Goal: Information Seeking & Learning: Check status

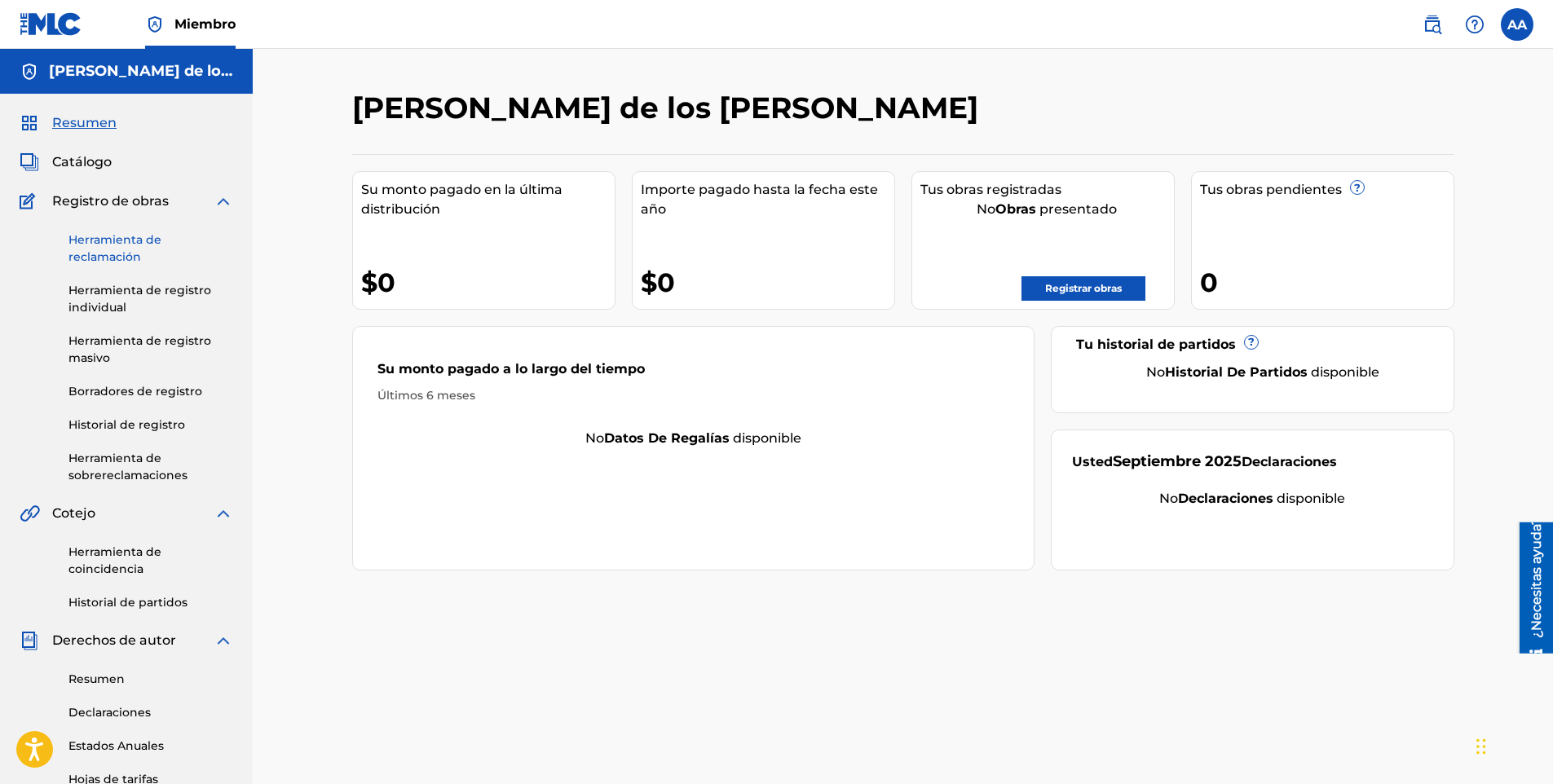
click at [104, 240] on link "Herramienta de reclamación" at bounding box center [150, 249] width 165 height 35
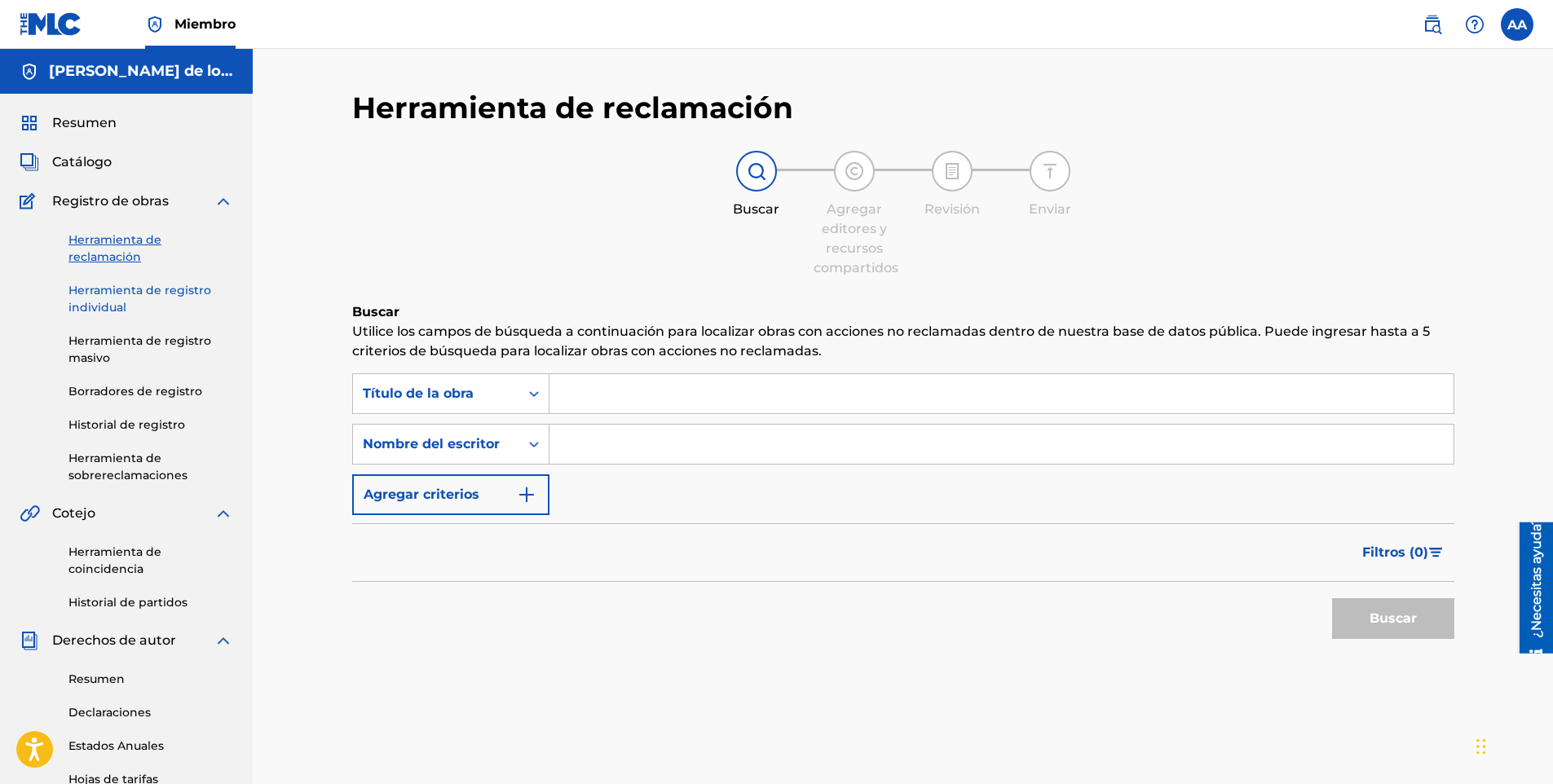
click at [122, 308] on link "Herramienta de registro individual" at bounding box center [150, 300] width 165 height 35
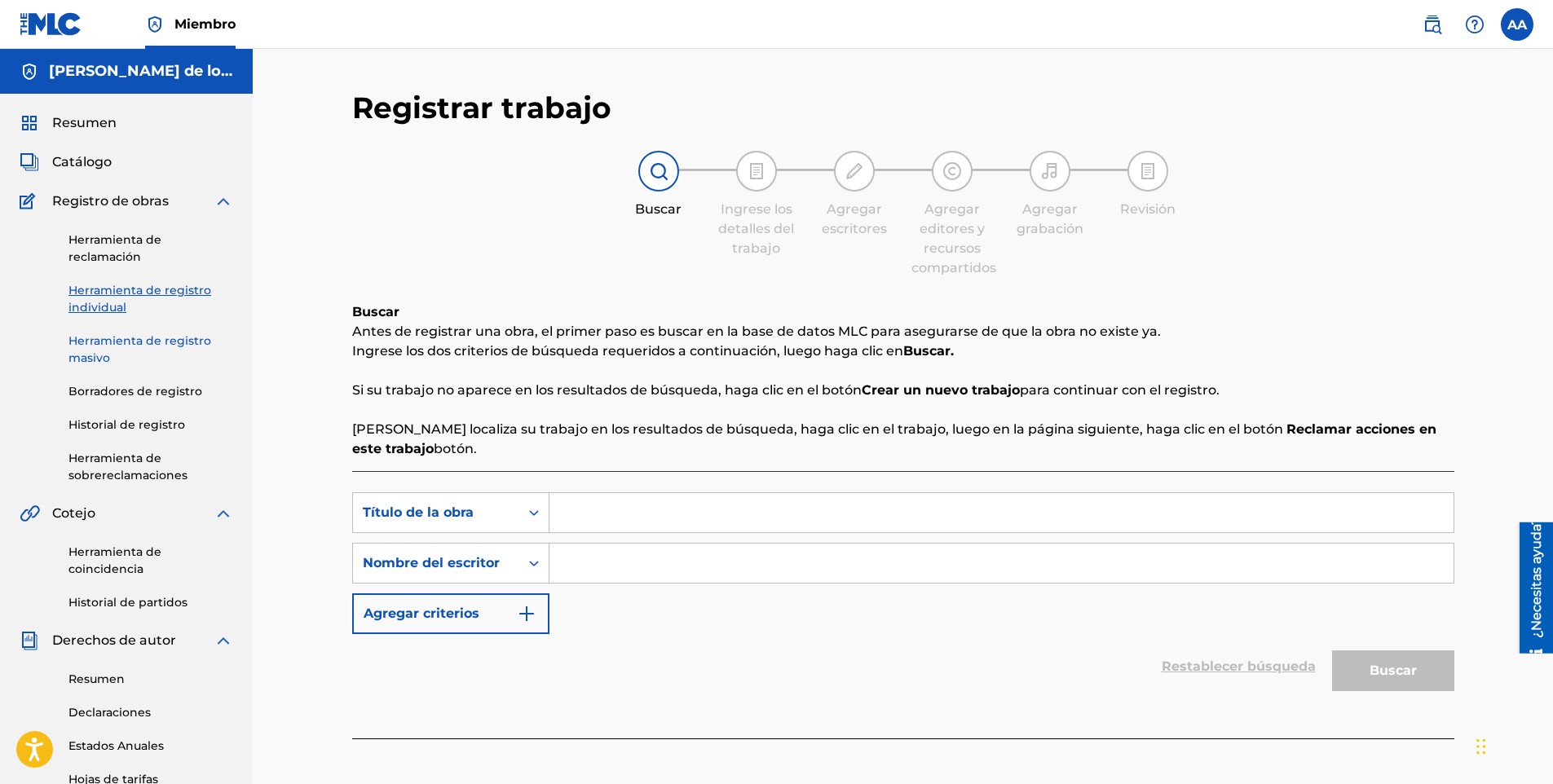
click at [125, 344] on link "Herramienta de registro masivo" at bounding box center [150, 350] width 165 height 35
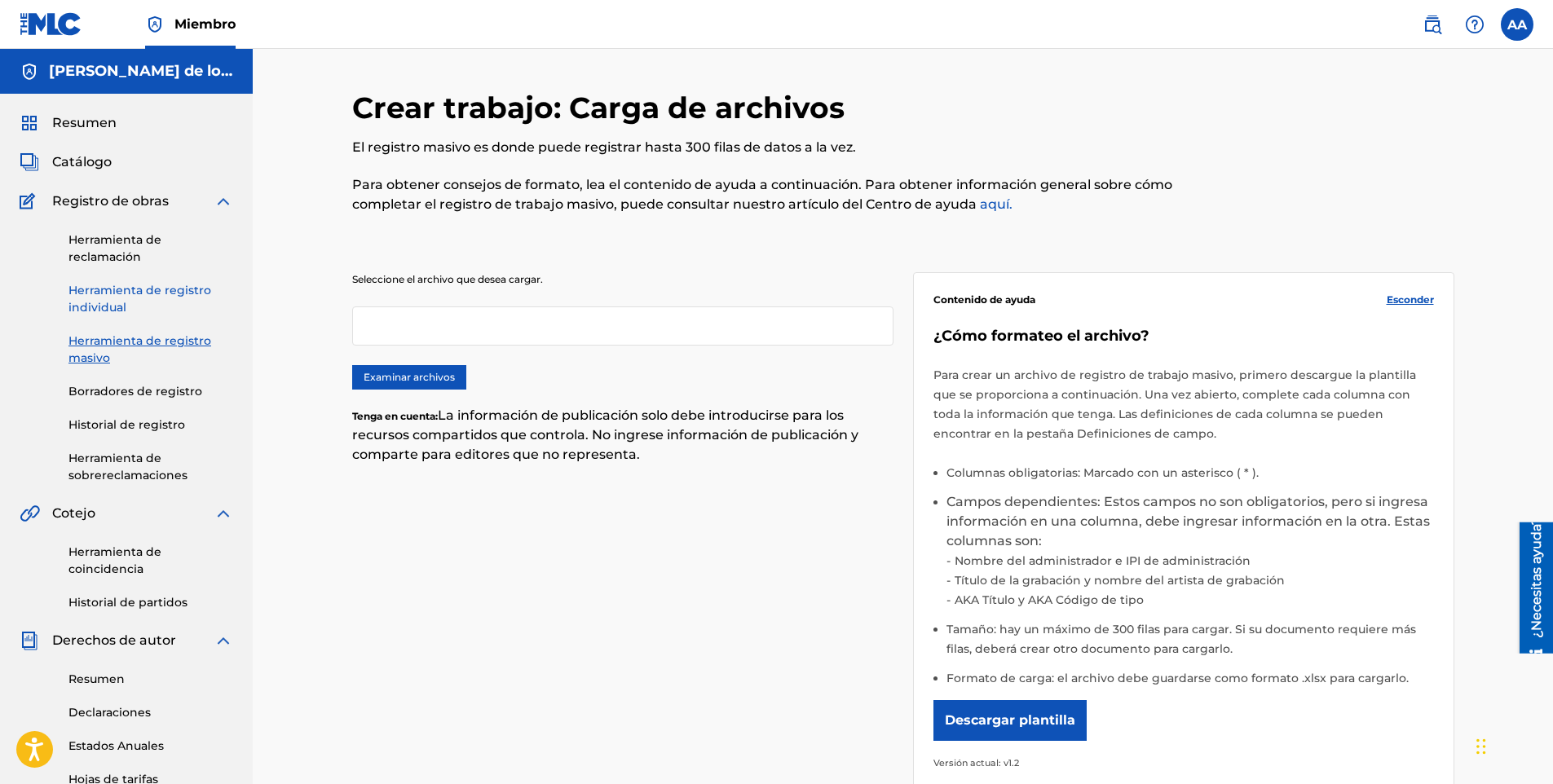
click at [114, 315] on link "Herramienta de registro individual" at bounding box center [150, 300] width 165 height 35
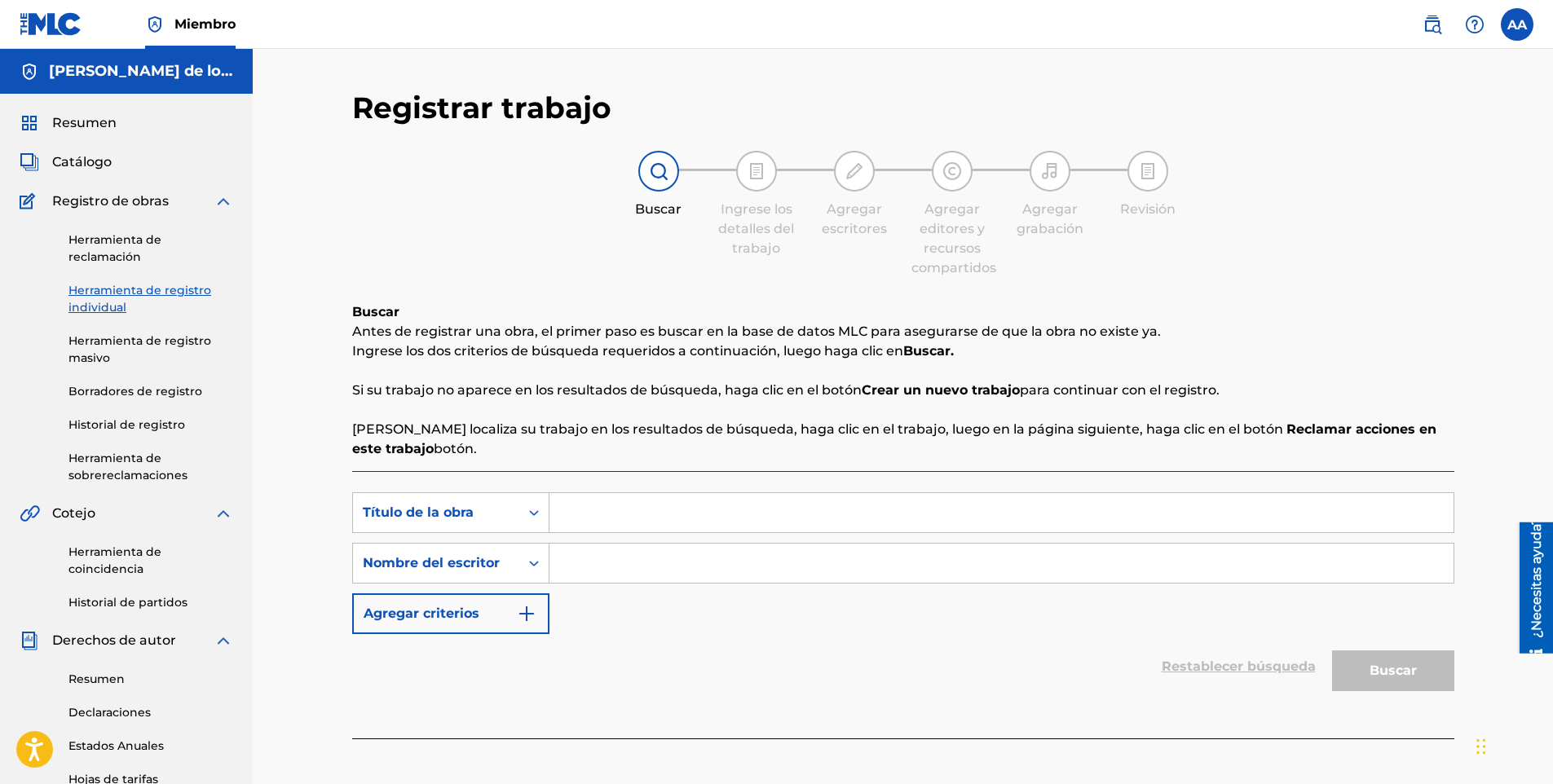
click at [113, 368] on div "Herramienta de reclamación Herramienta de registro individual Herramienta de re…" at bounding box center [126, 348] width 213 height 273
click at [109, 421] on link "Historial de registro" at bounding box center [150, 424] width 165 height 17
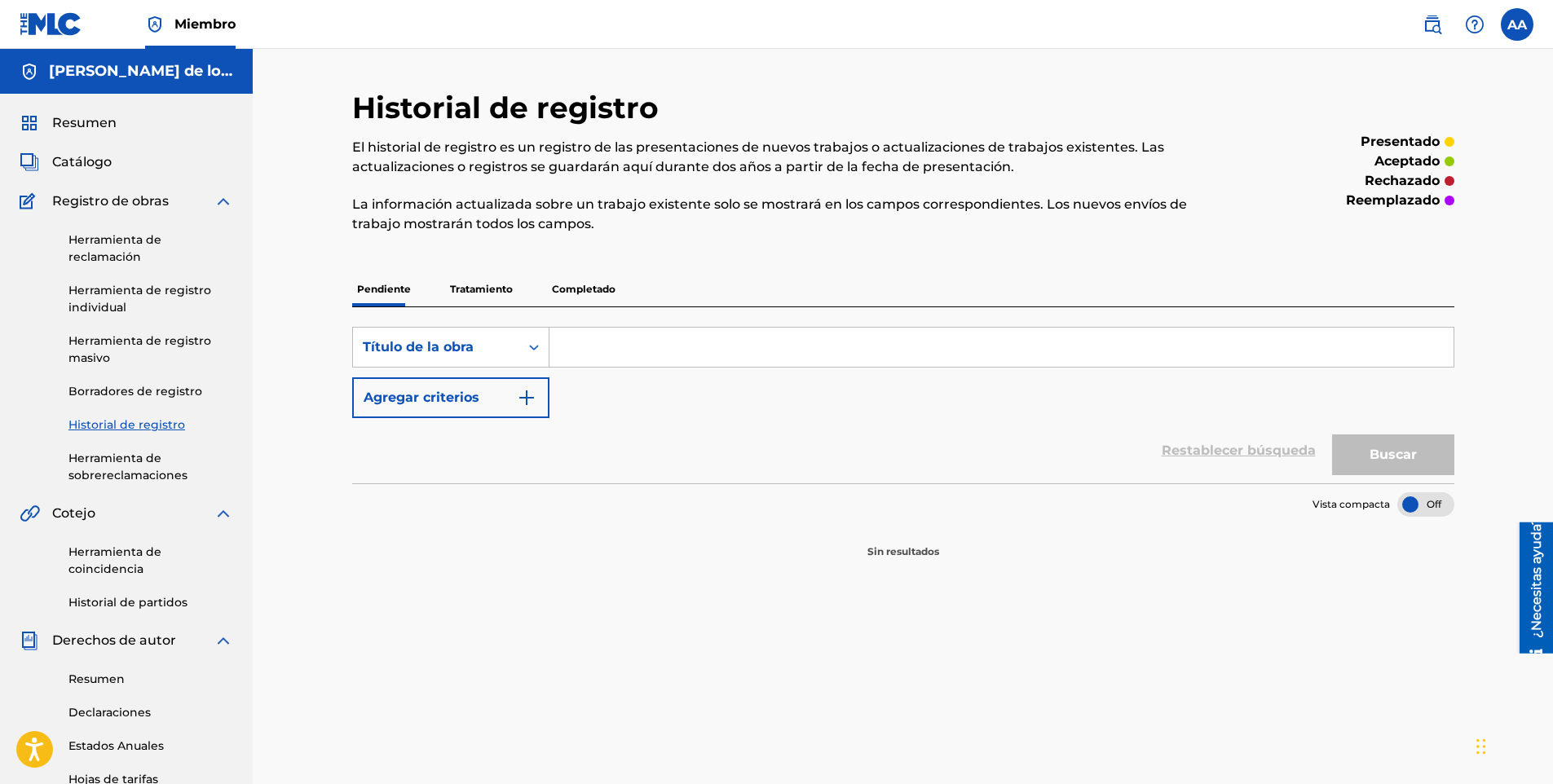
click at [470, 295] on p "Tratamiento" at bounding box center [482, 290] width 73 height 35
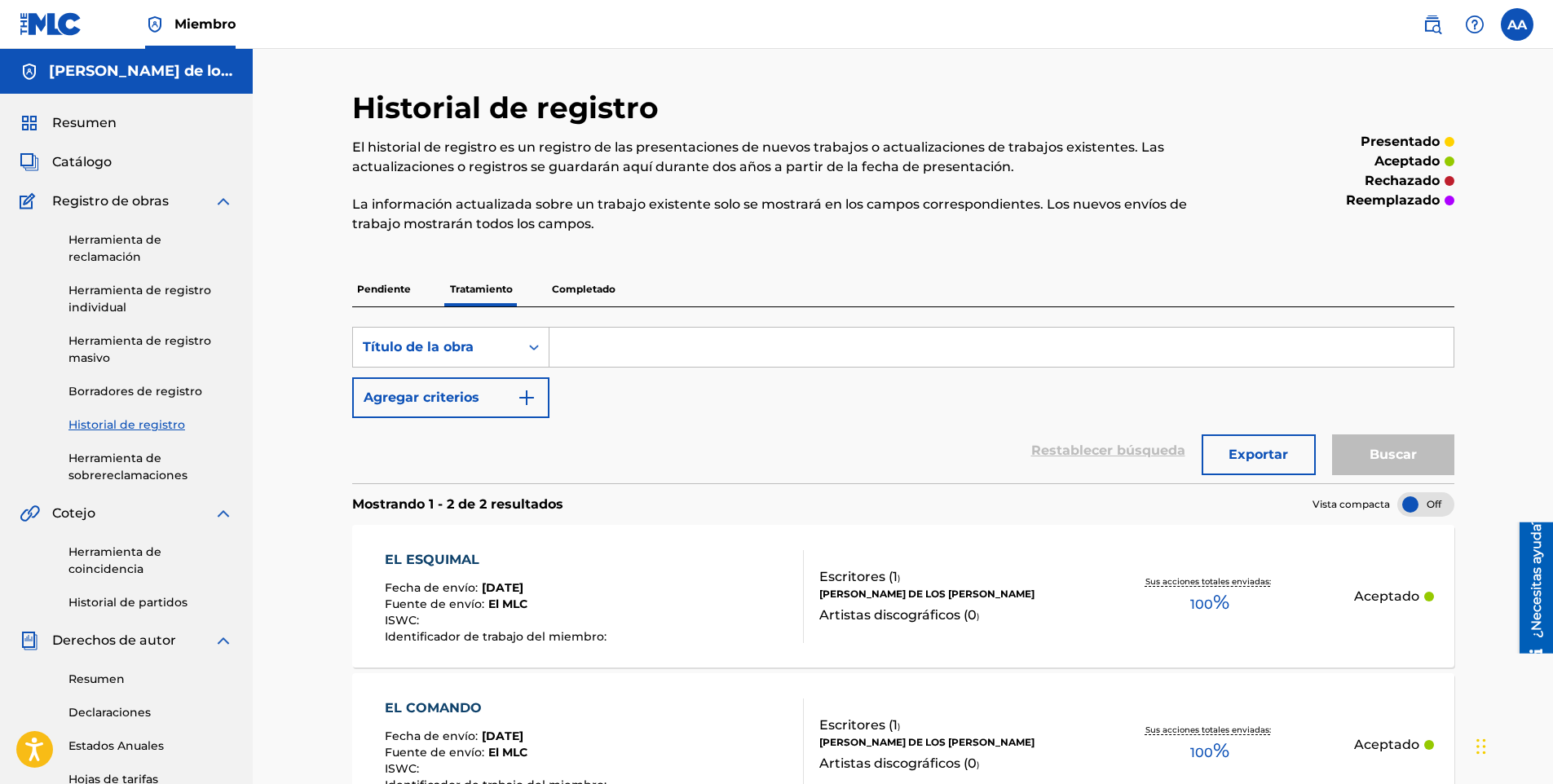
click at [569, 287] on p "Completado" at bounding box center [583, 290] width 74 height 35
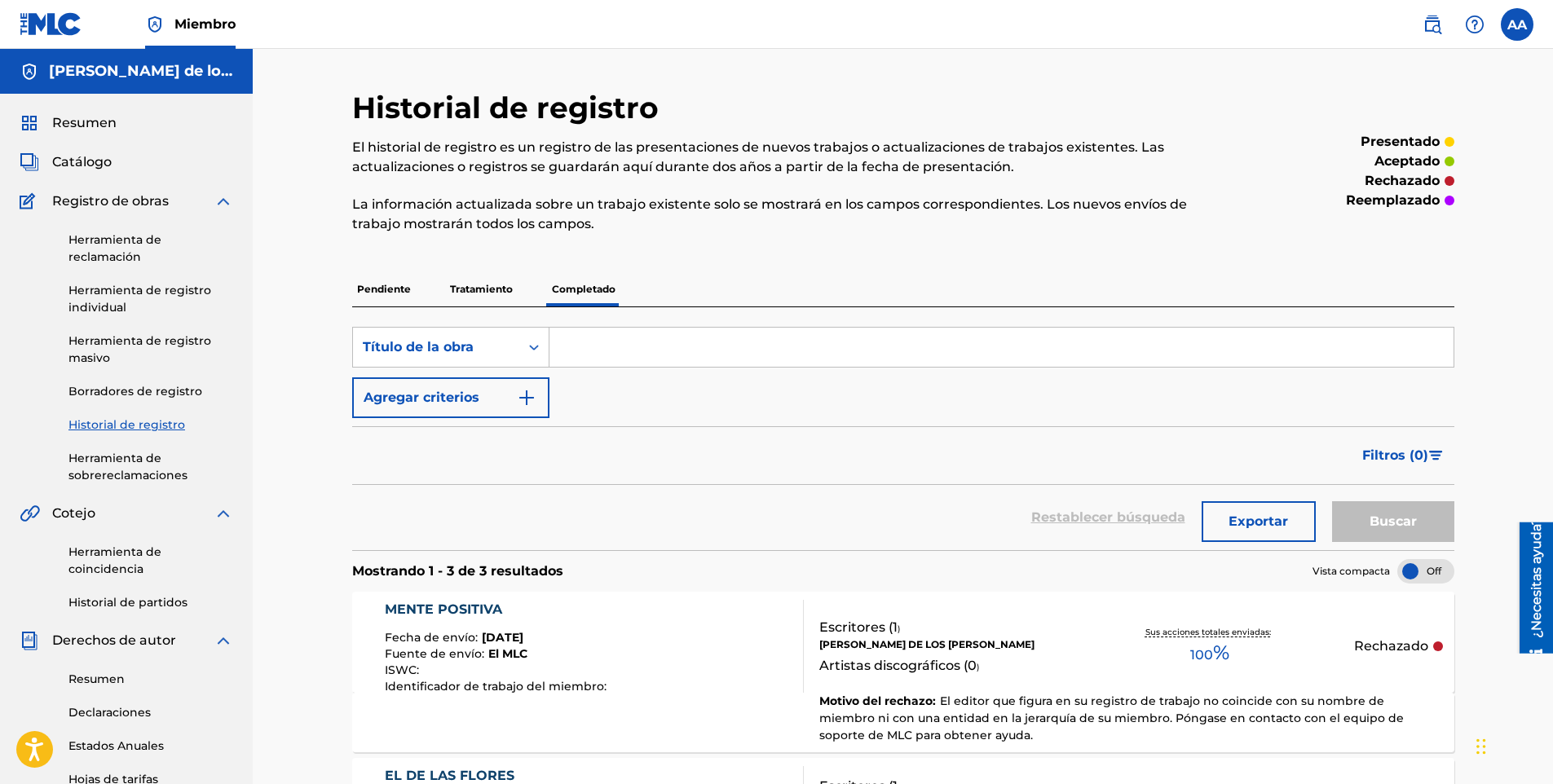
click at [500, 291] on p "Tratamiento" at bounding box center [482, 290] width 73 height 35
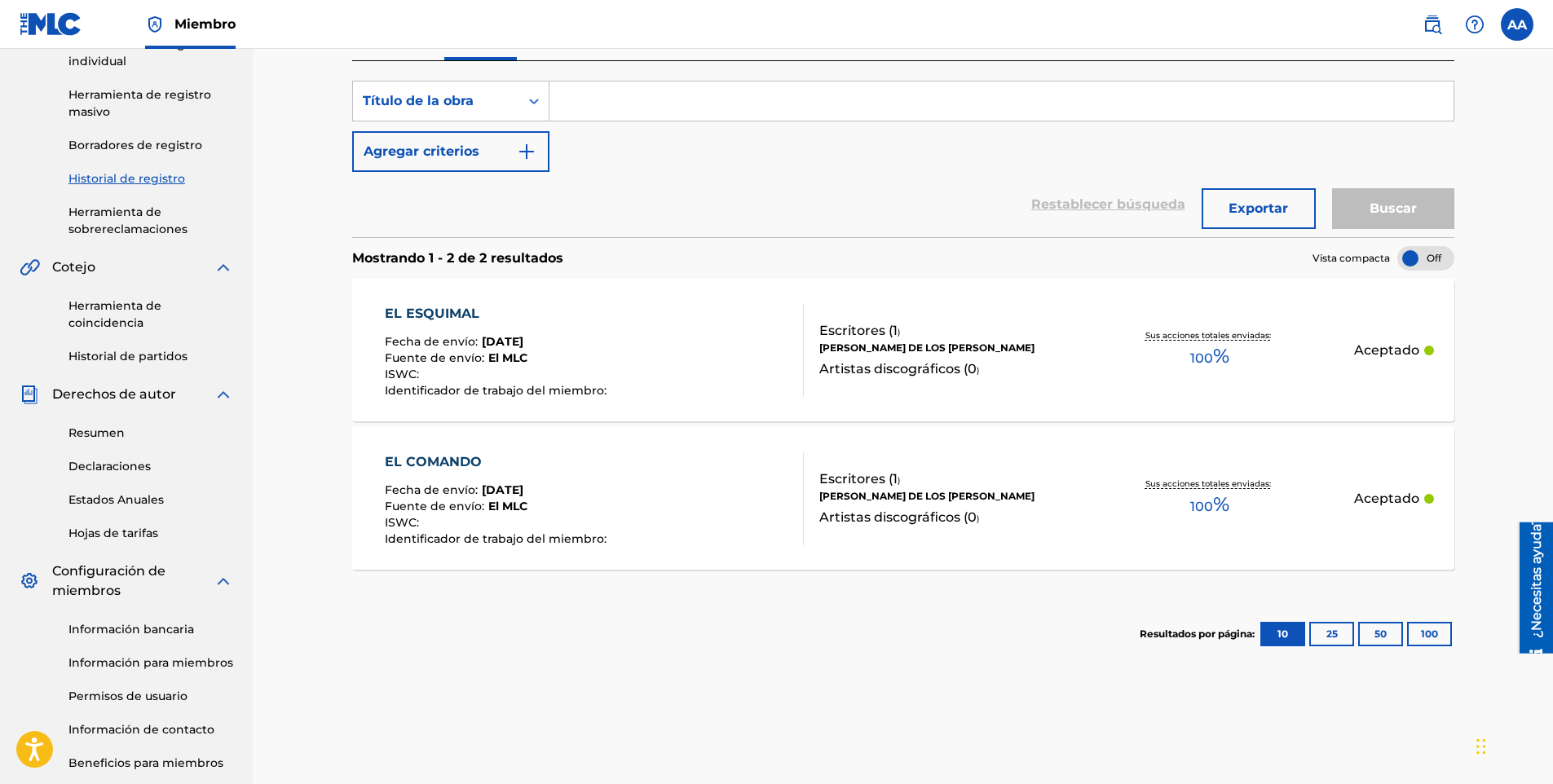
scroll to position [331, 0]
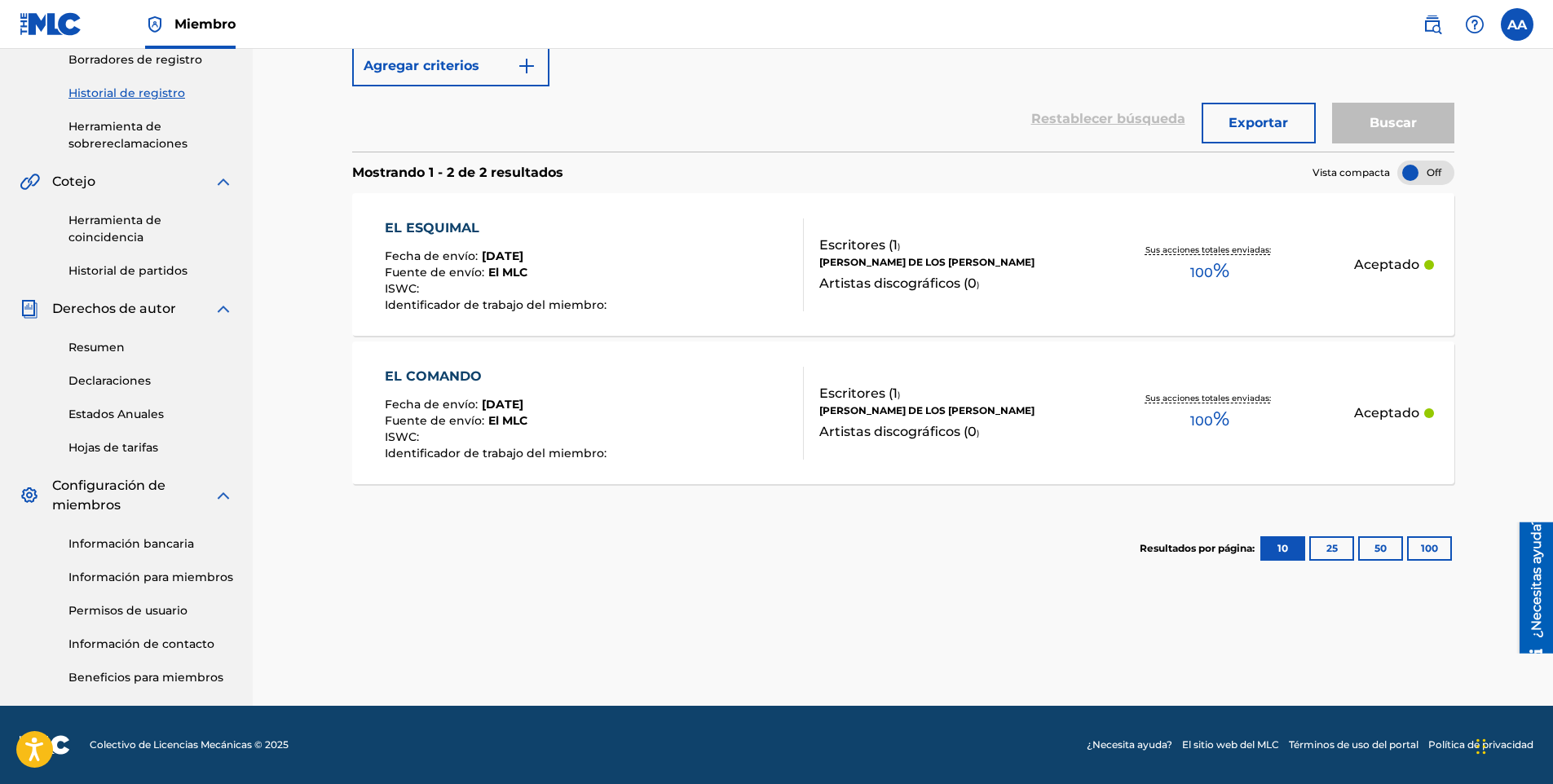
drag, startPoint x: 1553, startPoint y: 430, endPoint x: 2, endPoint y: 54, distance: 1595.9
click at [174, 551] on link "Información bancaria" at bounding box center [150, 544] width 165 height 17
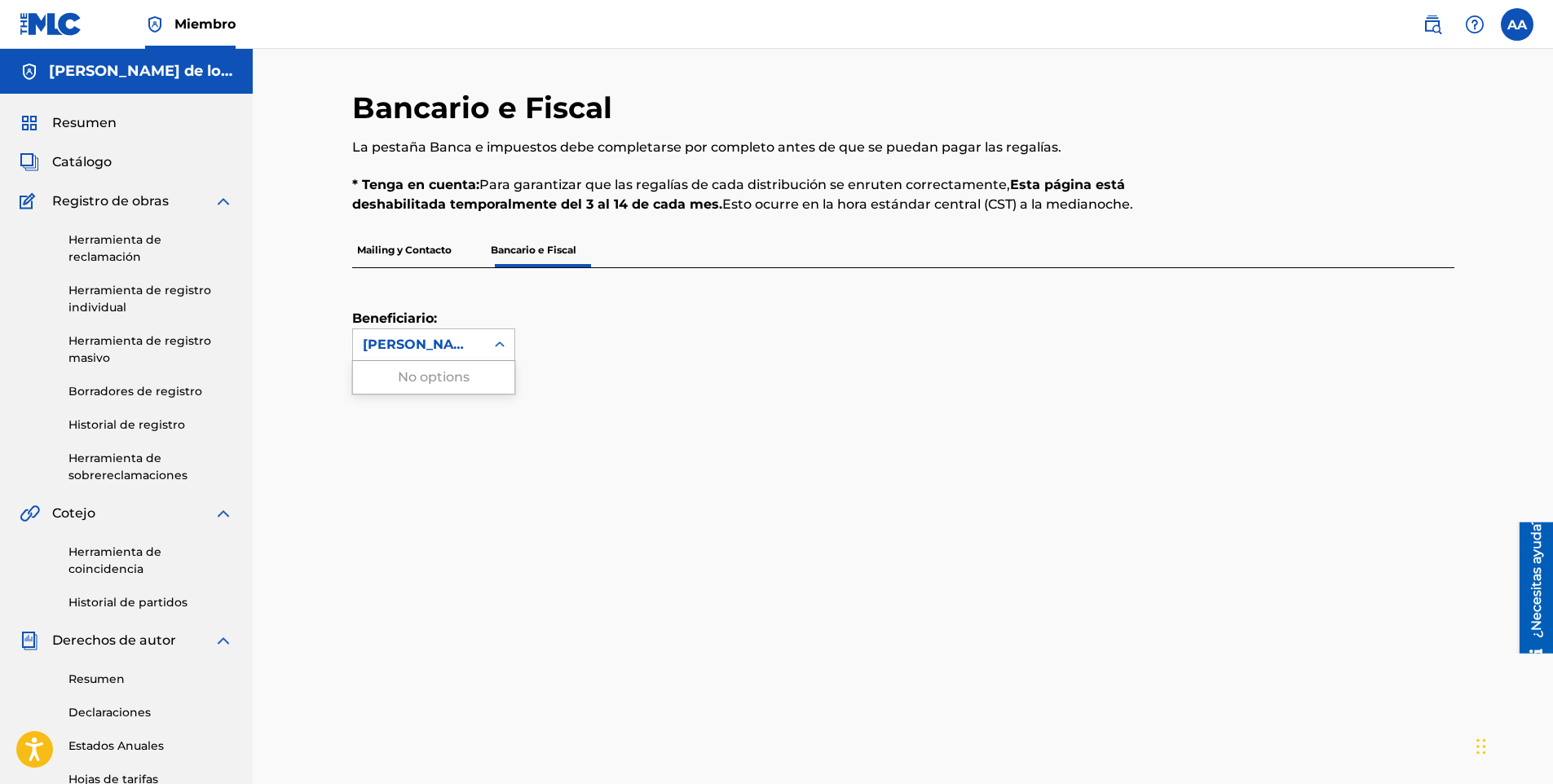
click at [455, 348] on div "[PERSON_NAME] de los [PERSON_NAME]" at bounding box center [418, 344] width 112 height 19
click at [755, 378] on div "Beneficiario: Use Arriba y Abajo para elegir opciones, presione Entrar para sel…" at bounding box center [904, 787] width 1102 height 1039
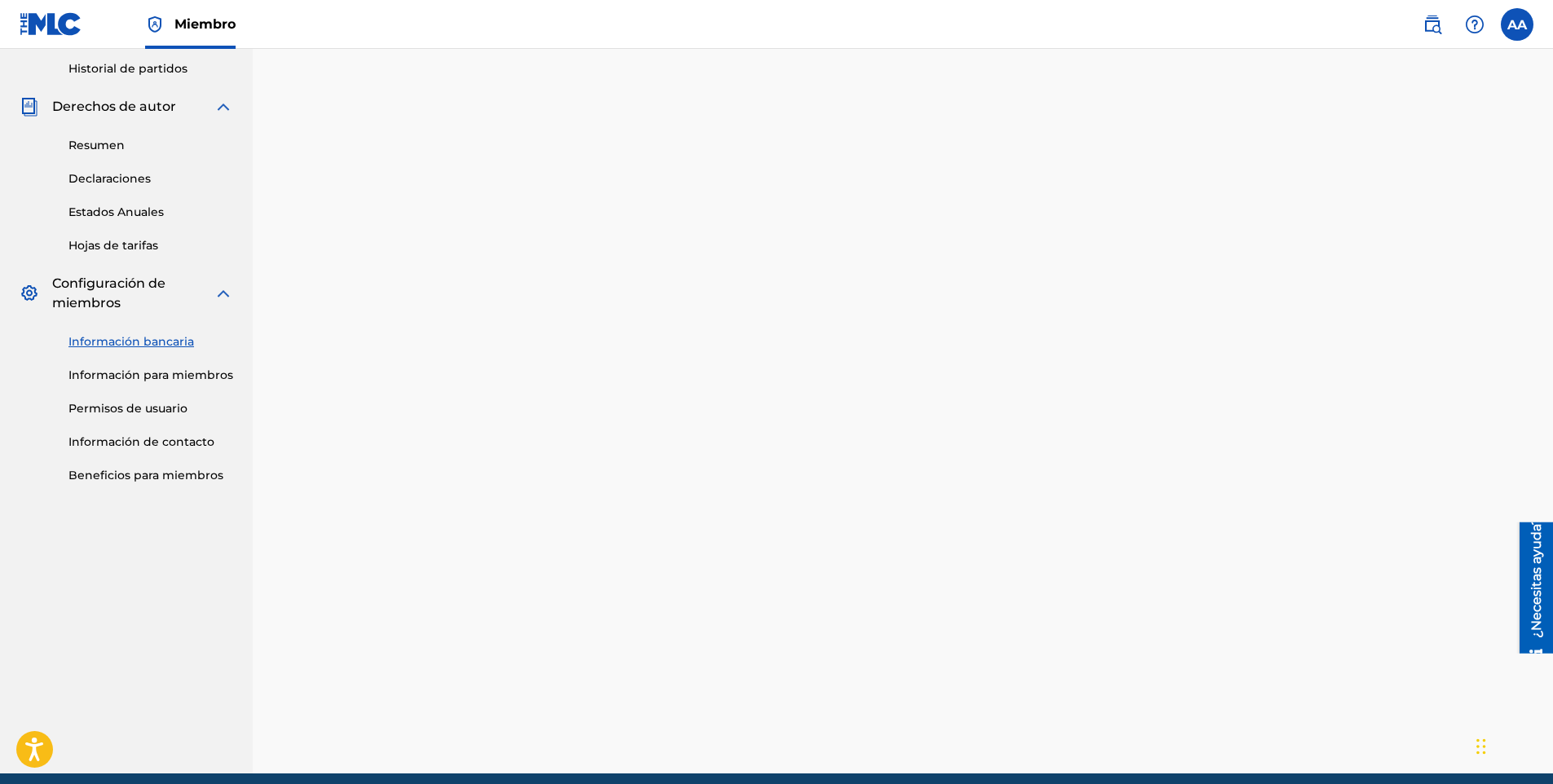
scroll to position [537, 0]
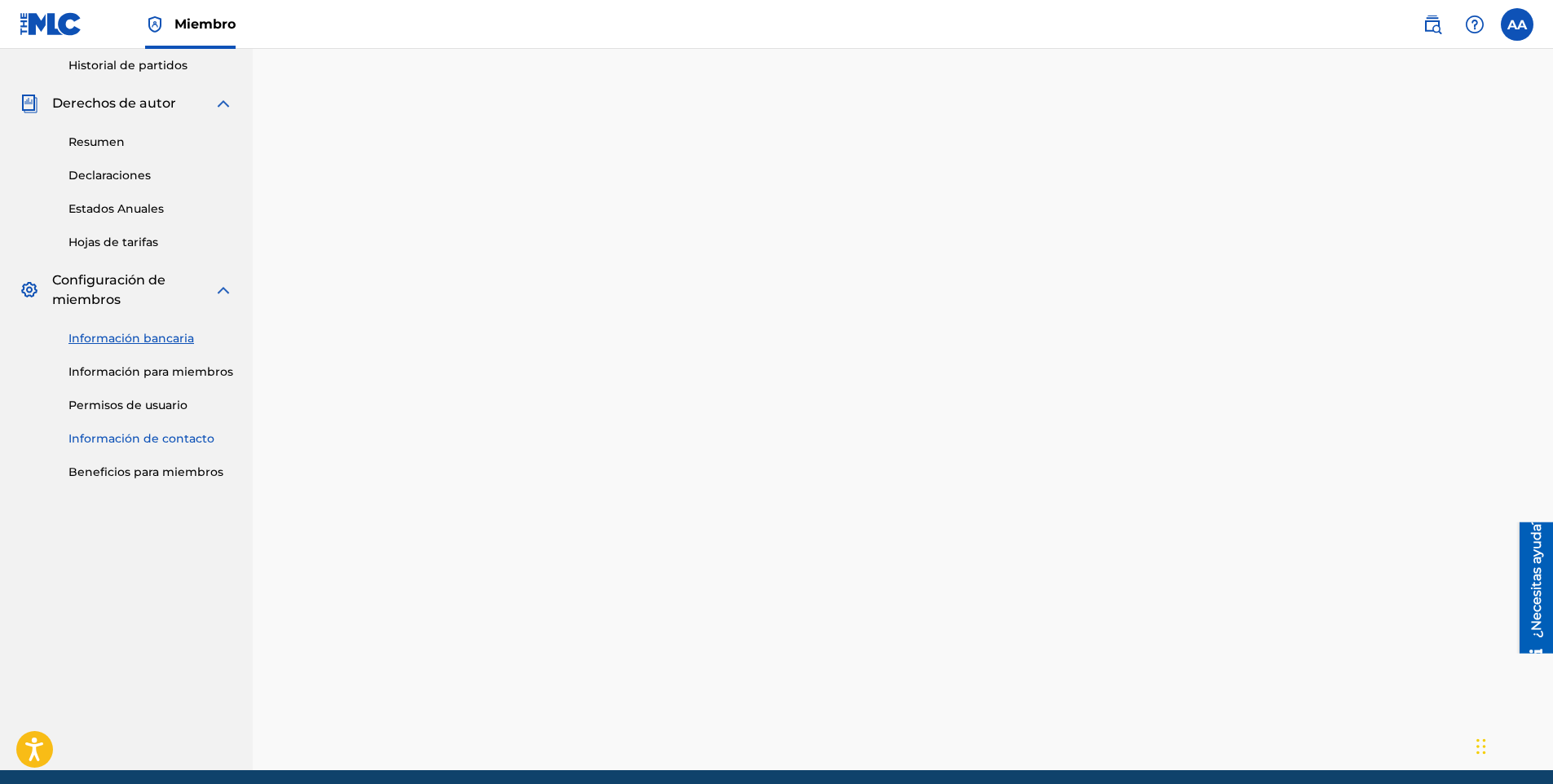
click at [174, 436] on link "Información de contacto" at bounding box center [150, 438] width 165 height 17
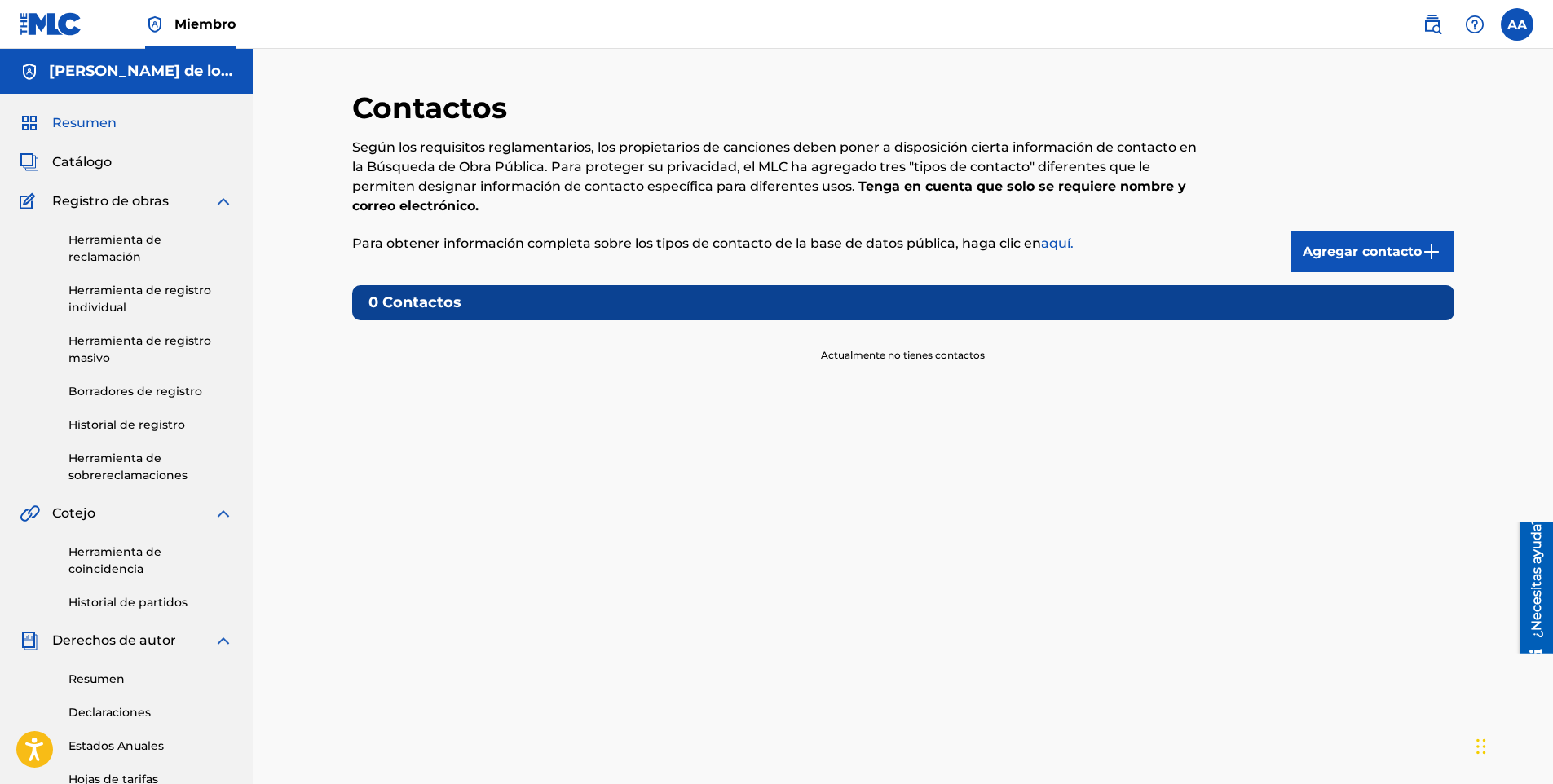
click at [92, 113] on span "Resumen" at bounding box center [84, 122] width 65 height 19
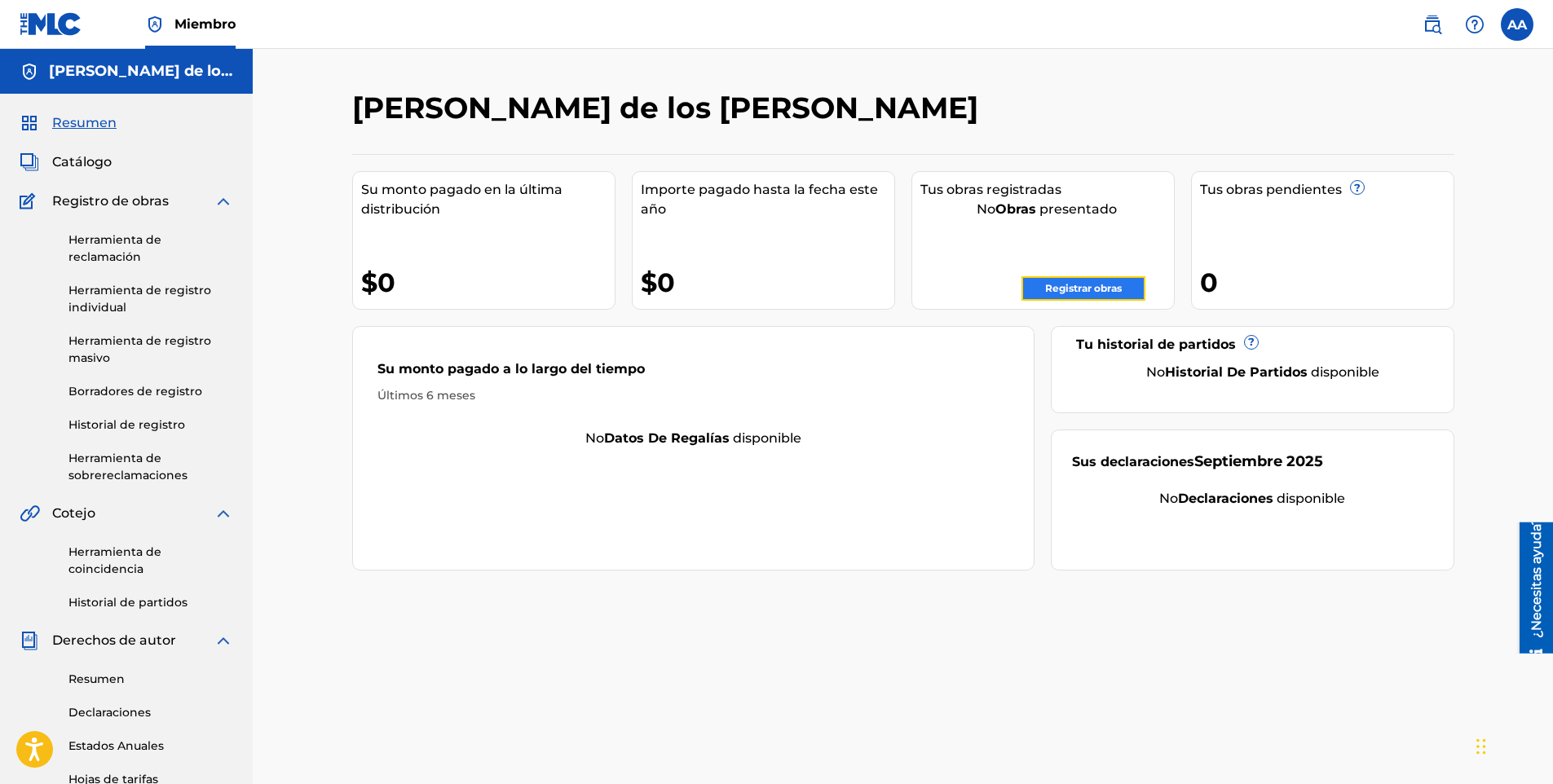
click at [1069, 288] on link "Registrar obras" at bounding box center [1083, 288] width 124 height 25
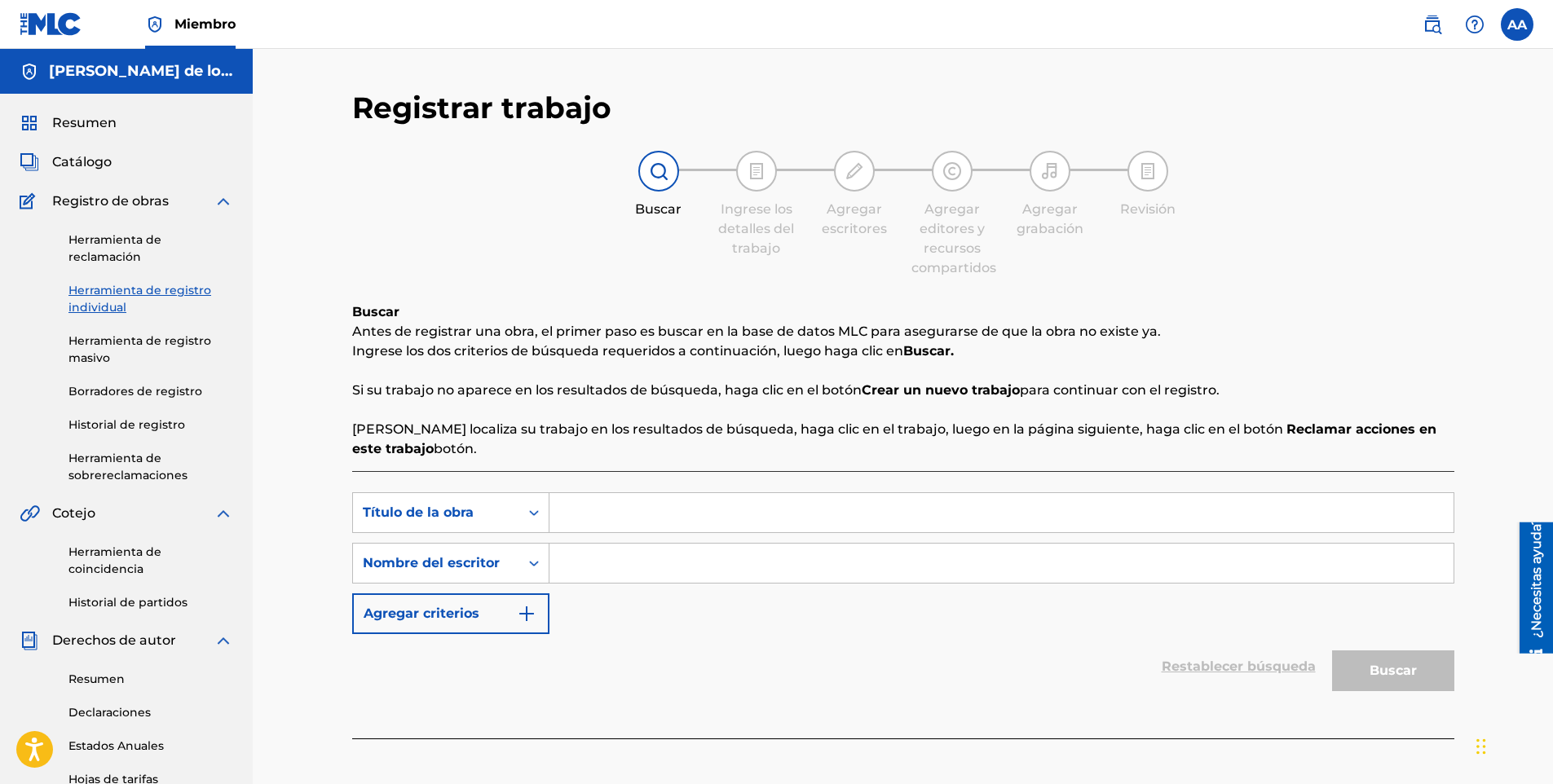
click at [567, 511] on input "Formulario de búsqueda" at bounding box center [1001, 512] width 904 height 39
type input "el esquimal"
type input "[PERSON_NAME]"
click at [1332, 650] on button "Buscar" at bounding box center [1393, 670] width 122 height 41
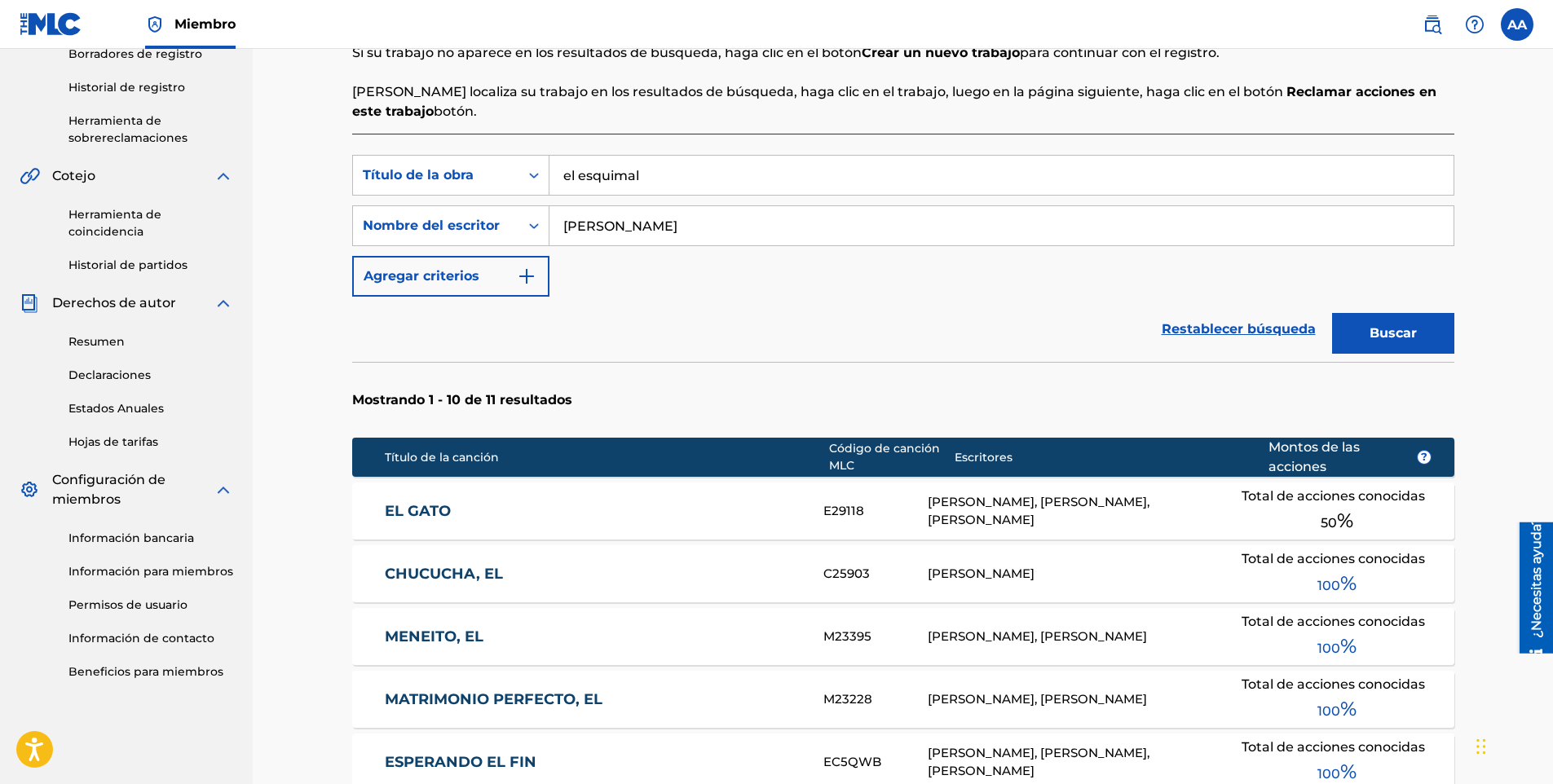
scroll to position [334, 0]
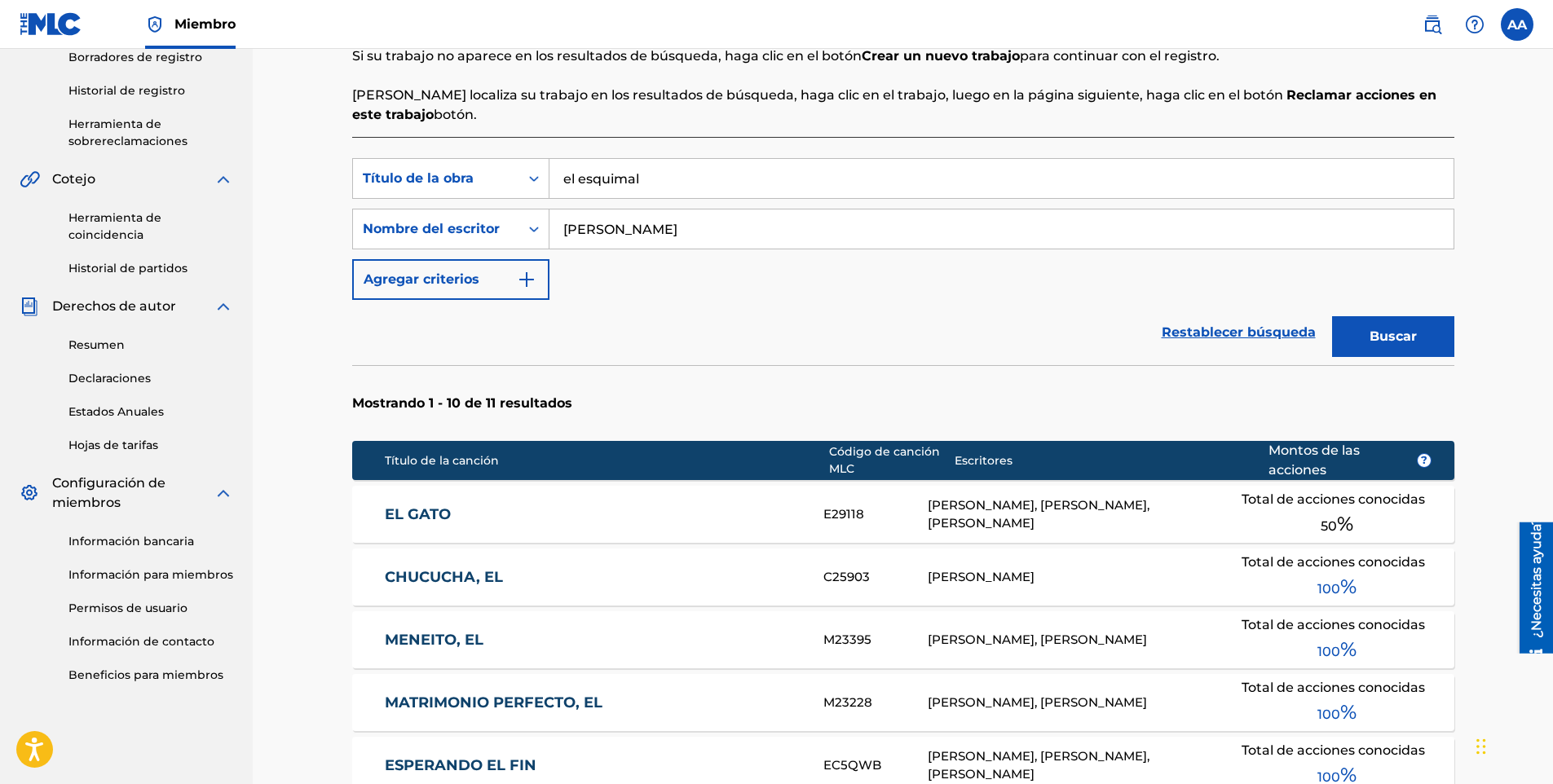
type input "[PERSON_NAME] de los [PERSON_NAME]"
click at [1374, 341] on button "Buscar" at bounding box center [1393, 336] width 122 height 41
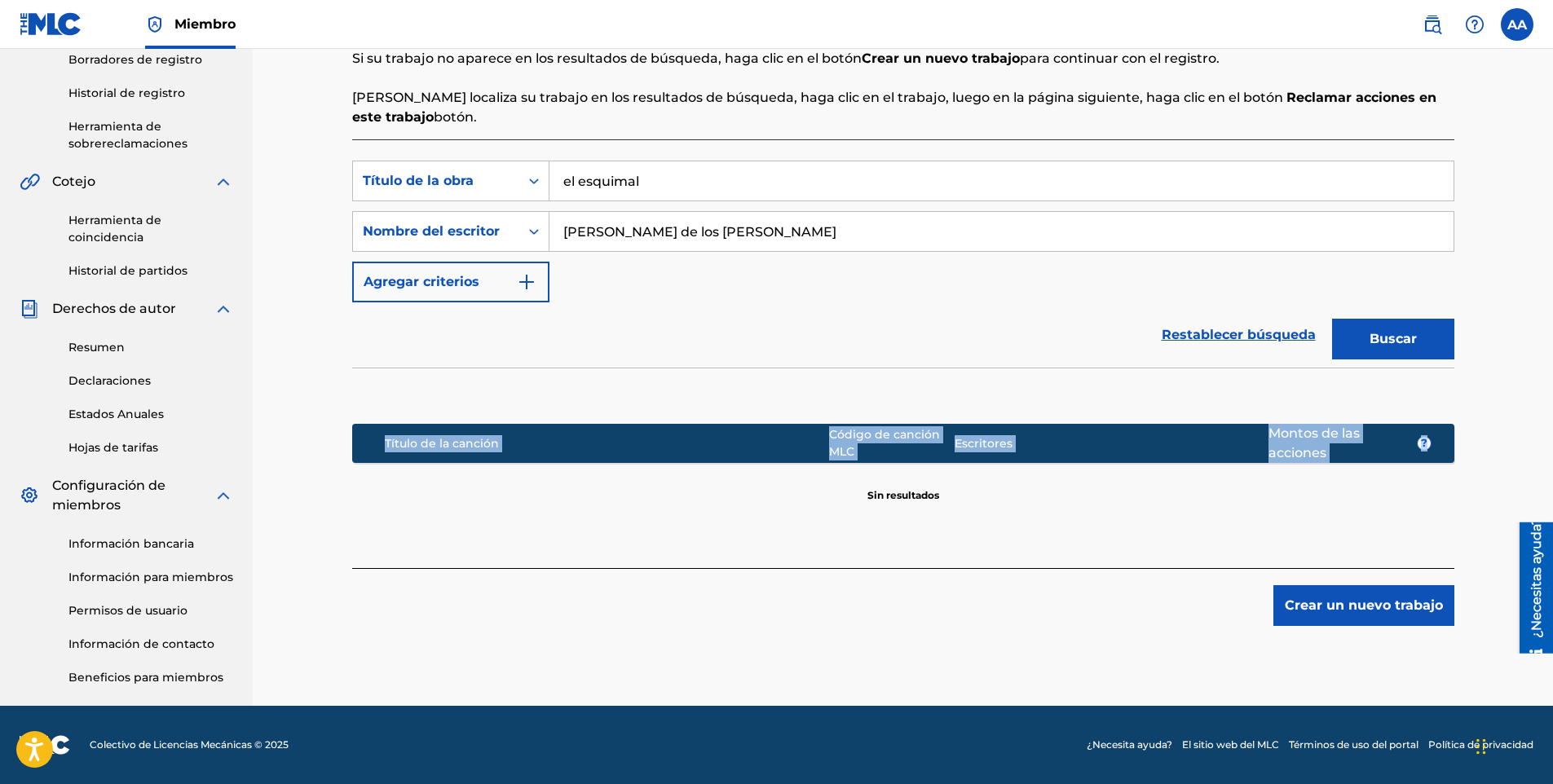
drag, startPoint x: 1552, startPoint y: 420, endPoint x: 1548, endPoint y: 349, distance: 71.1
click at [1548, 349] on div "Registrar trabajo Buscar Ingrese los detalles del trabajo Agregar escritores Ag…" at bounding box center [902, 211] width 1300 height 988
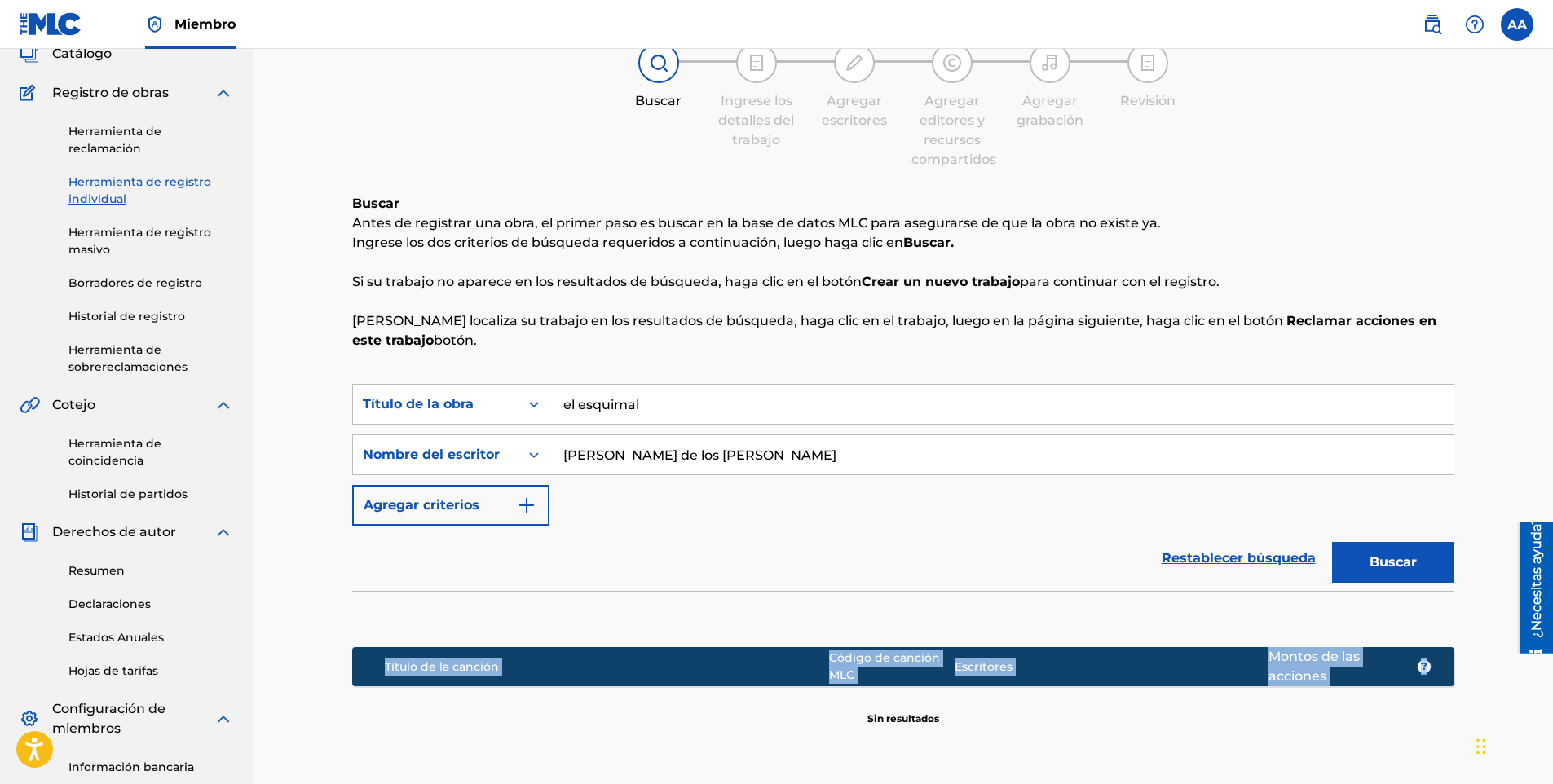
scroll to position [102, 0]
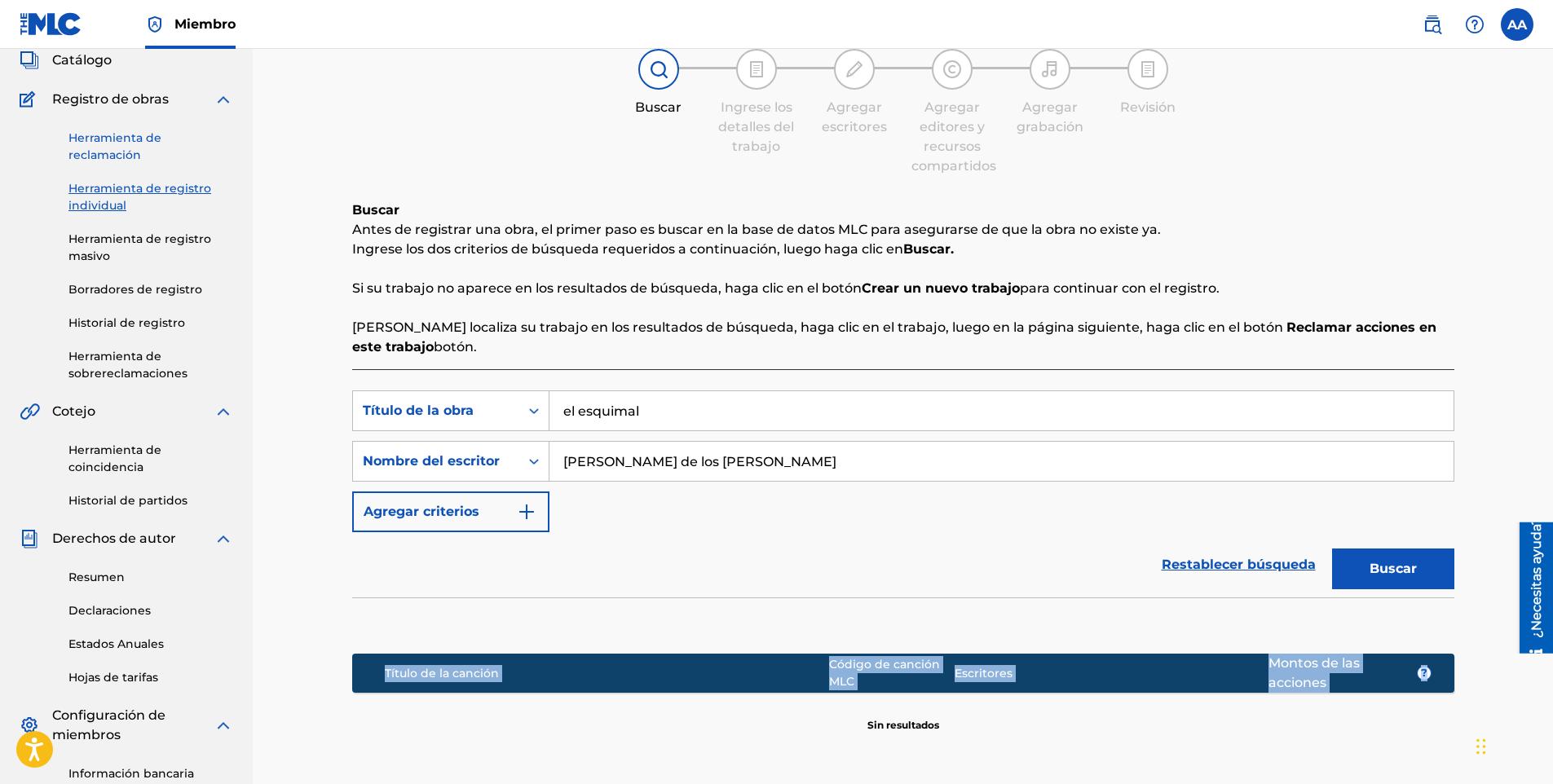
click at [135, 149] on link "Herramienta de reclamación" at bounding box center [150, 147] width 165 height 35
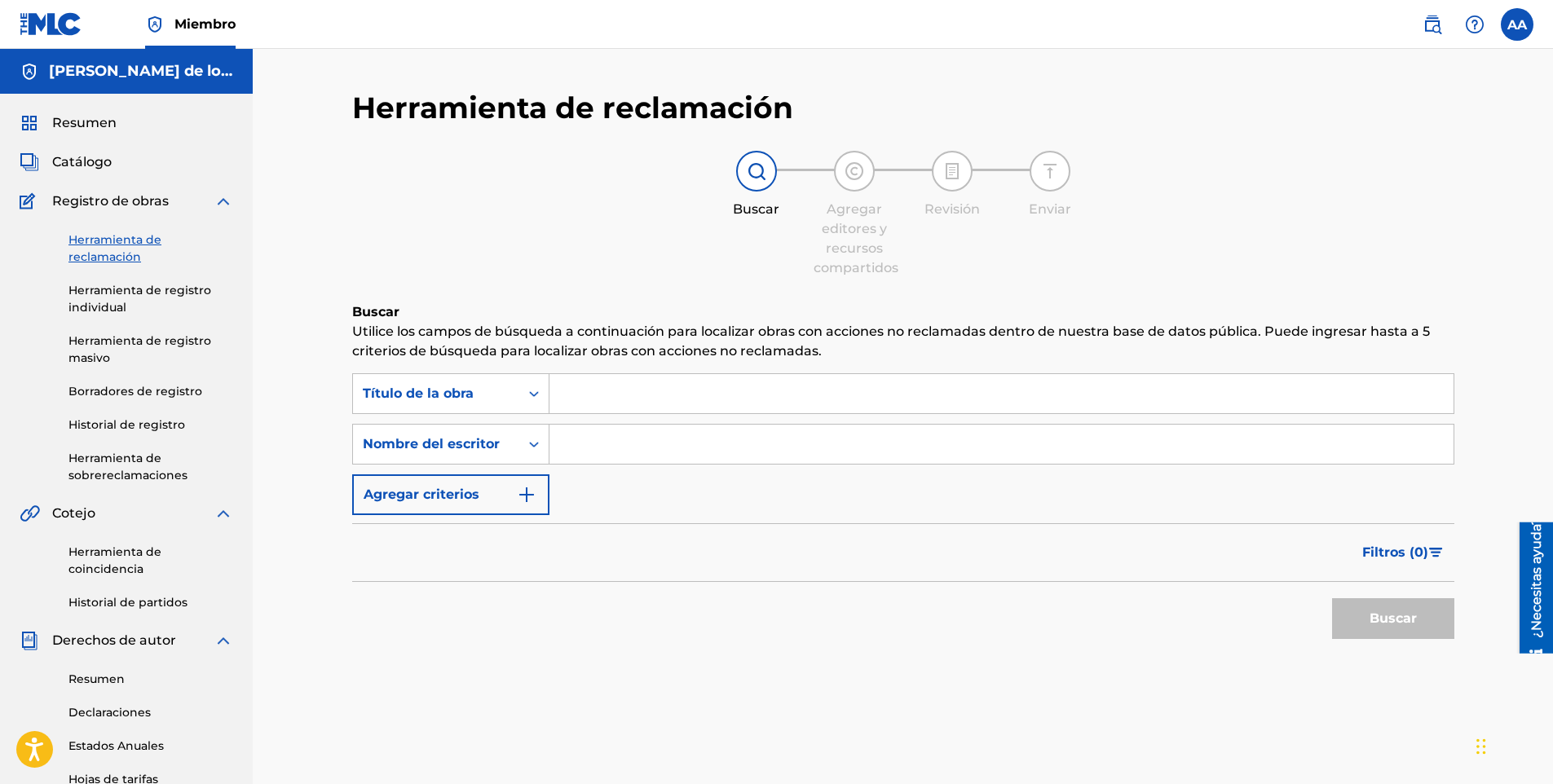
click at [644, 398] on input "Formulario de búsqueda" at bounding box center [1001, 393] width 904 height 39
type input "el esquimal"
type input "[PERSON_NAME] de los [PERSON_NAME]"
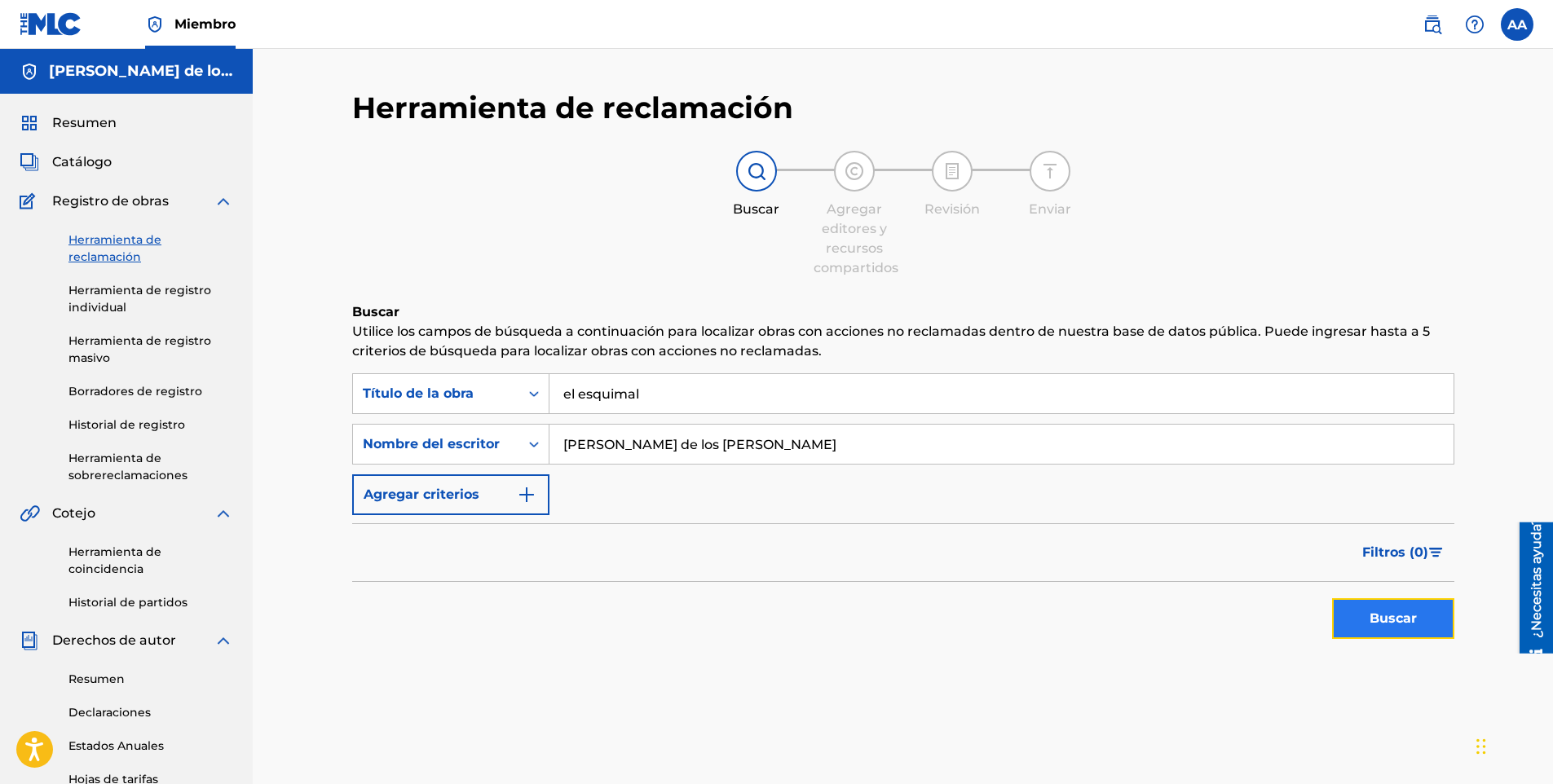
click at [1424, 625] on button "Buscar" at bounding box center [1393, 618] width 122 height 41
click at [143, 290] on link "Herramienta de registro individual" at bounding box center [150, 300] width 165 height 35
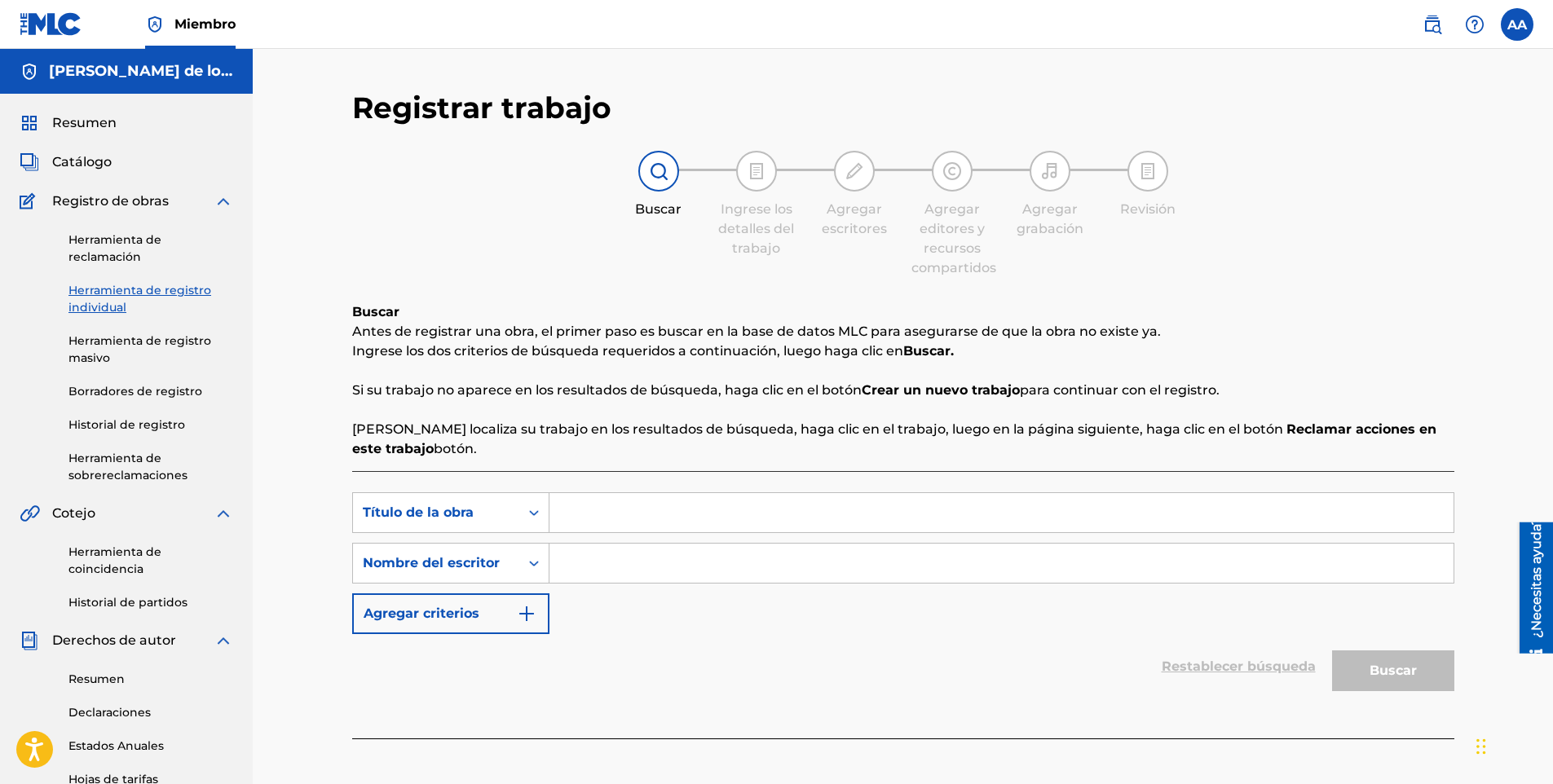
click at [711, 527] on input "Formulario de búsqueda" at bounding box center [1001, 512] width 904 height 39
type input "el esquimal"
click at [771, 562] on input "[PERSON_NAME]" at bounding box center [1001, 563] width 904 height 39
type input "[PERSON_NAME]"
click at [1332, 650] on button "Buscar" at bounding box center [1393, 670] width 122 height 41
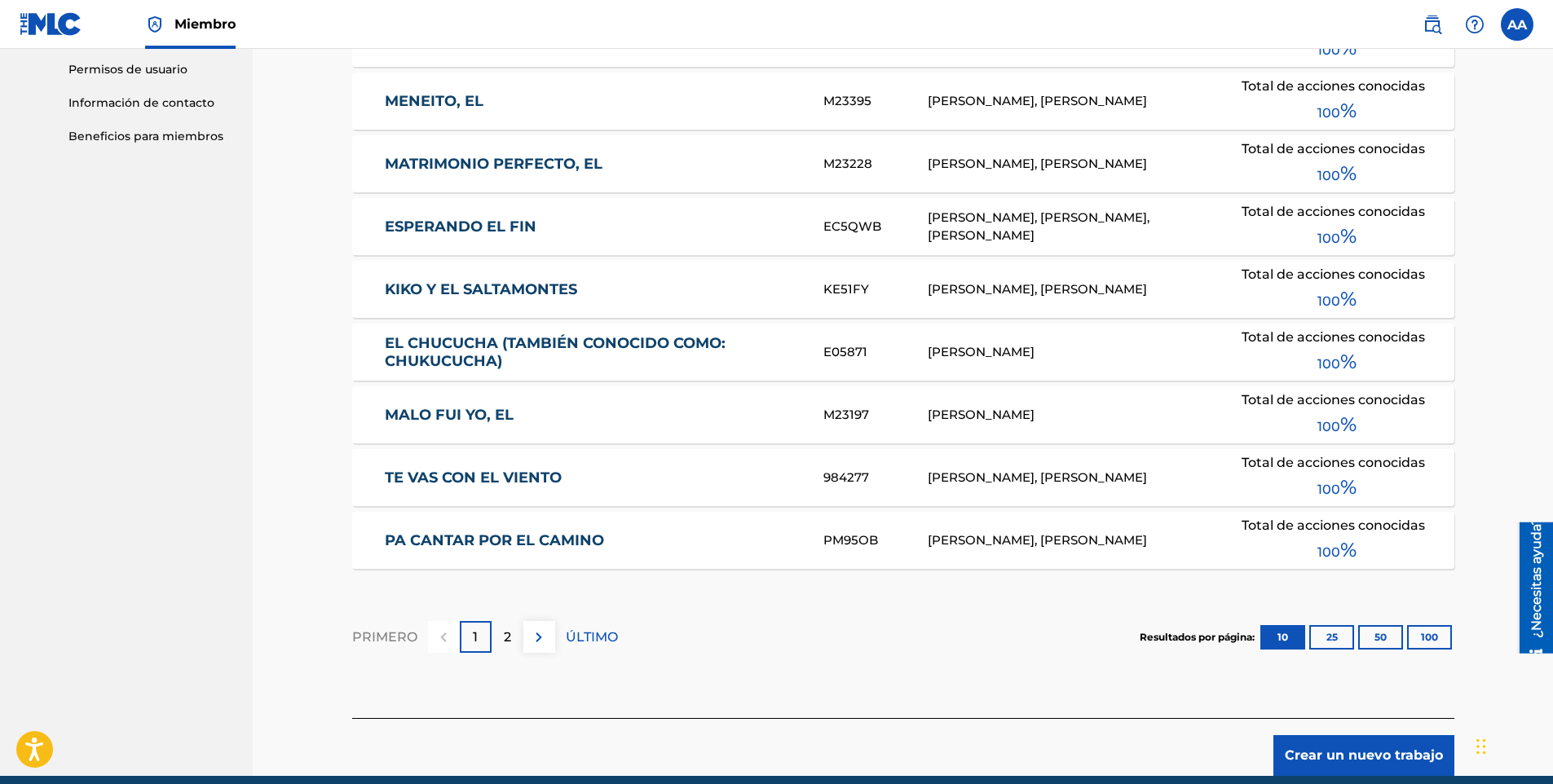
scroll to position [887, 0]
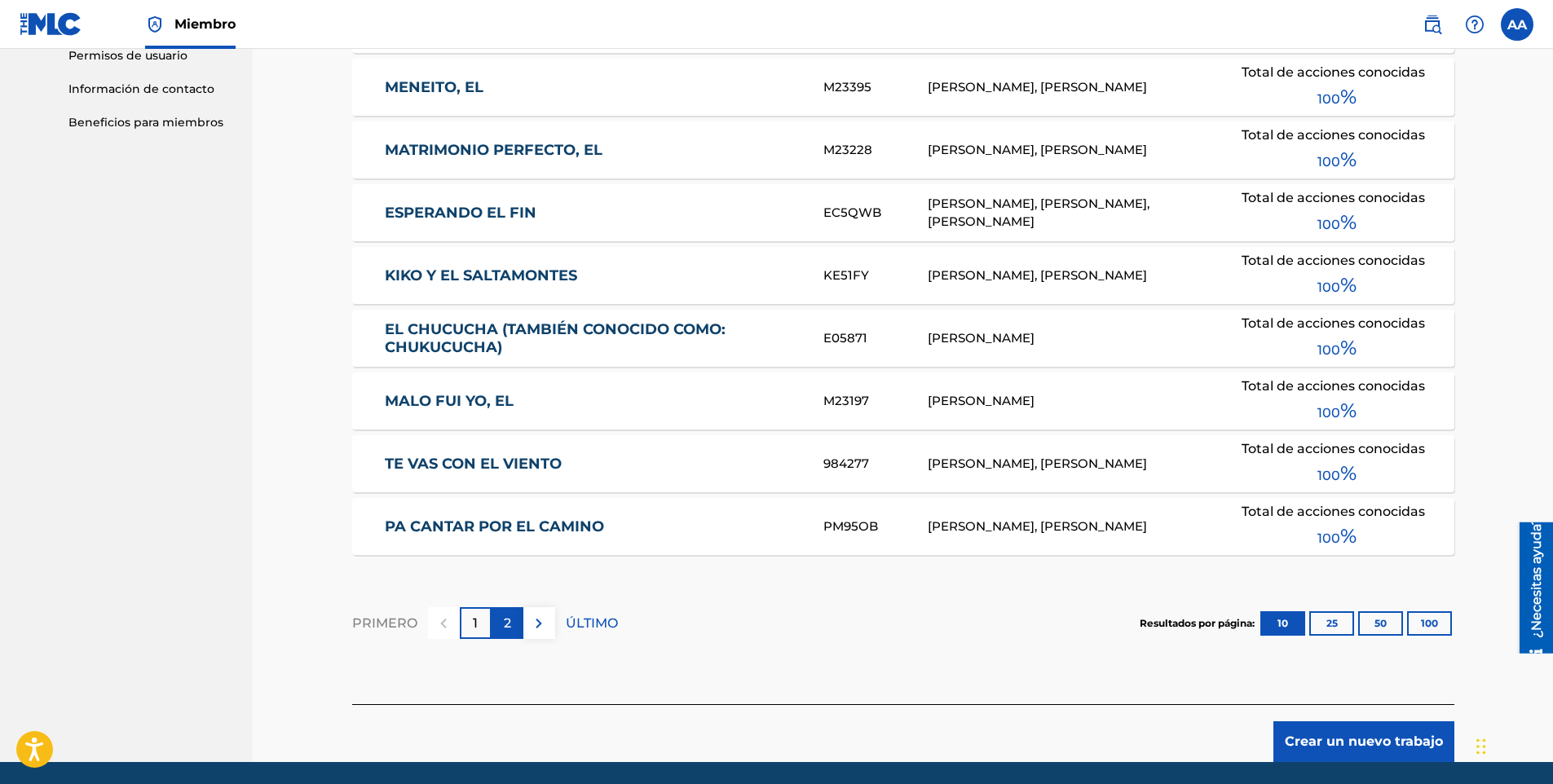
click at [516, 628] on div "2" at bounding box center [507, 623] width 32 height 32
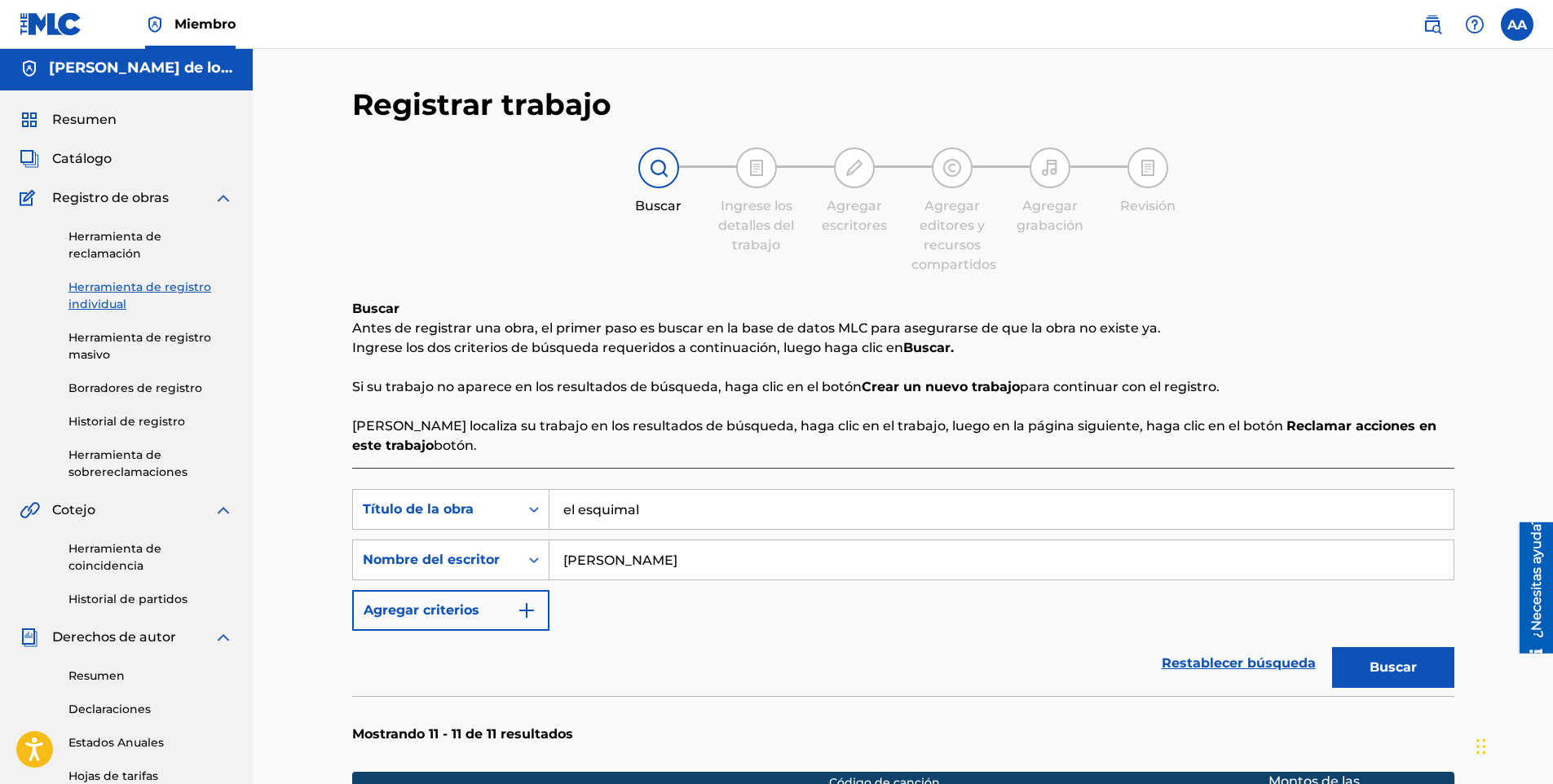
scroll to position [2, 0]
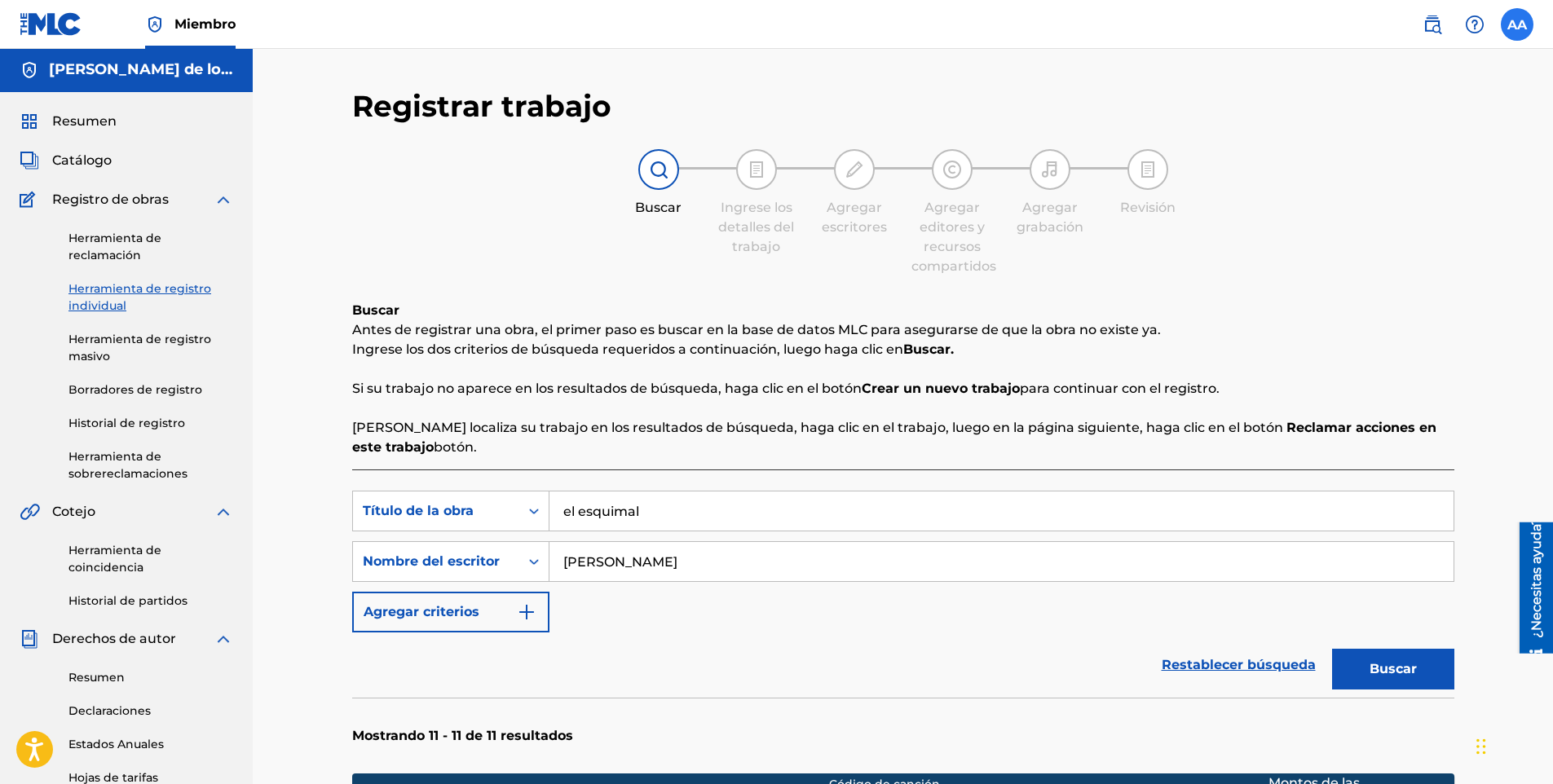
click at [1520, 38] on label at bounding box center [1517, 25] width 33 height 33
click at [1517, 25] on input "AA [PERSON_NAME] De Los [PERSON_NAME] [EMAIL_ADDRESS][DOMAIN_NAME] Profile Log …" at bounding box center [1517, 25] width 0 height 0
click at [1364, 169] on link "Profile" at bounding box center [1356, 175] width 33 height 15
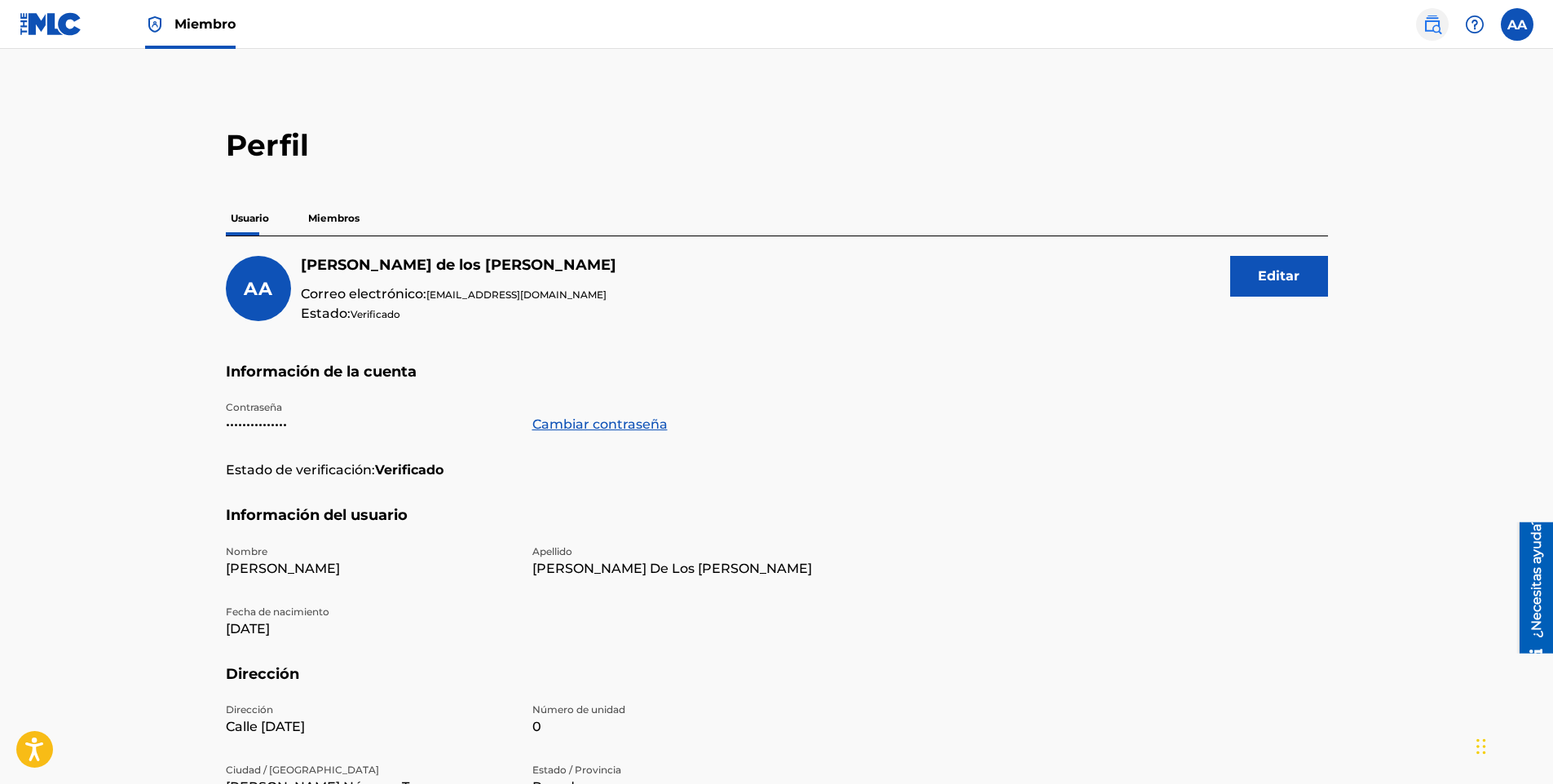
click at [1429, 30] on img at bounding box center [1431, 24] width 19 height 19
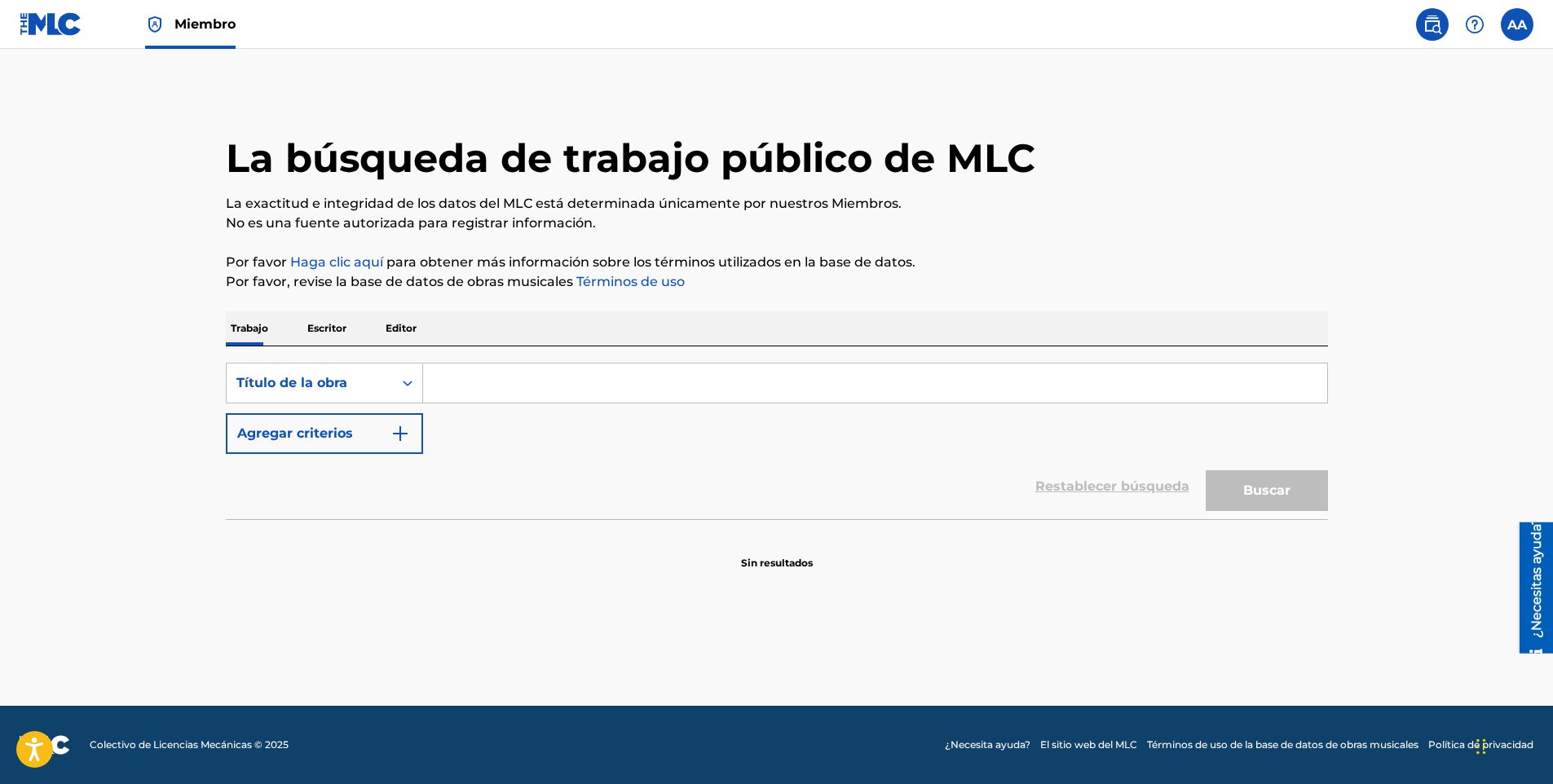
click at [645, 379] on input "Formulario de búsqueda" at bounding box center [874, 382] width 904 height 39
type input "el esquimal"
click at [1250, 503] on button "Buscar" at bounding box center [1266, 490] width 122 height 41
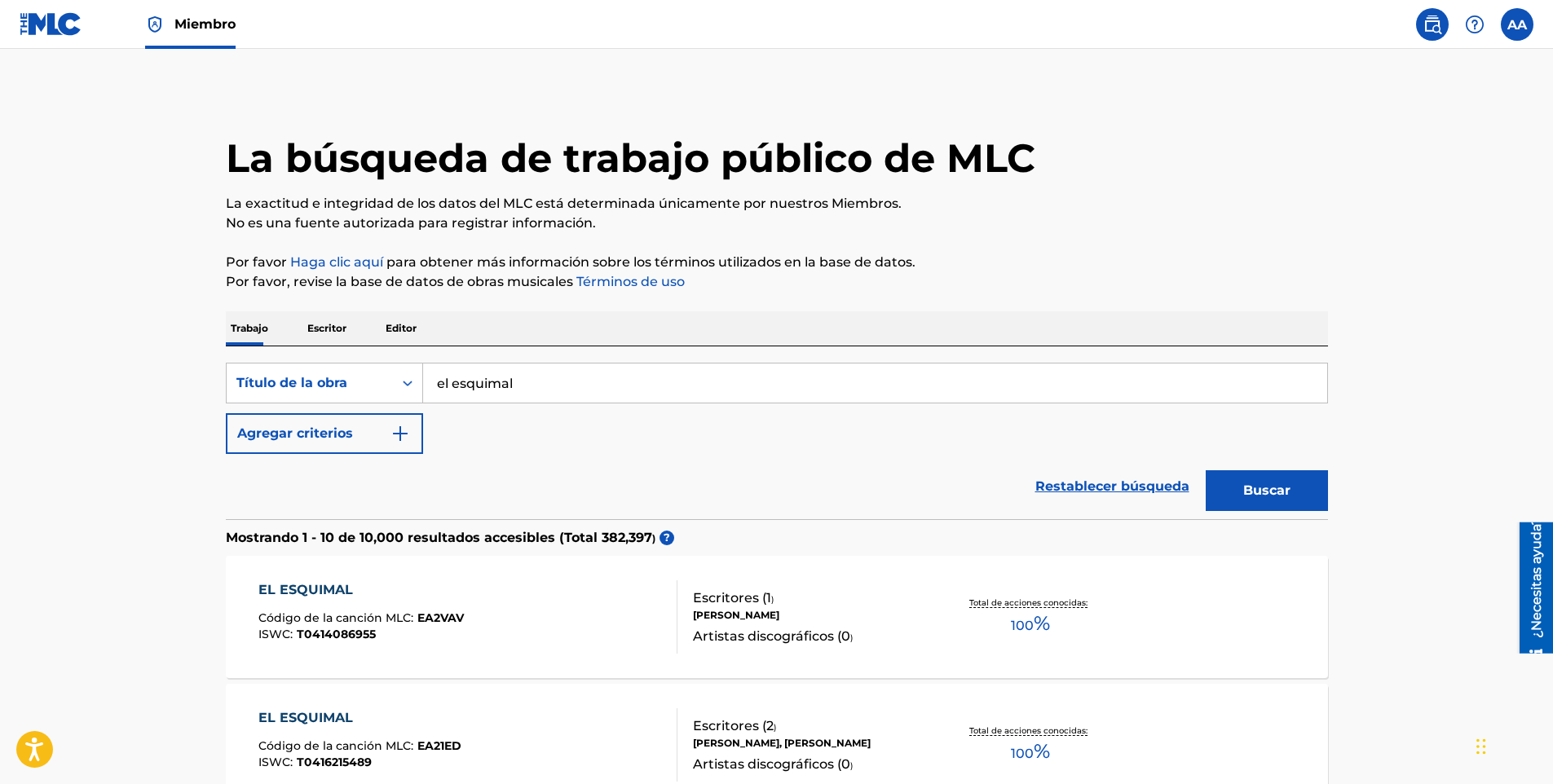
click at [342, 331] on p "Escritor" at bounding box center [327, 329] width 49 height 35
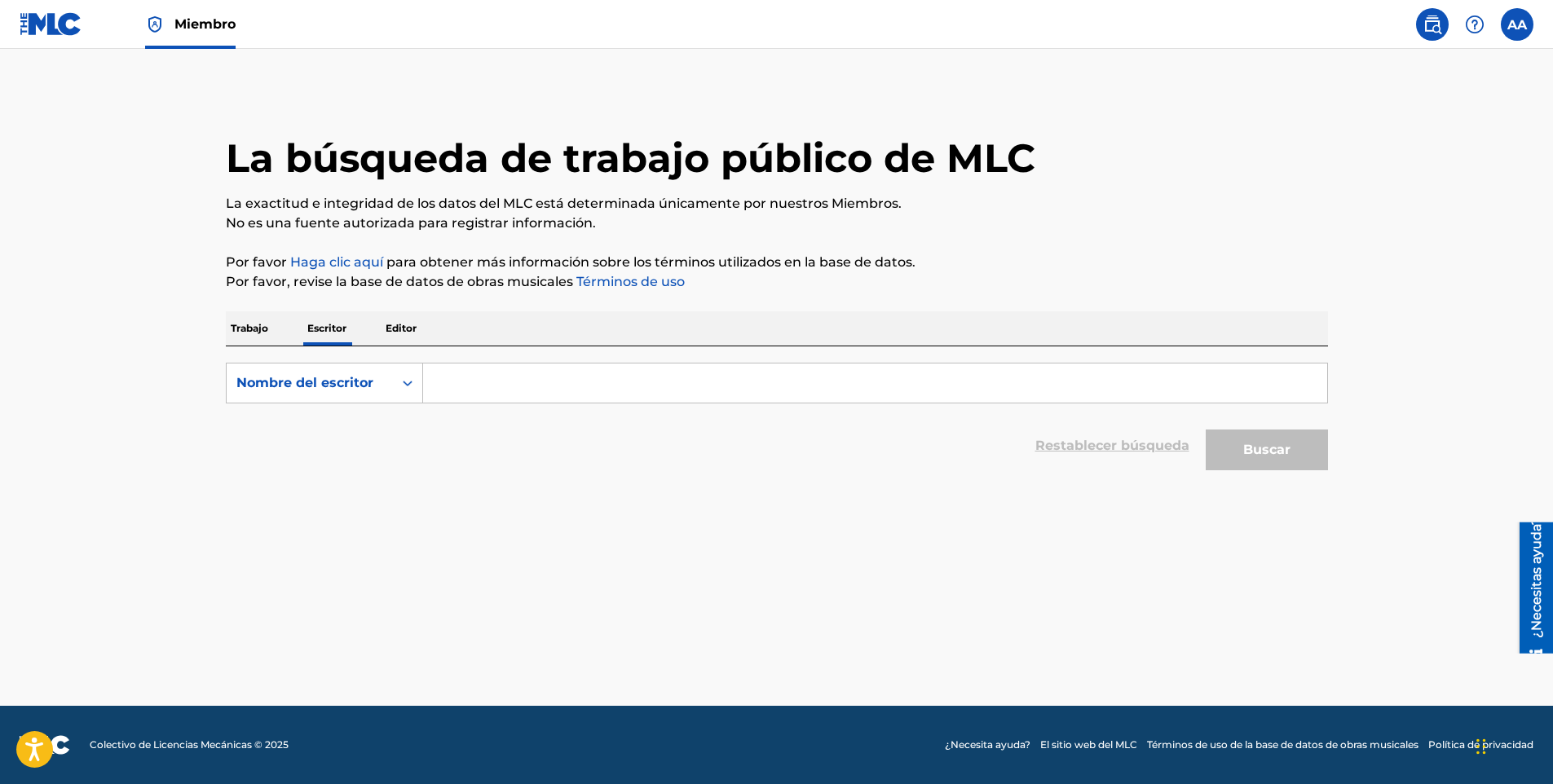
click at [253, 331] on p "Trabajo" at bounding box center [250, 329] width 47 height 35
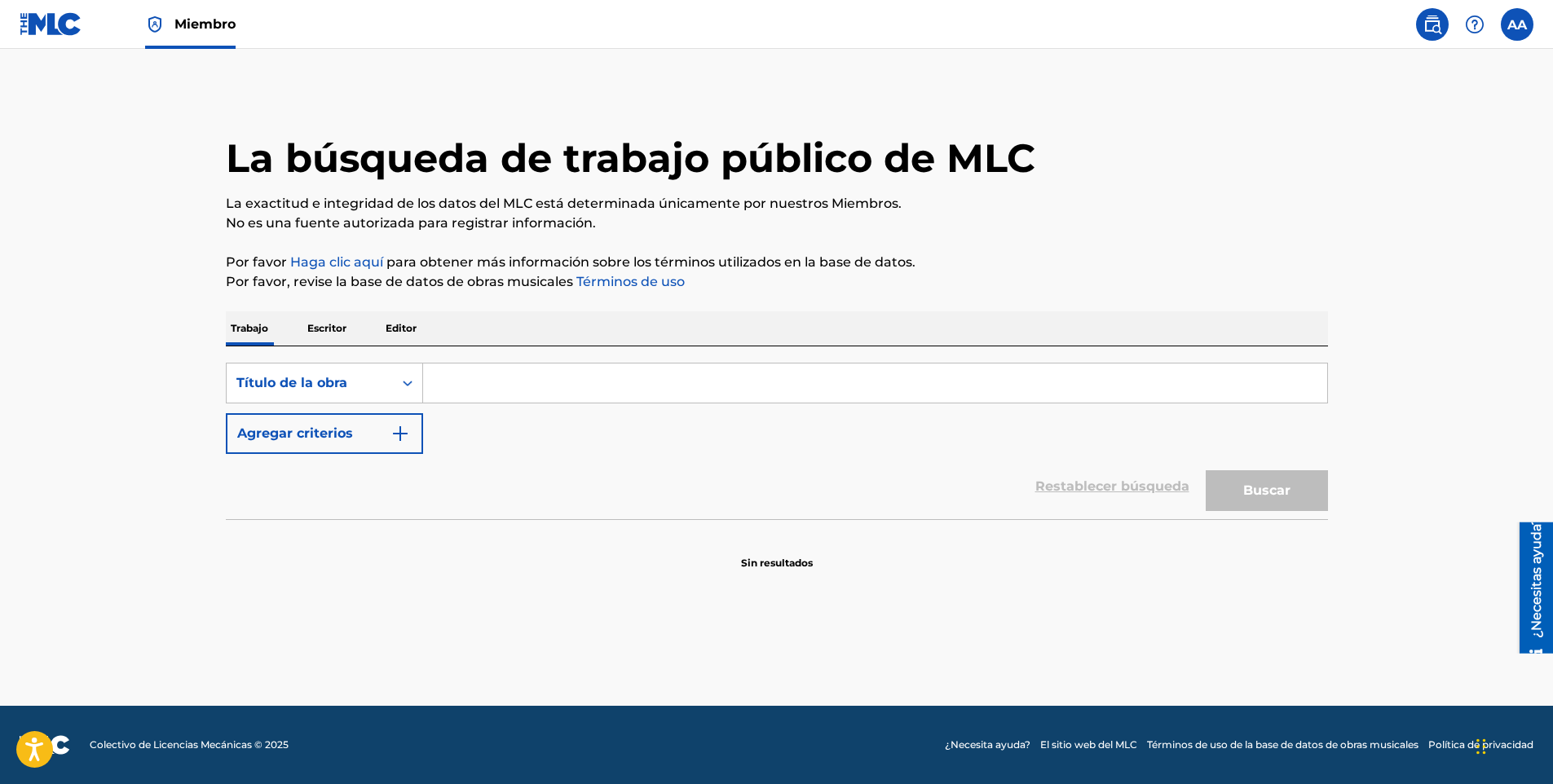
click at [538, 386] on input "Formulario de búsqueda" at bounding box center [874, 382] width 904 height 39
type input "el esquimal"
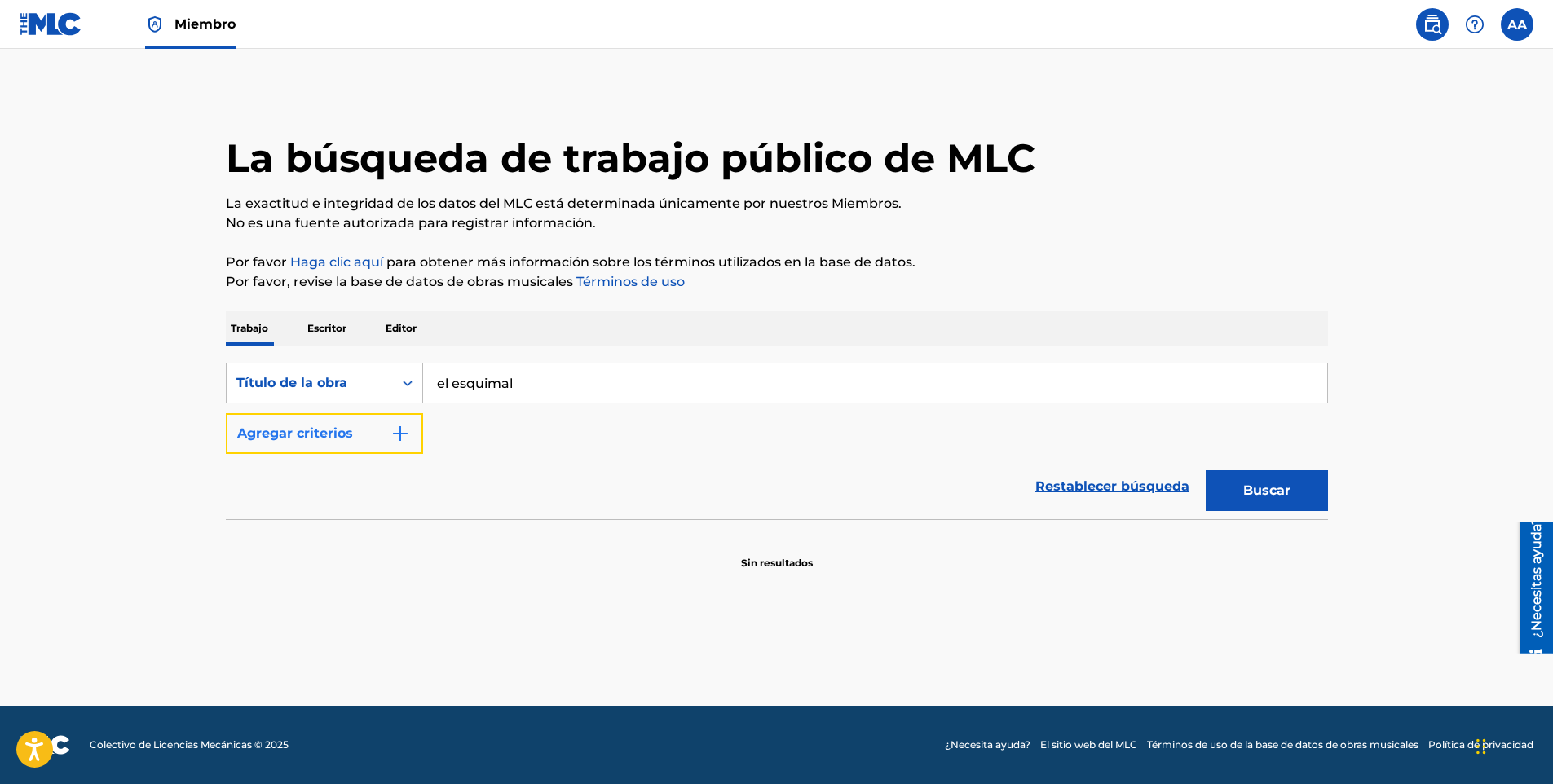
click at [352, 443] on button "Agregar criterios" at bounding box center [324, 433] width 198 height 41
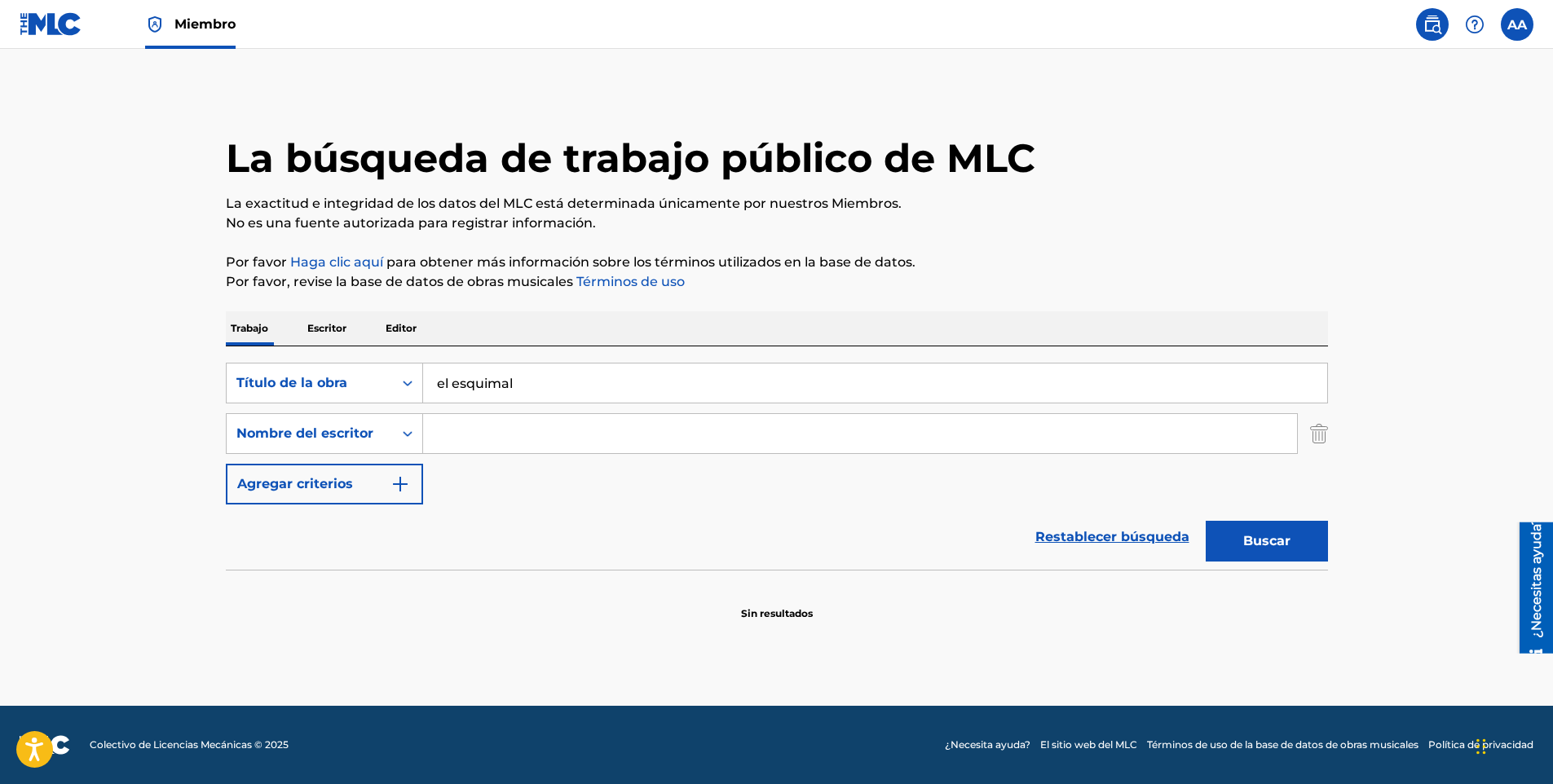
click at [495, 438] on input "Formulario de búsqueda" at bounding box center [859, 433] width 874 height 39
type input "[PERSON_NAME] de los [PERSON_NAME]"
click at [1293, 552] on button "Buscar" at bounding box center [1266, 541] width 122 height 41
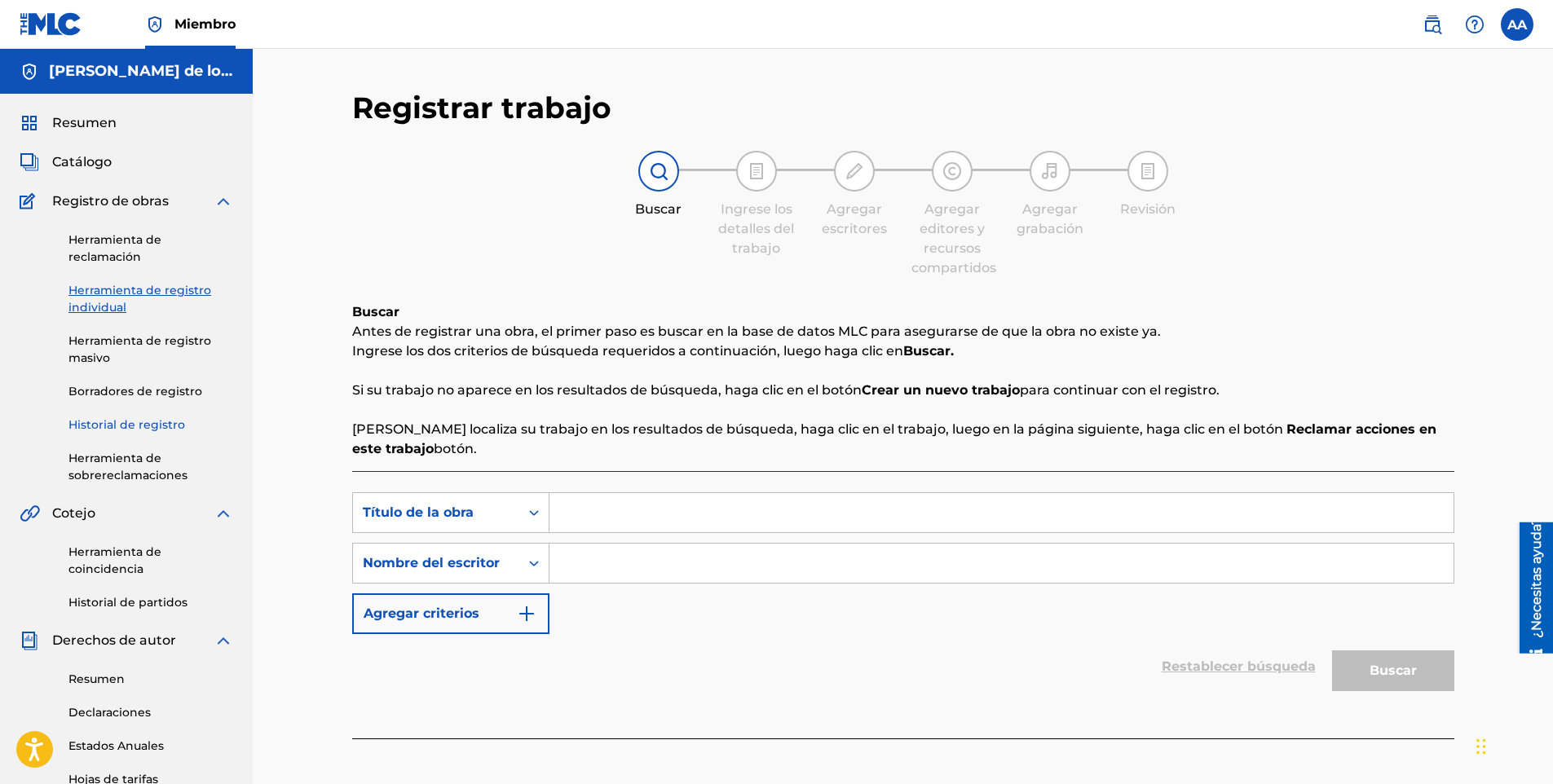
click at [155, 430] on link "Historial de registro" at bounding box center [150, 424] width 165 height 17
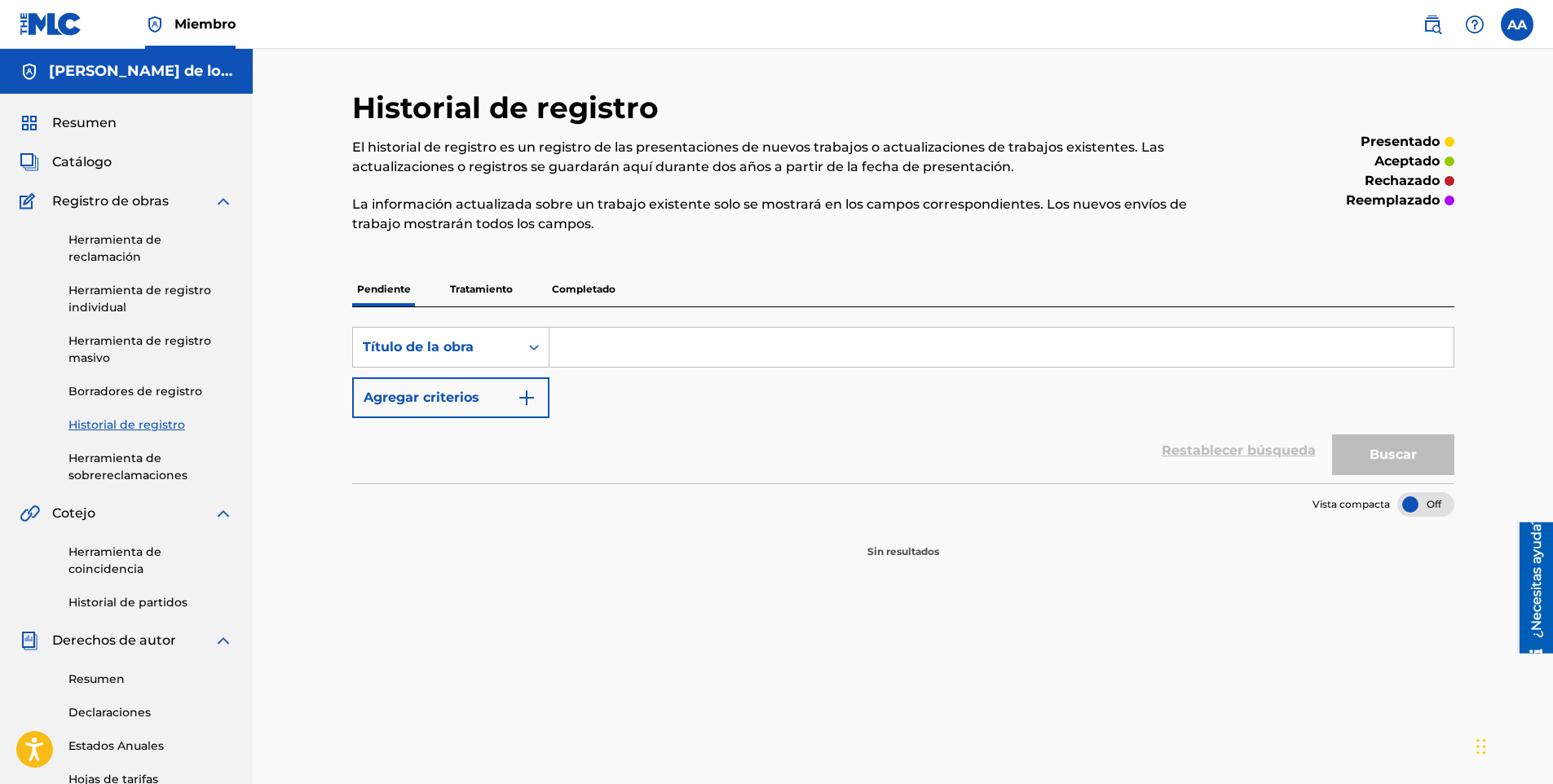
click at [485, 308] on div "SearchWithCriteria43dba5e1-9488-453c-8ce5-b2fc8a66bc64 Título de la obra Agrega…" at bounding box center [904, 394] width 1102 height 176
click at [478, 297] on p "Tratamiento" at bounding box center [482, 290] width 73 height 35
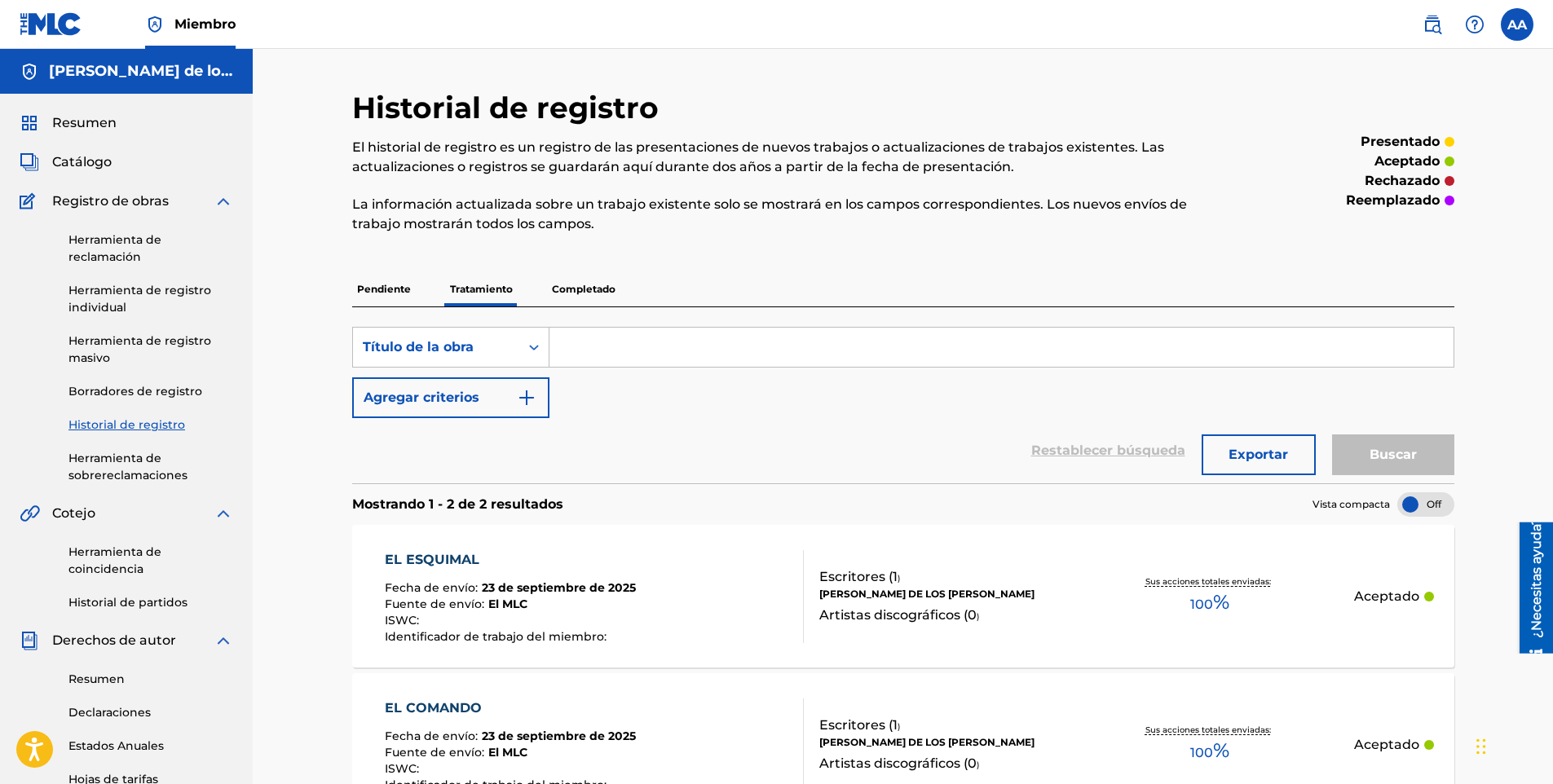
click at [547, 598] on div "Fuente de envío: El MLC" at bounding box center [510, 606] width 251 height 16
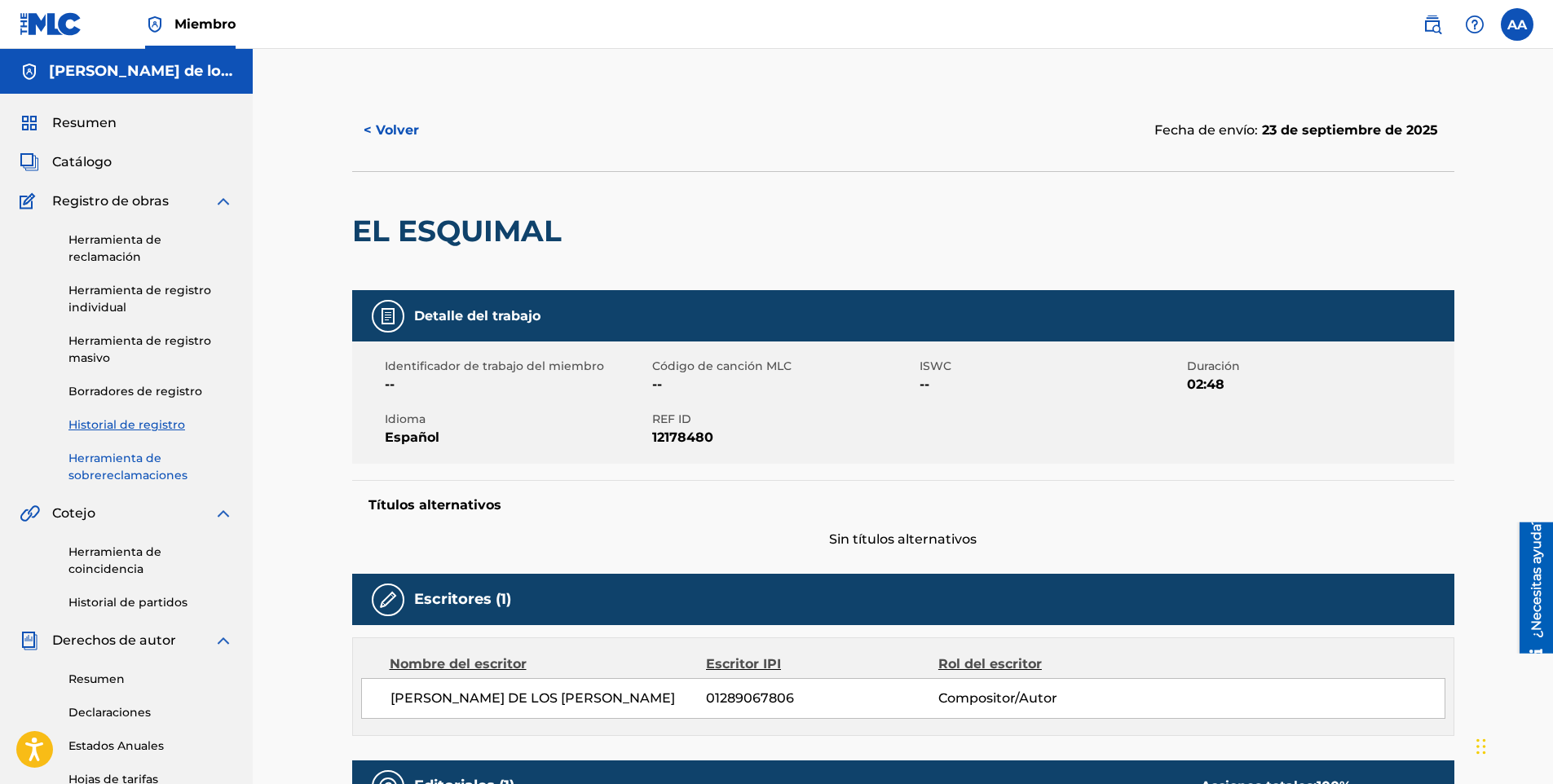
click at [112, 477] on link "Herramienta de sobrereclamaciones" at bounding box center [150, 467] width 165 height 35
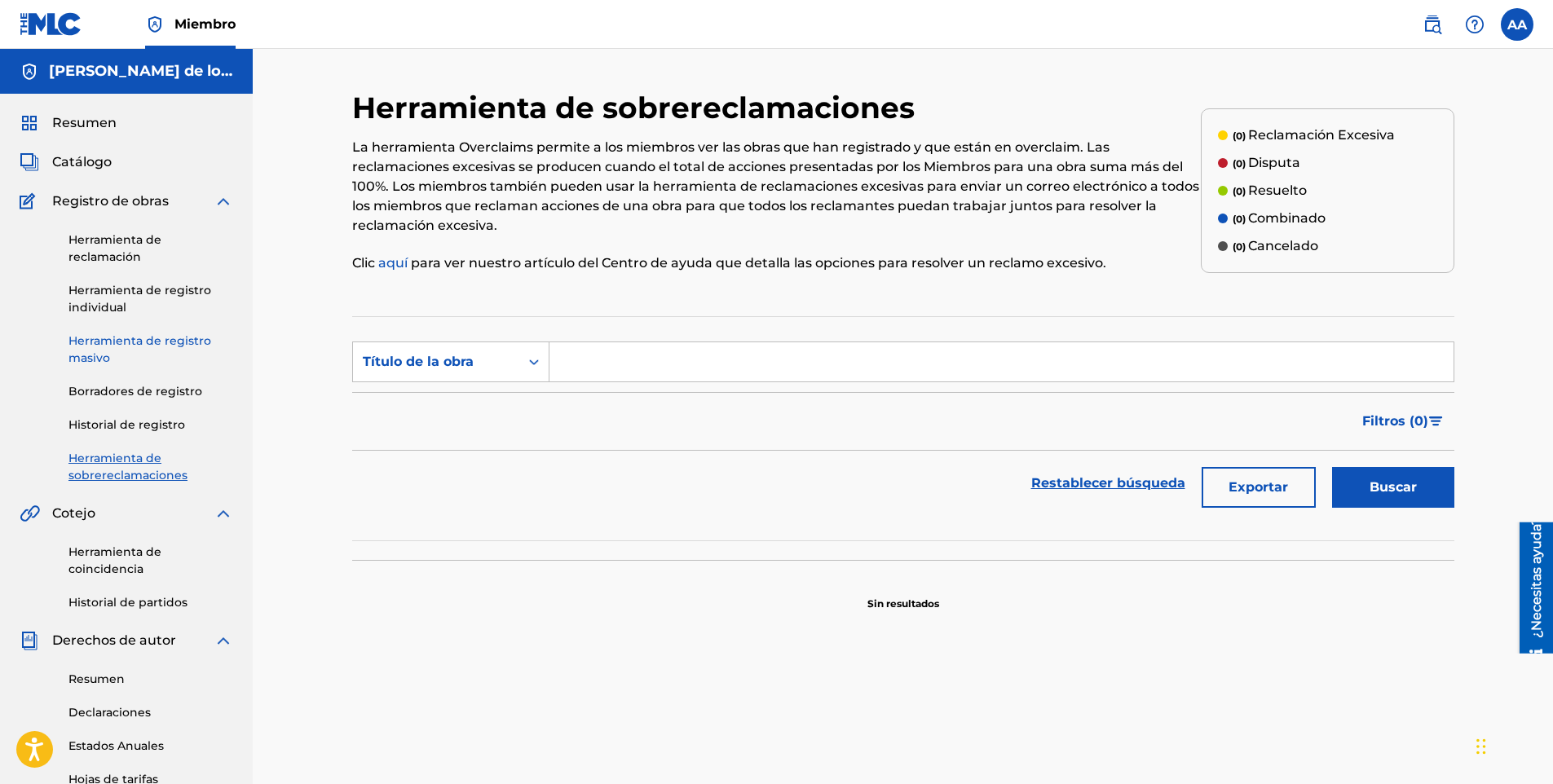
click at [137, 333] on link "Herramienta de registro masivo" at bounding box center [150, 350] width 165 height 35
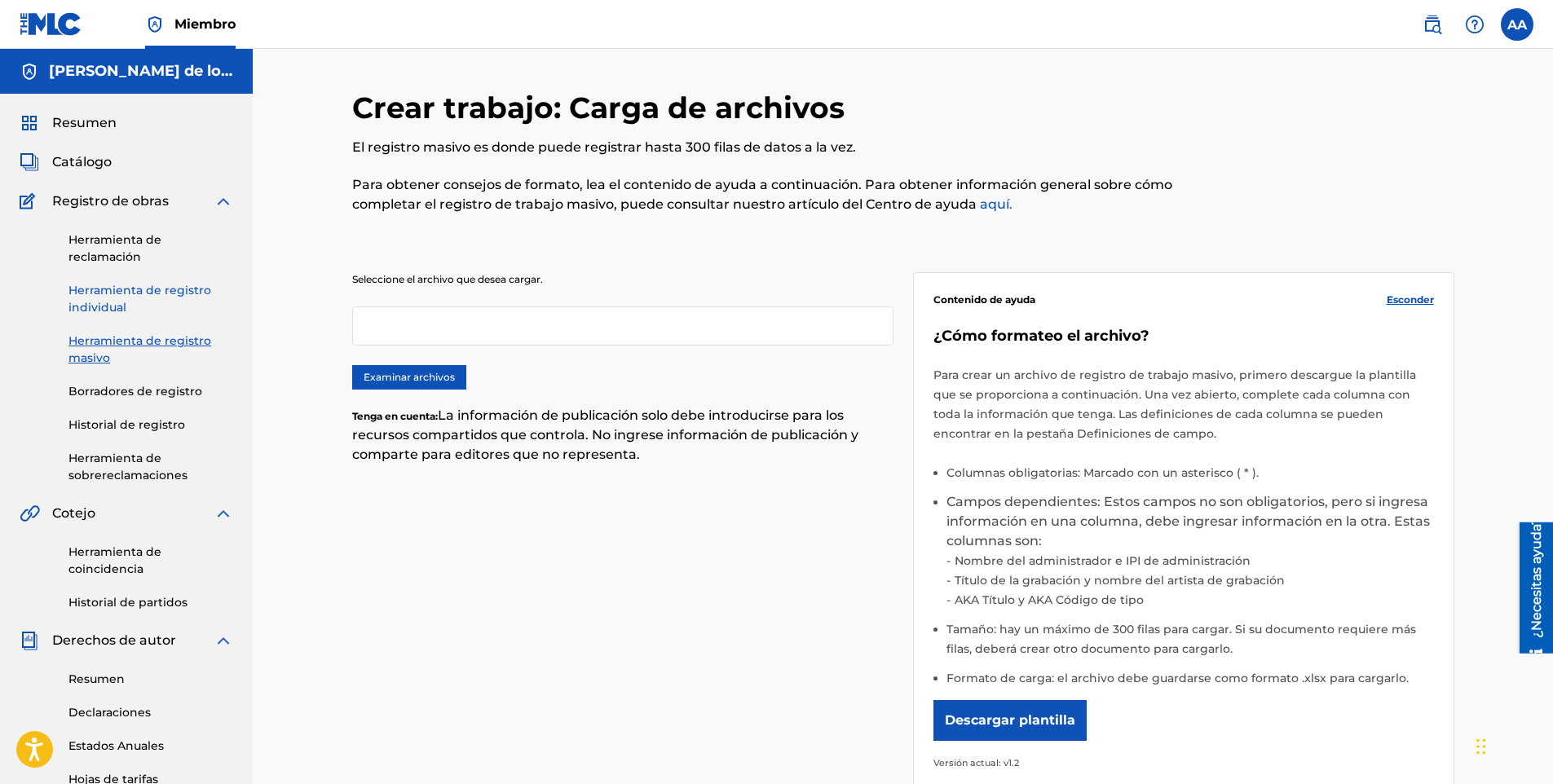
click at [138, 301] on link "Herramienta de registro individual" at bounding box center [150, 300] width 165 height 35
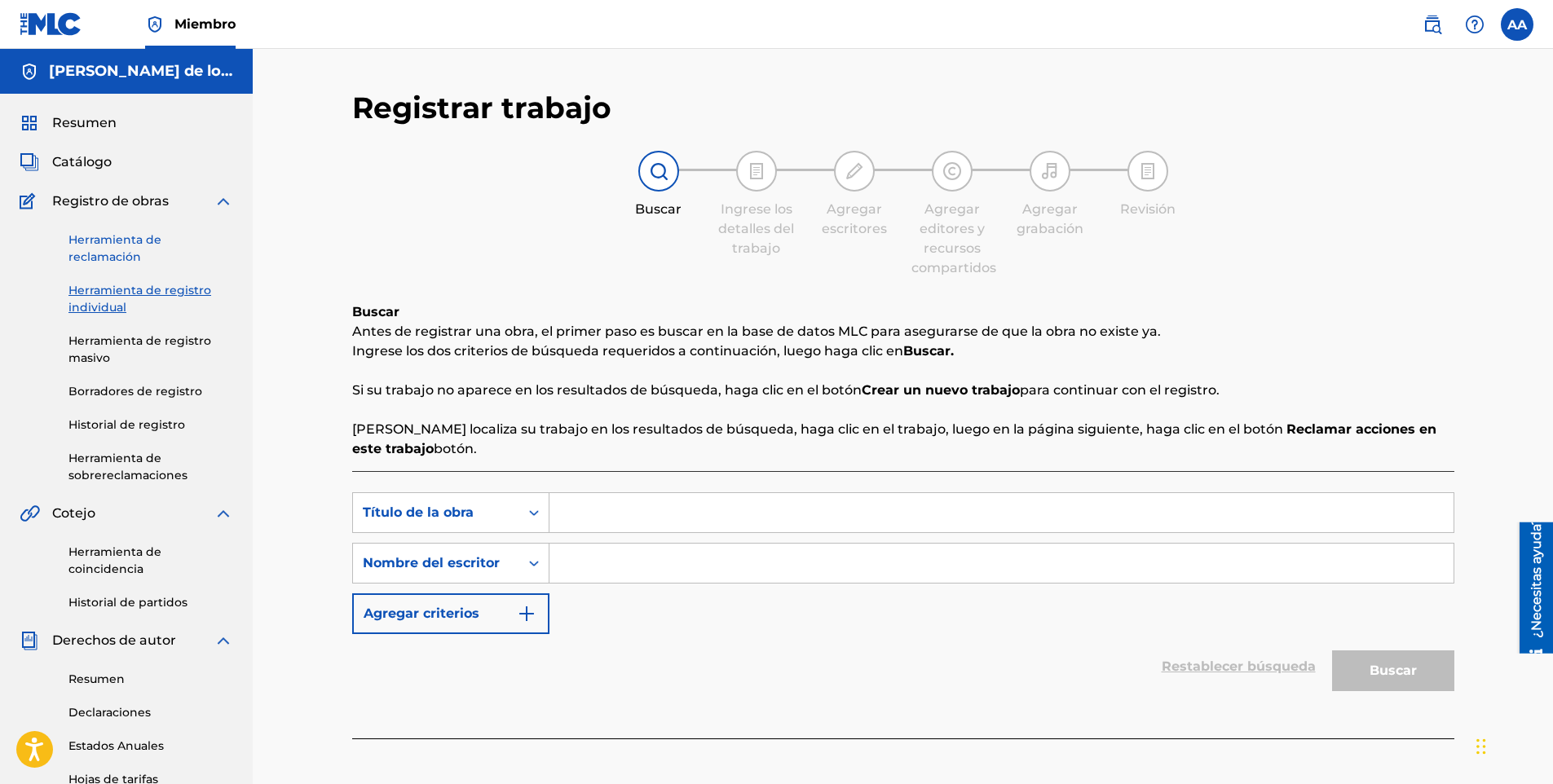
click at [136, 256] on link "Herramienta de reclamación" at bounding box center [150, 249] width 165 height 35
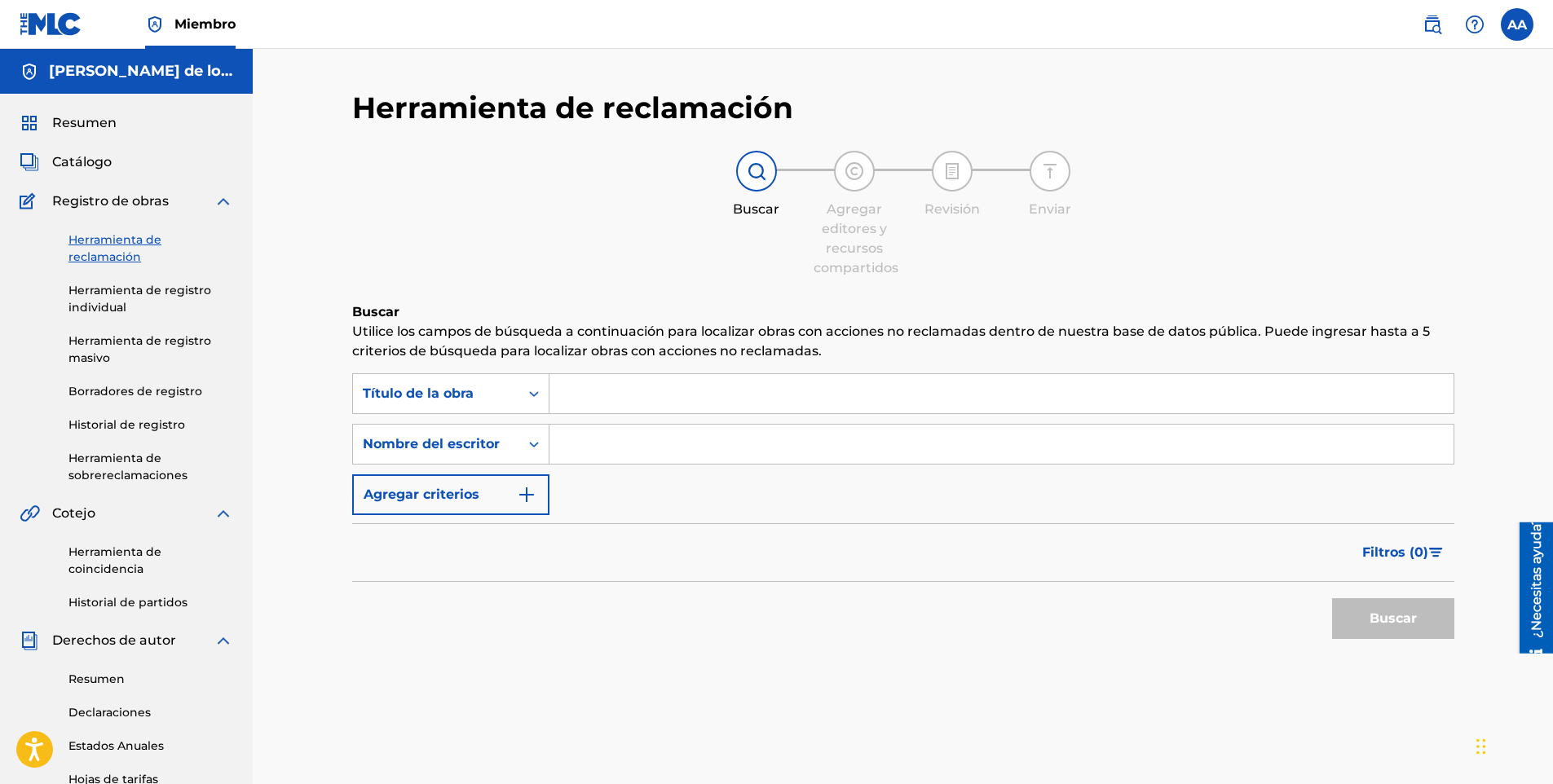
drag, startPoint x: 126, startPoint y: 162, endPoint x: 95, endPoint y: 159, distance: 31.1
click at [126, 161] on div "Catálogo" at bounding box center [126, 161] width 213 height 19
click at [93, 159] on span "Catálogo" at bounding box center [81, 161] width 59 height 19
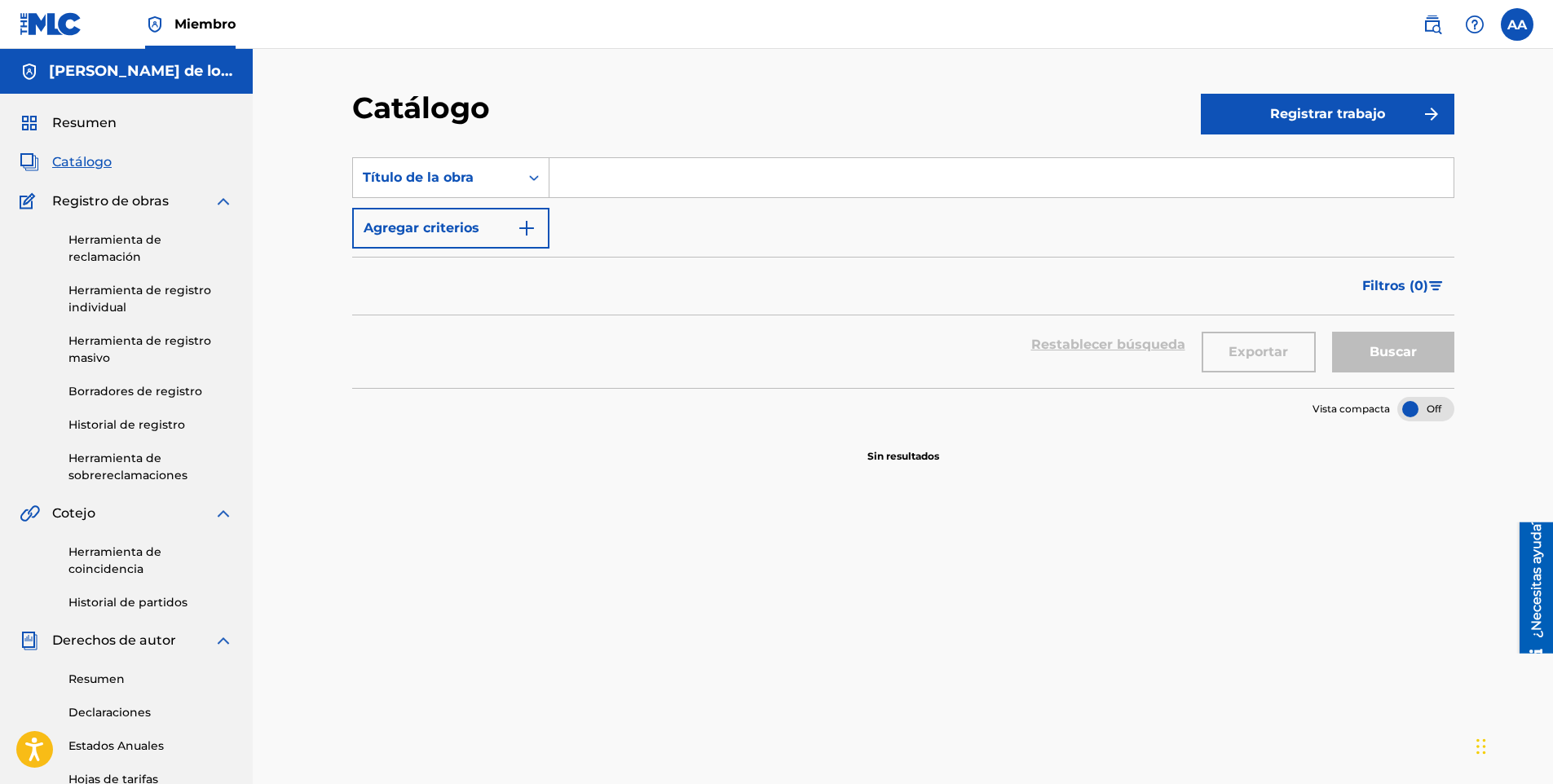
click at [93, 159] on span "Catálogo" at bounding box center [81, 161] width 59 height 19
click at [93, 122] on span "Resumen" at bounding box center [84, 122] width 65 height 19
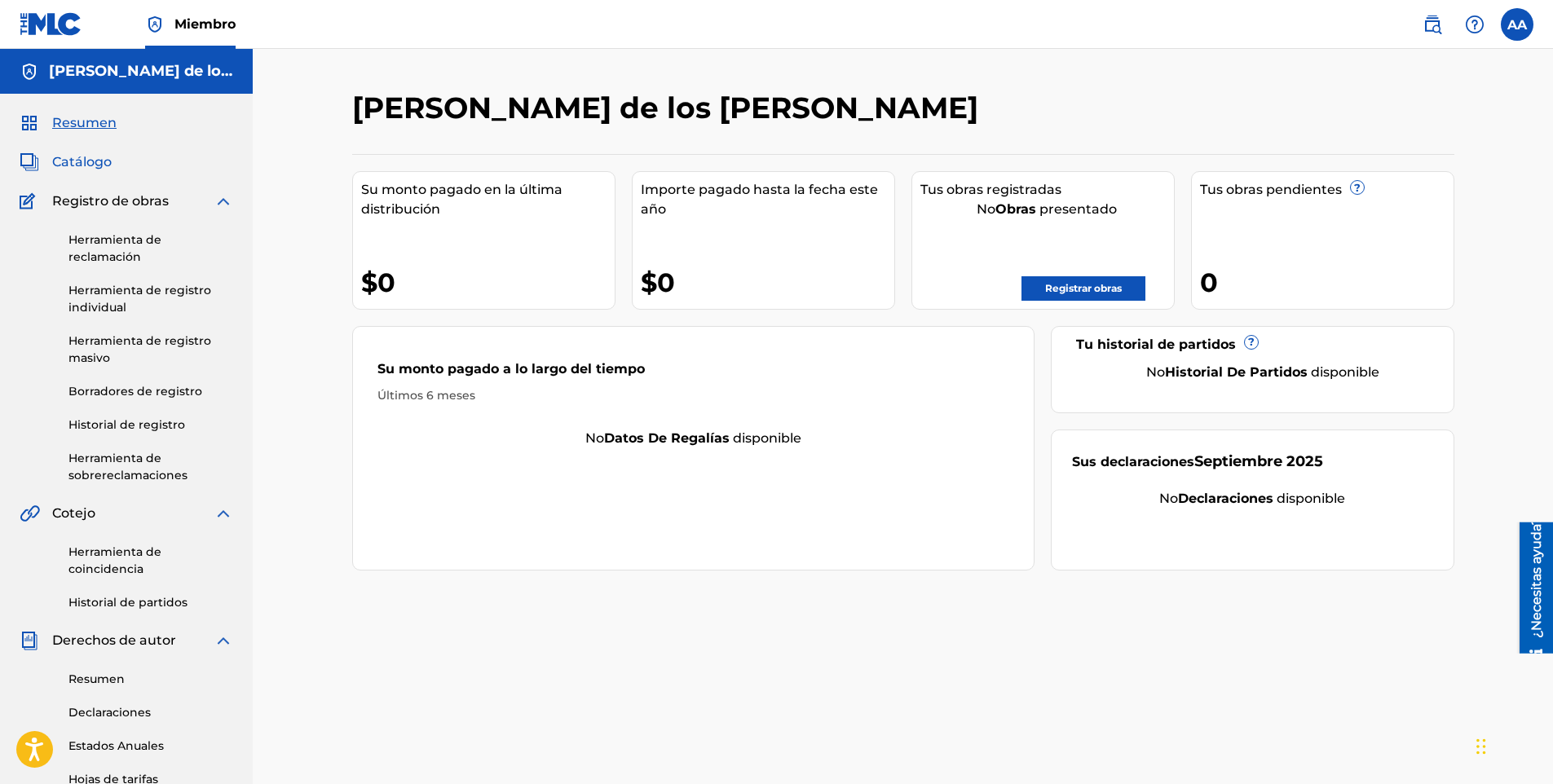
click at [83, 159] on span "Catálogo" at bounding box center [81, 161] width 59 height 19
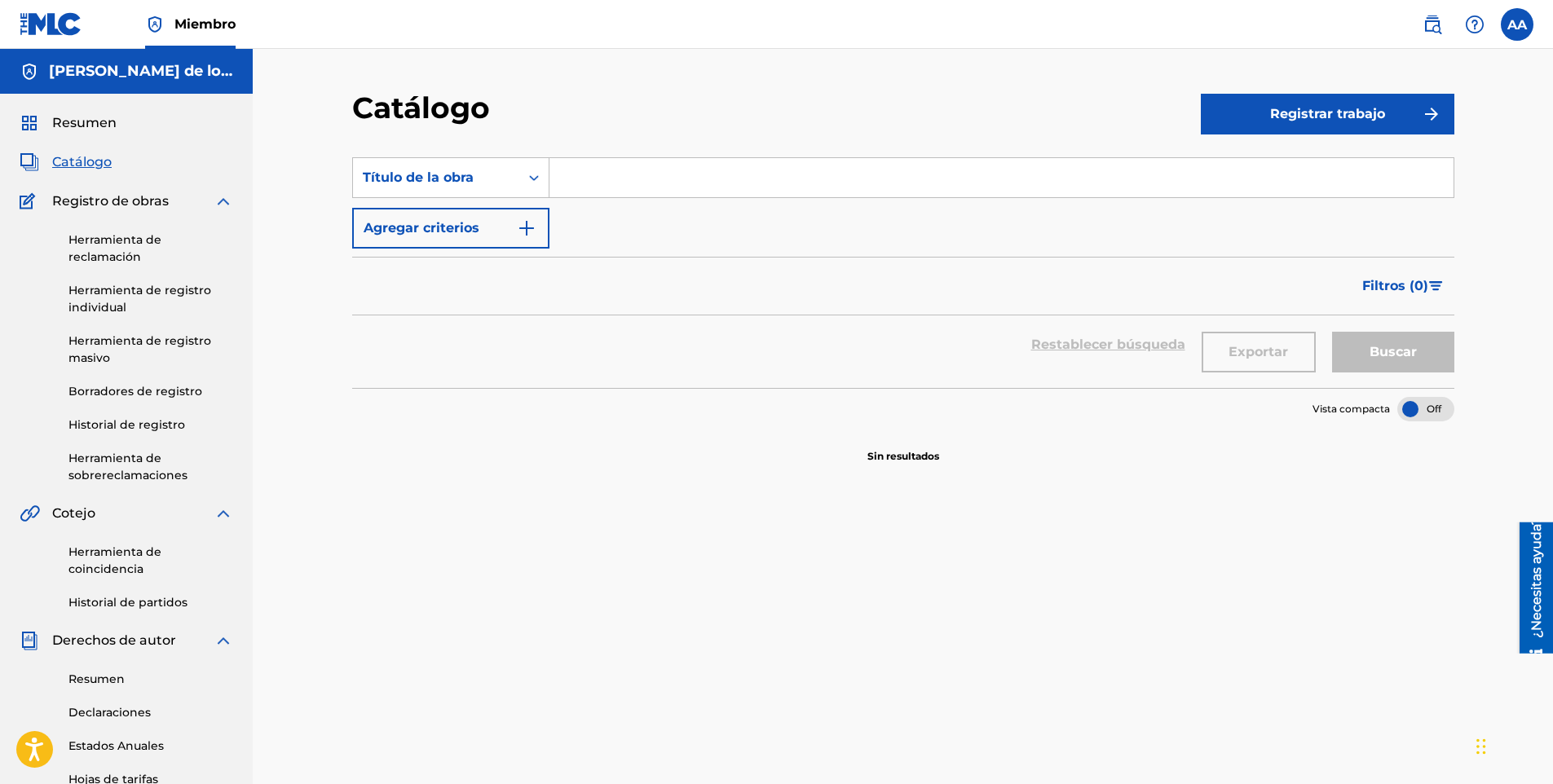
click at [610, 183] on input "Formulario de búsqueda" at bounding box center [1001, 178] width 904 height 39
type input "el esquimal"
click at [1358, 354] on button "Buscar" at bounding box center [1393, 351] width 122 height 41
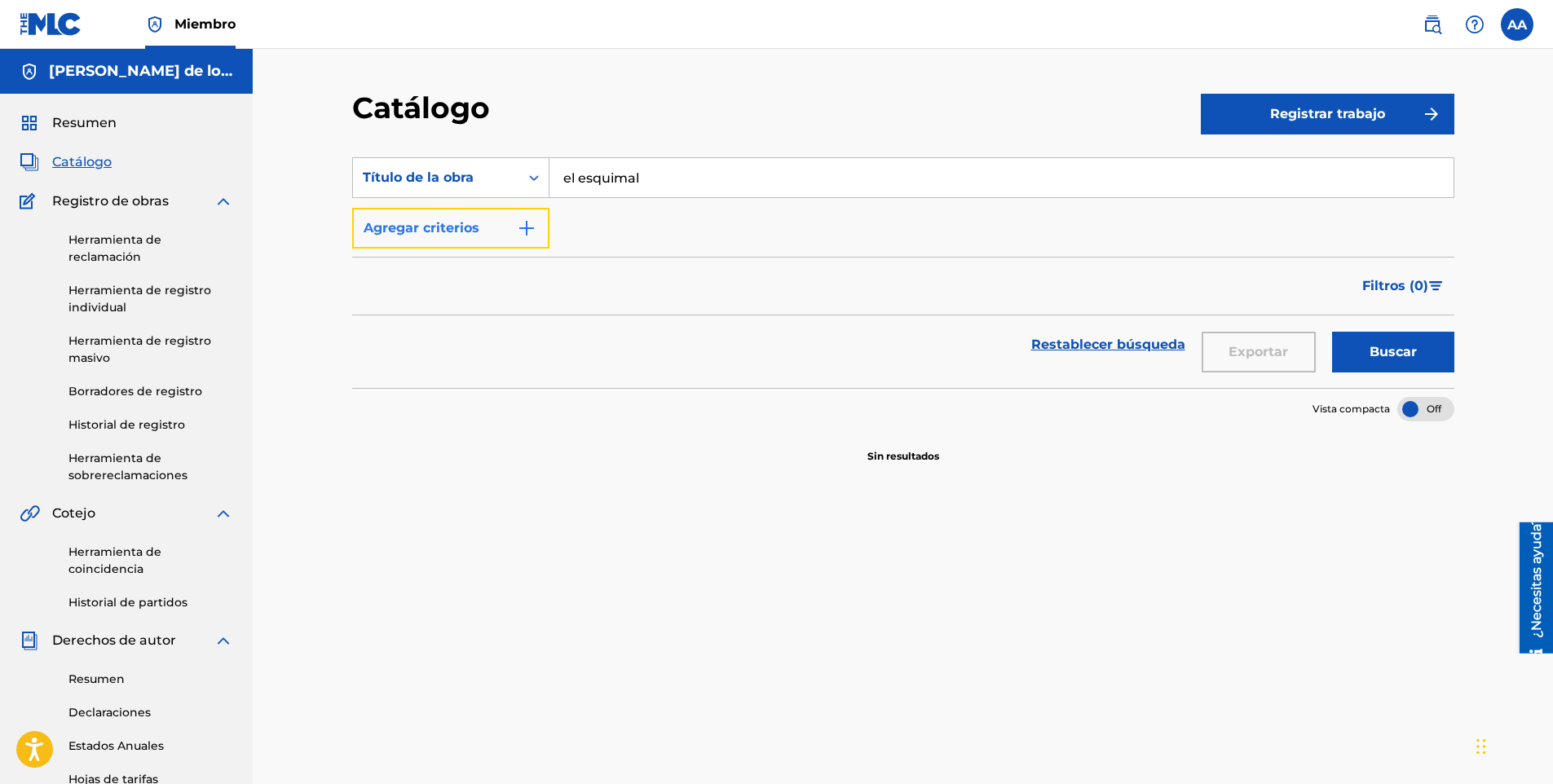
click at [461, 232] on font "Agregar criterios" at bounding box center [421, 228] width 116 height 19
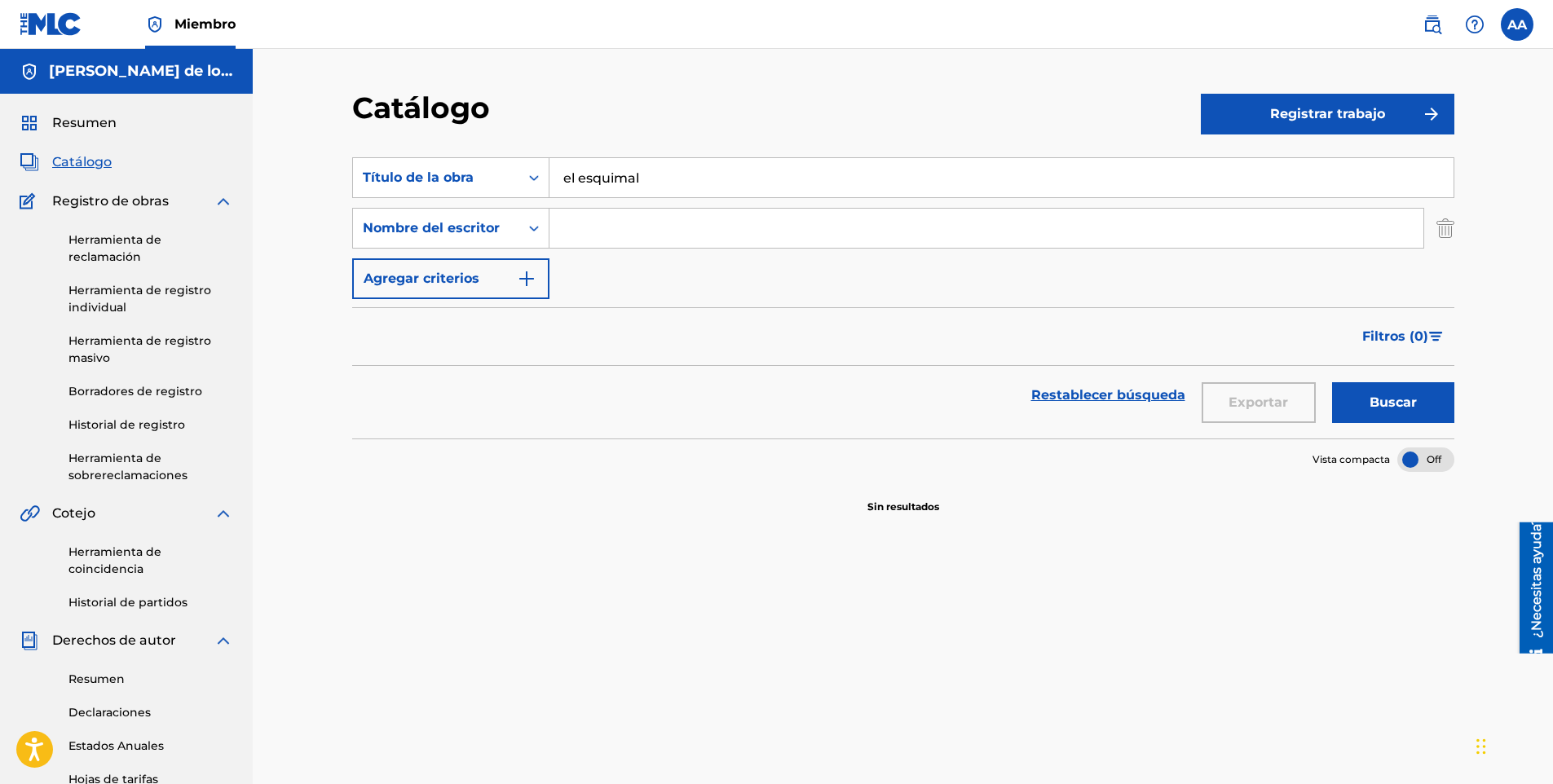
click at [973, 226] on input "Formulario de búsqueda" at bounding box center [986, 228] width 874 height 39
type input "[PERSON_NAME] de los [PERSON_NAME]"
click at [1376, 399] on button "Buscar" at bounding box center [1393, 402] width 122 height 41
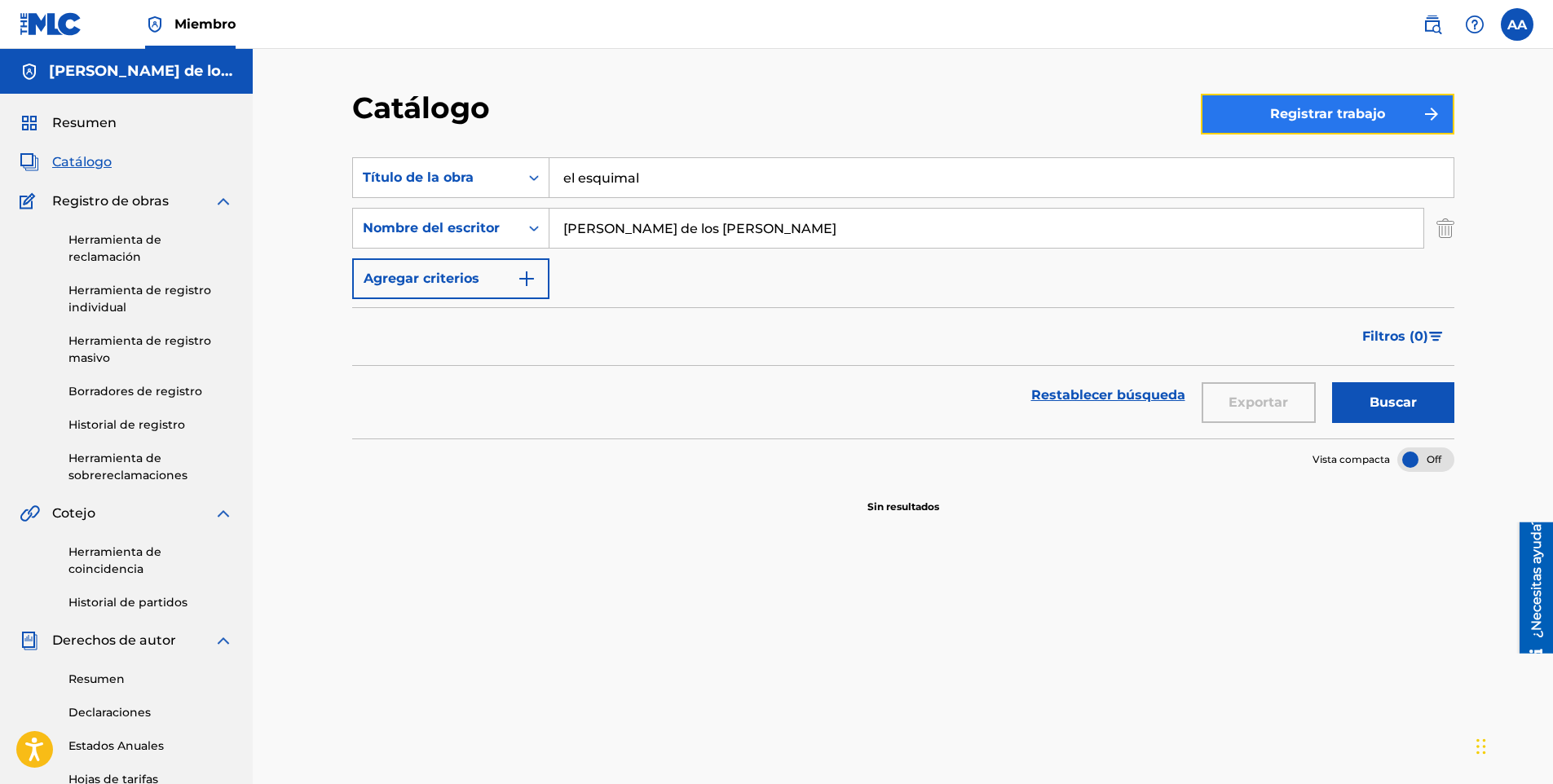
click at [1320, 118] on font "Registrar trabajo" at bounding box center [1327, 114] width 115 height 19
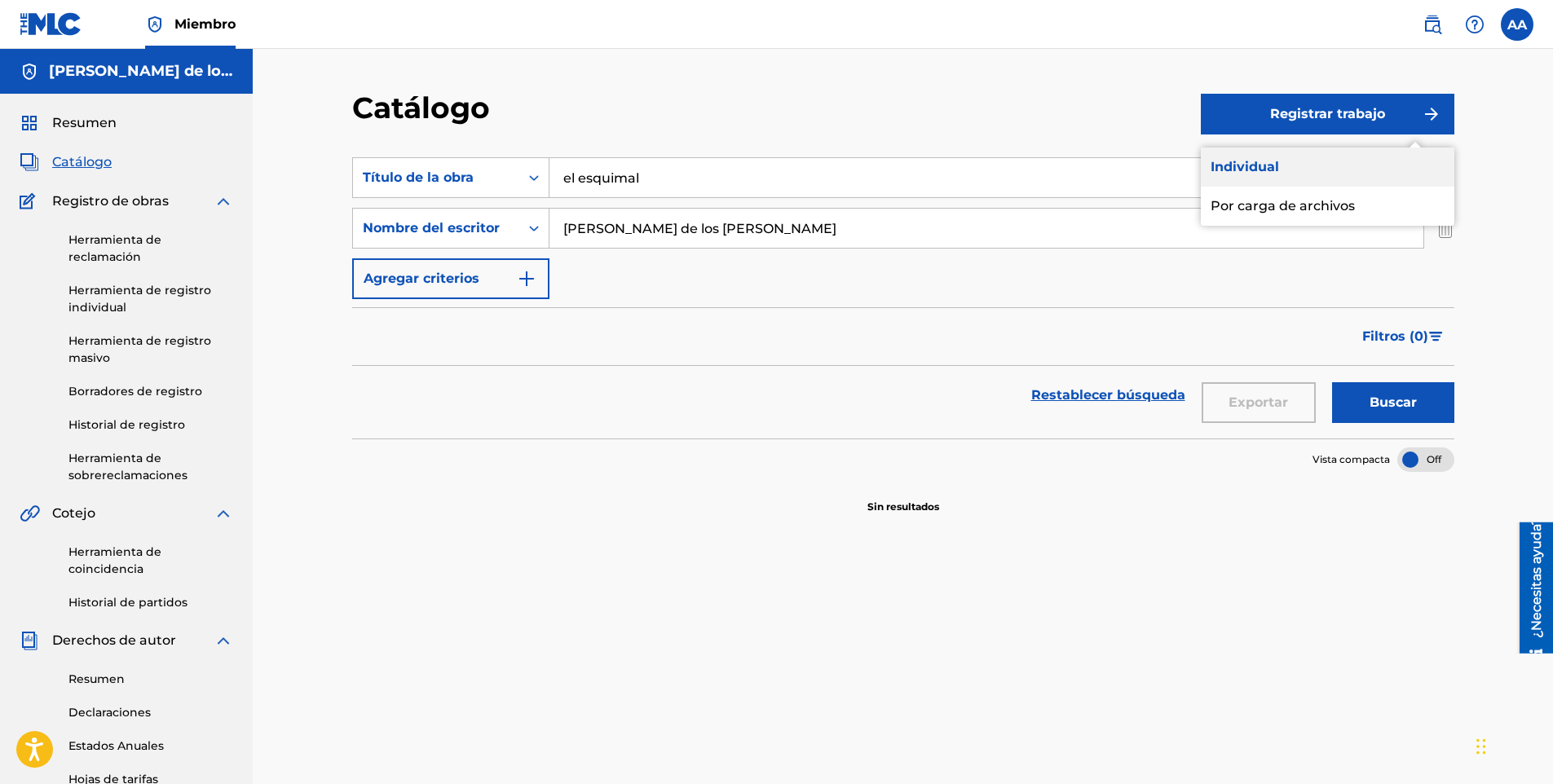
click at [1282, 162] on link "Individual" at bounding box center [1327, 167] width 253 height 39
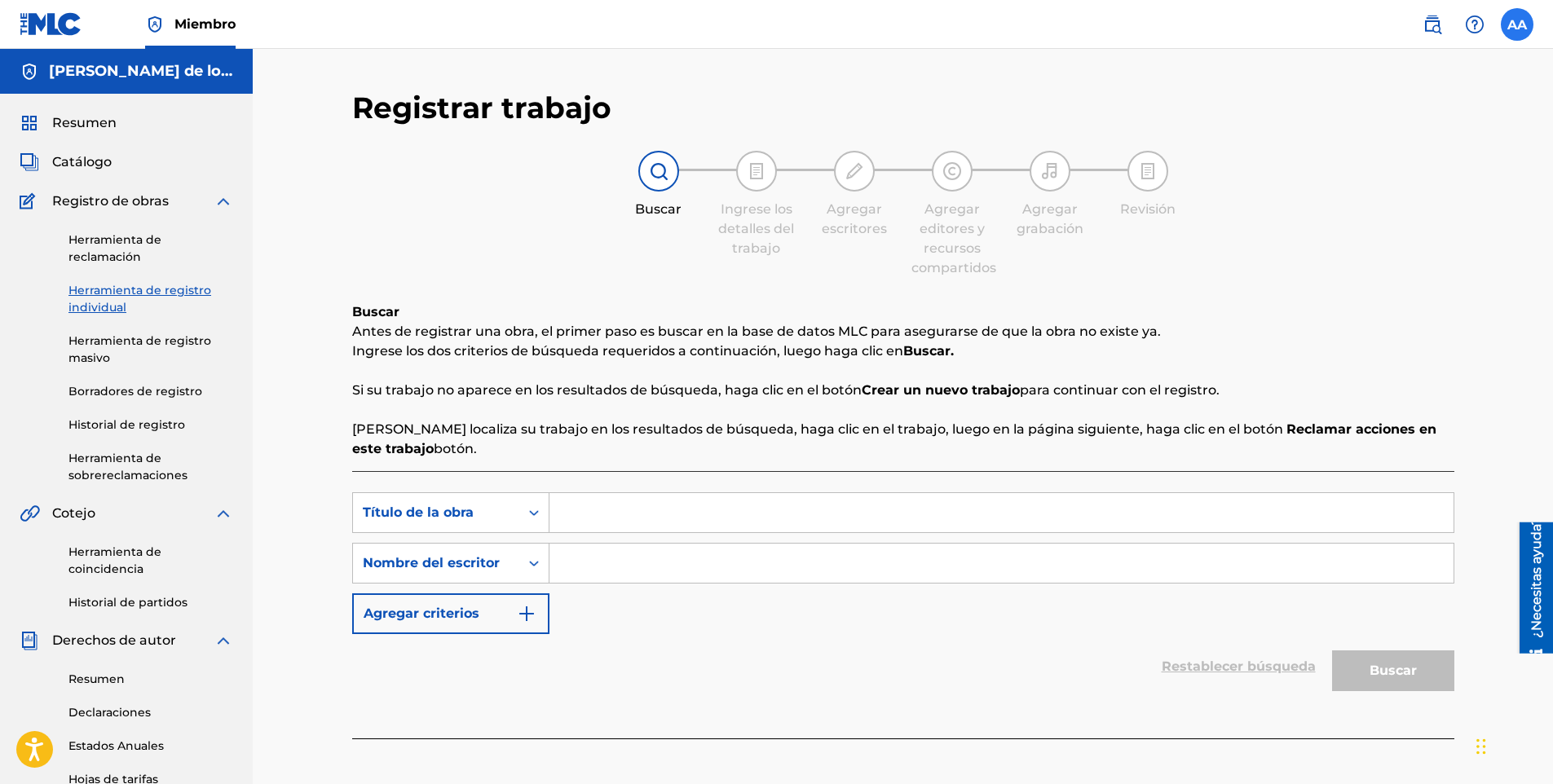
click at [1509, 31] on label at bounding box center [1517, 25] width 33 height 33
click at [1517, 25] on input "AA [PERSON_NAME] De Los [PERSON_NAME] [EMAIL_ADDRESS][DOMAIN_NAME] Profile Log …" at bounding box center [1517, 25] width 0 height 0
click at [1358, 165] on div "Profile Log out" at bounding box center [1431, 188] width 202 height 81
click at [1517, 25] on input "AA [PERSON_NAME] De Los [PERSON_NAME] [EMAIL_ADDRESS][DOMAIN_NAME] Profile Log …" at bounding box center [1517, 25] width 0 height 0
click at [1353, 171] on link "Profile" at bounding box center [1356, 175] width 33 height 15
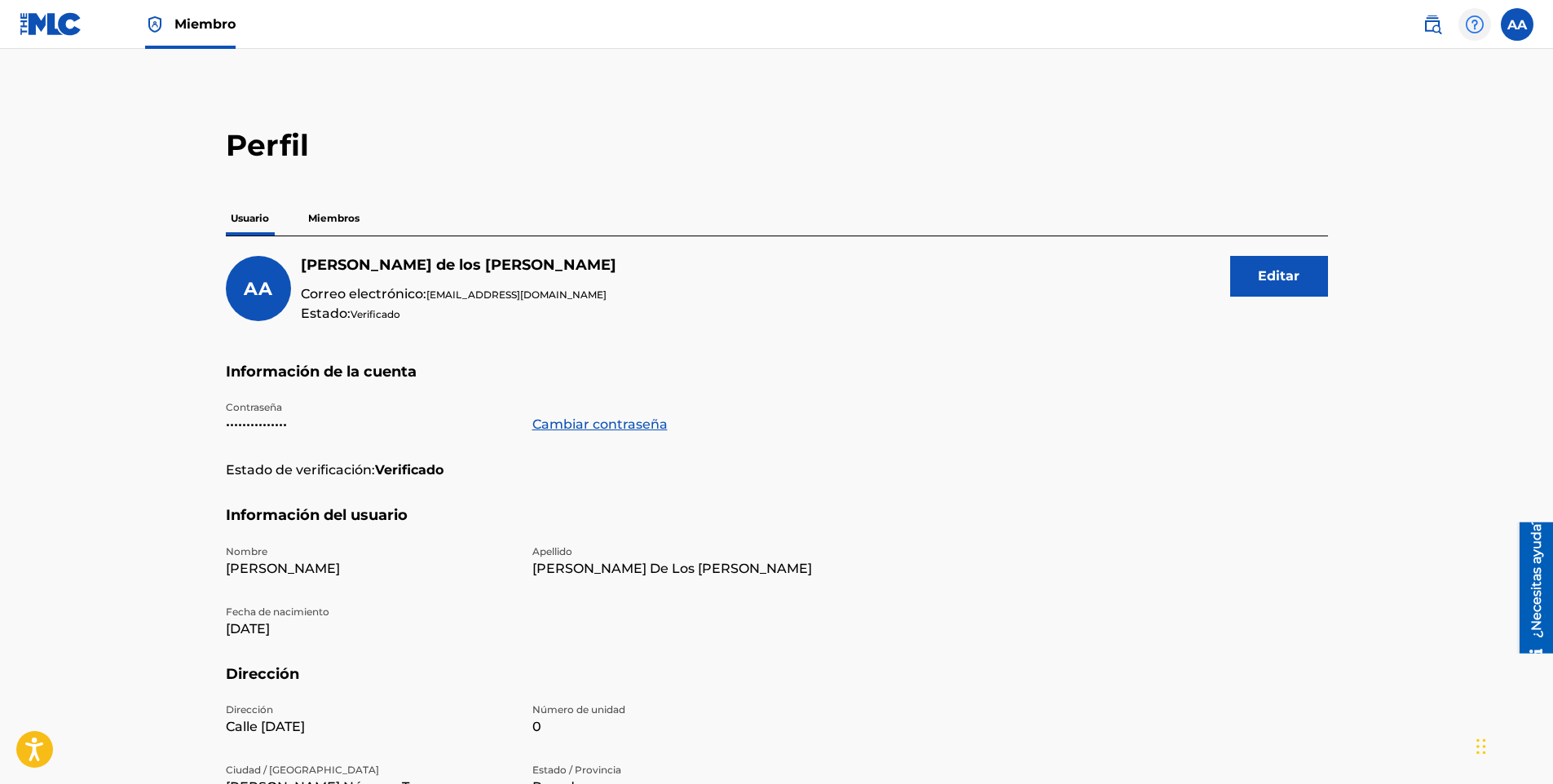
click at [1477, 22] on img at bounding box center [1474, 24] width 19 height 19
click at [1434, 72] on link "Contáctenos" at bounding box center [1455, 68] width 188 height 39
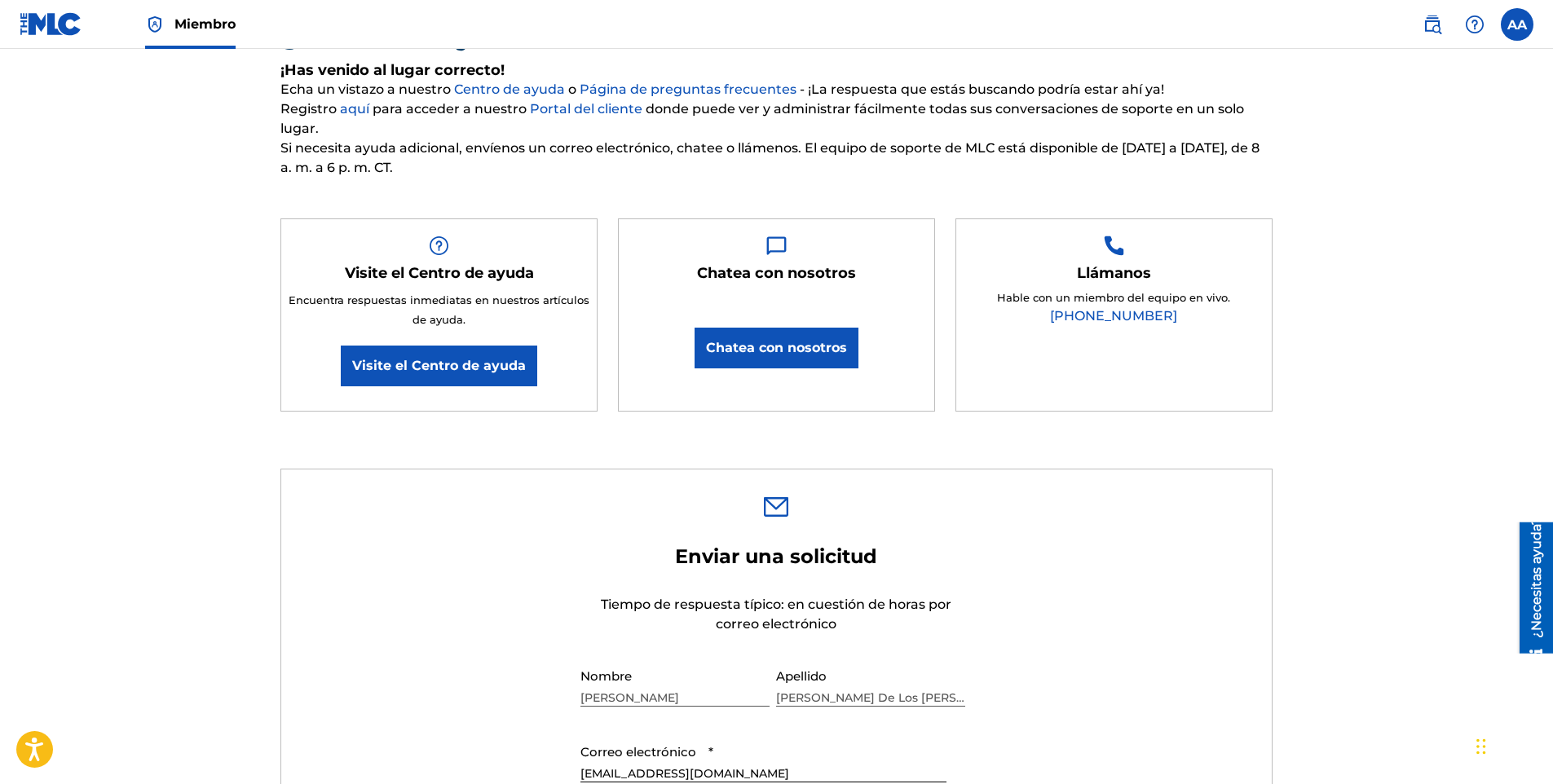
scroll to position [173, 0]
click at [1116, 319] on link "[PHONE_NUMBER]" at bounding box center [1113, 313] width 128 height 15
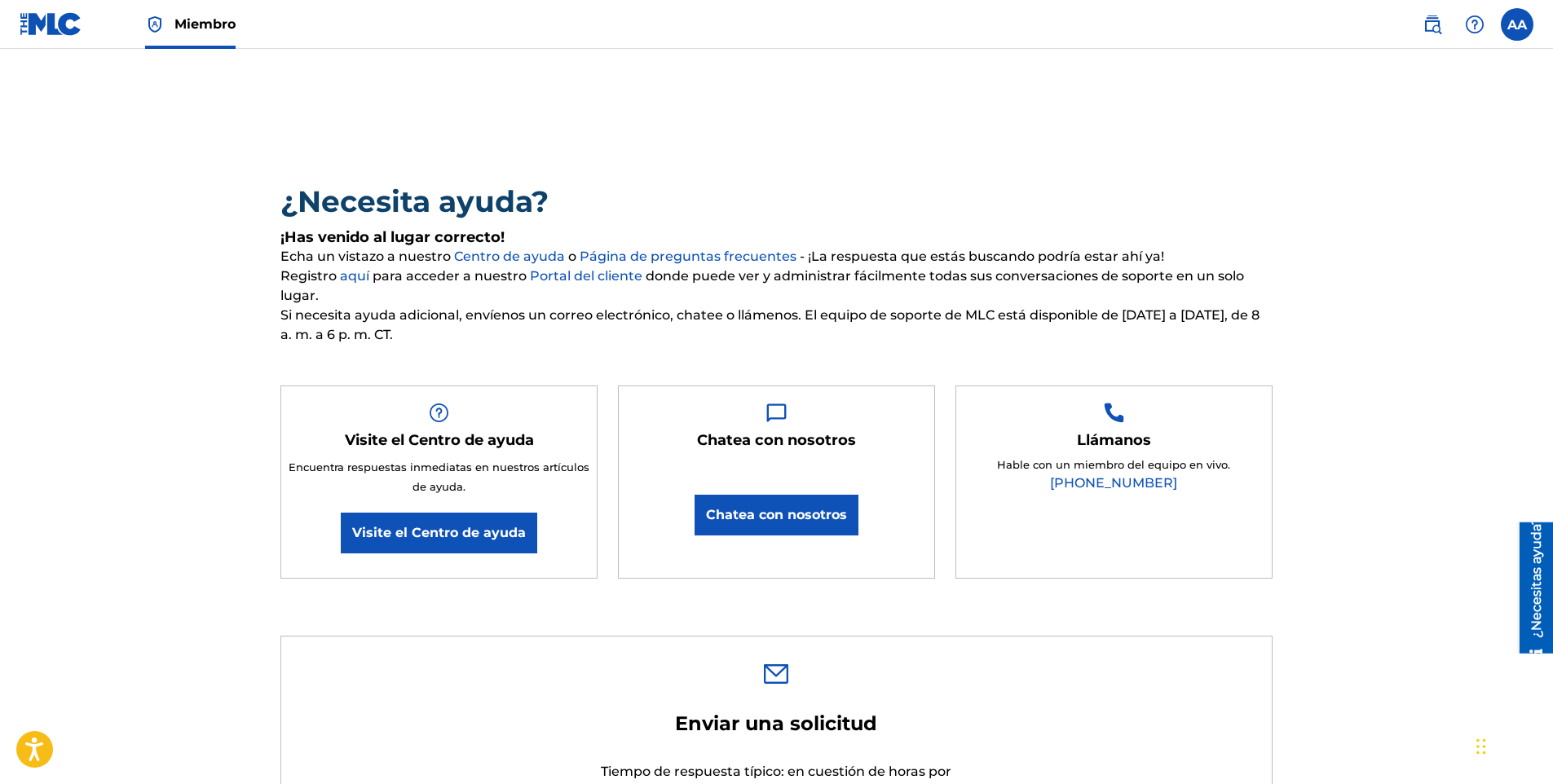
scroll to position [0, 0]
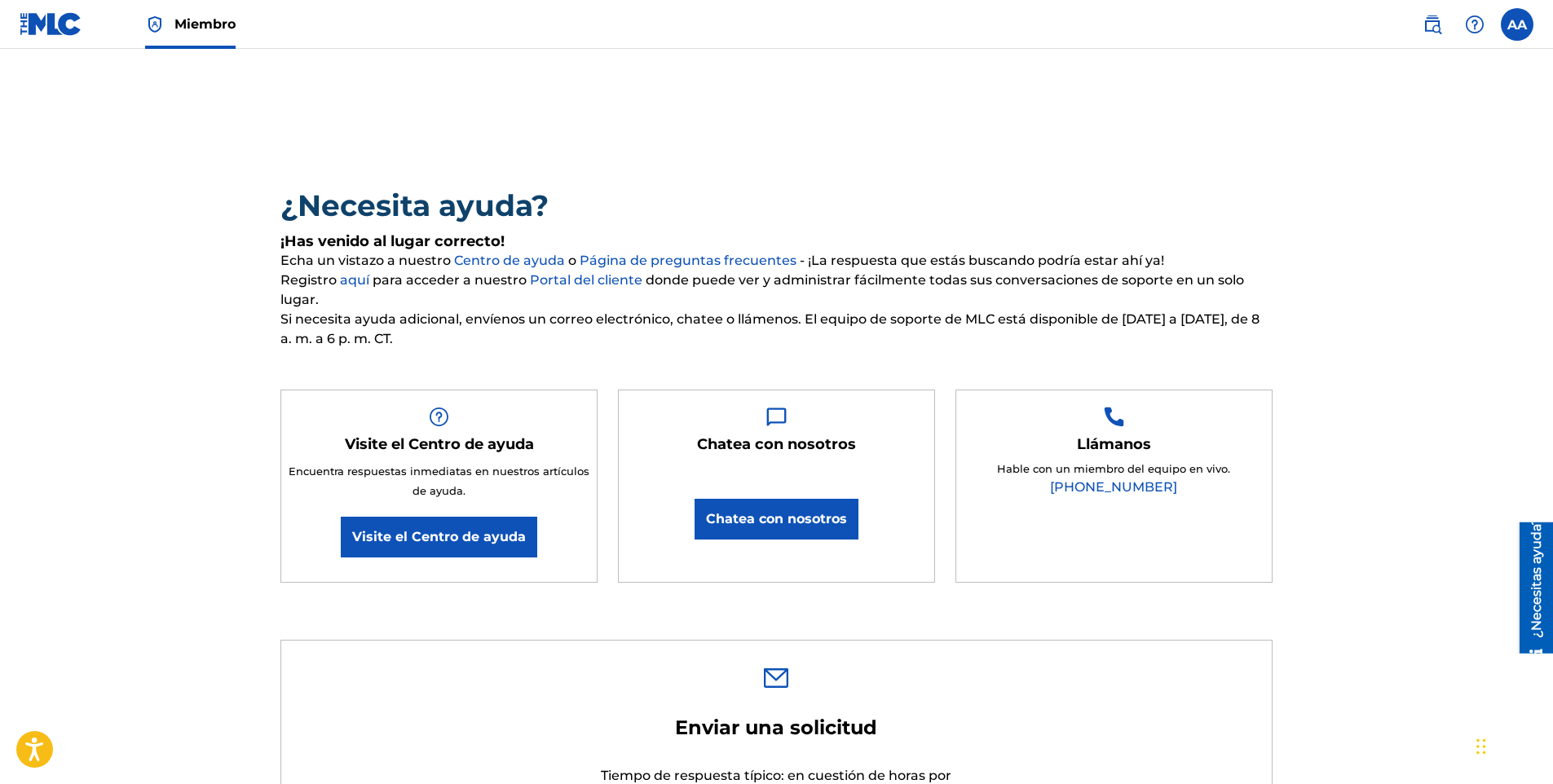
click at [34, 27] on img at bounding box center [50, 24] width 63 height 24
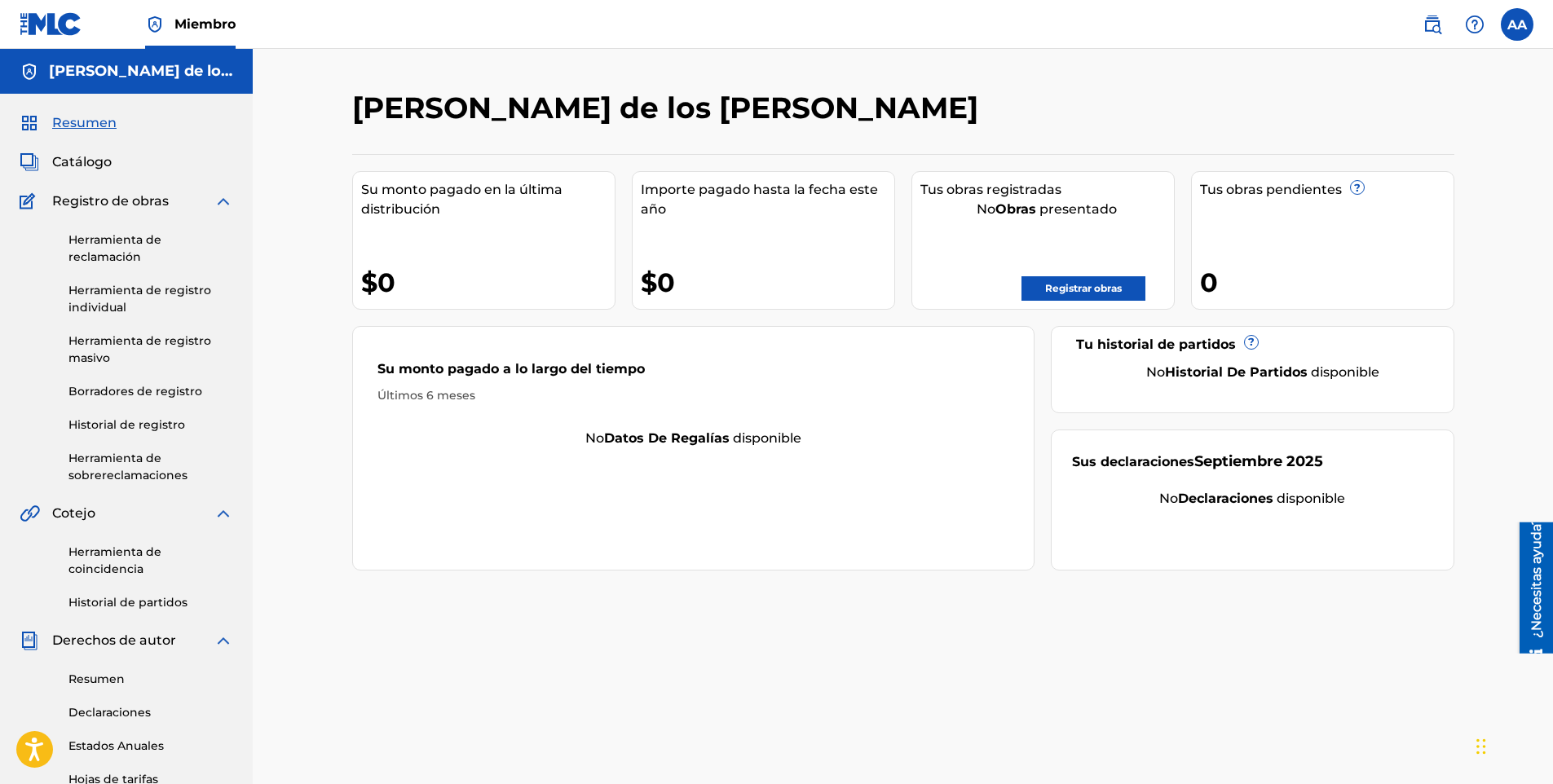
click at [77, 143] on div "Resumen Catálogo Registro de obras Herramienta de reclamación Herramienta de re…" at bounding box center [126, 565] width 252 height 943
click at [74, 148] on div "Resumen Catálogo Registro de obras Herramienta de reclamación Herramienta de re…" at bounding box center [126, 565] width 252 height 943
click at [74, 158] on span "Catálogo" at bounding box center [81, 161] width 59 height 19
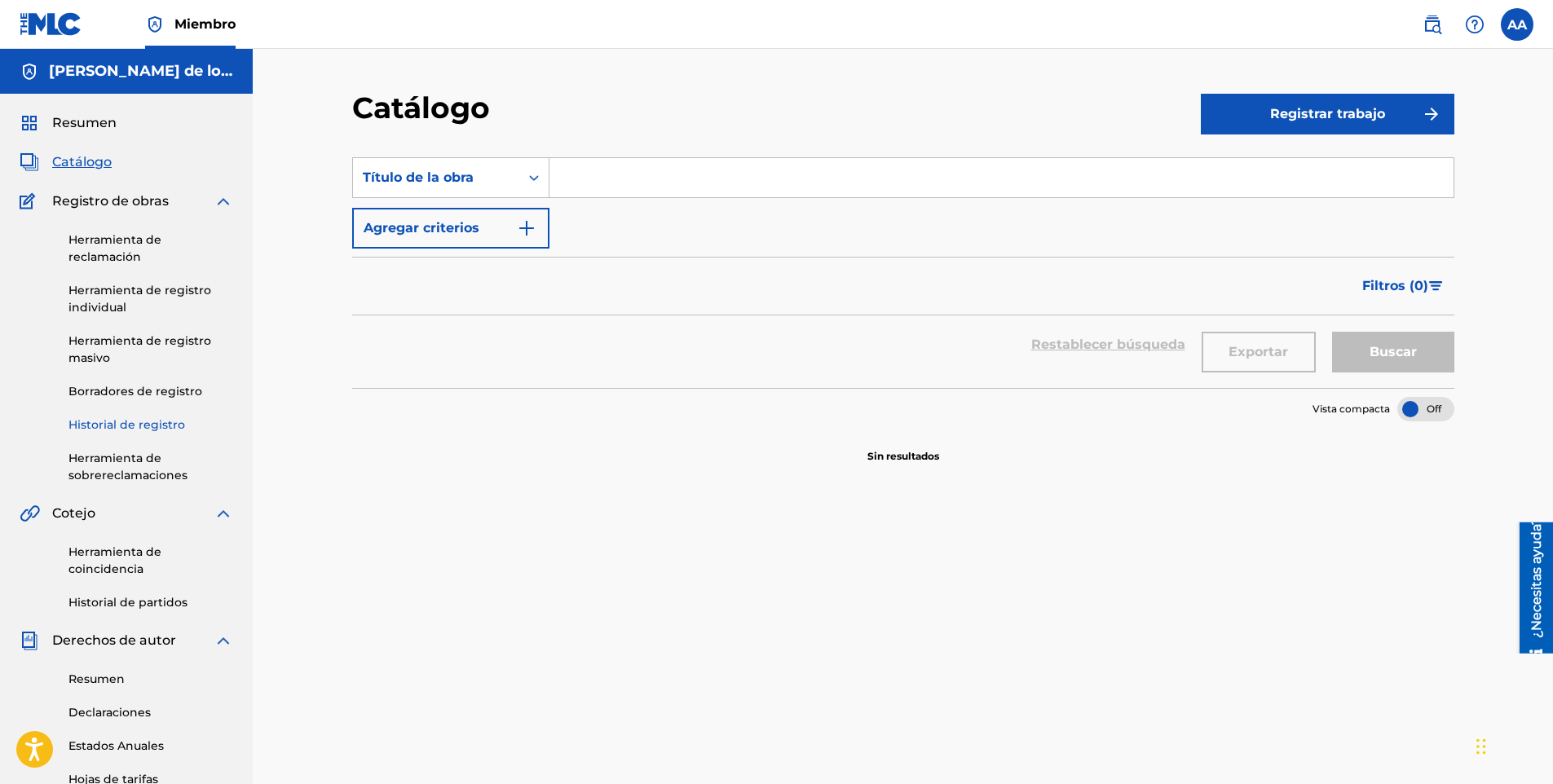
click at [158, 423] on link "Historial de registro" at bounding box center [150, 424] width 165 height 17
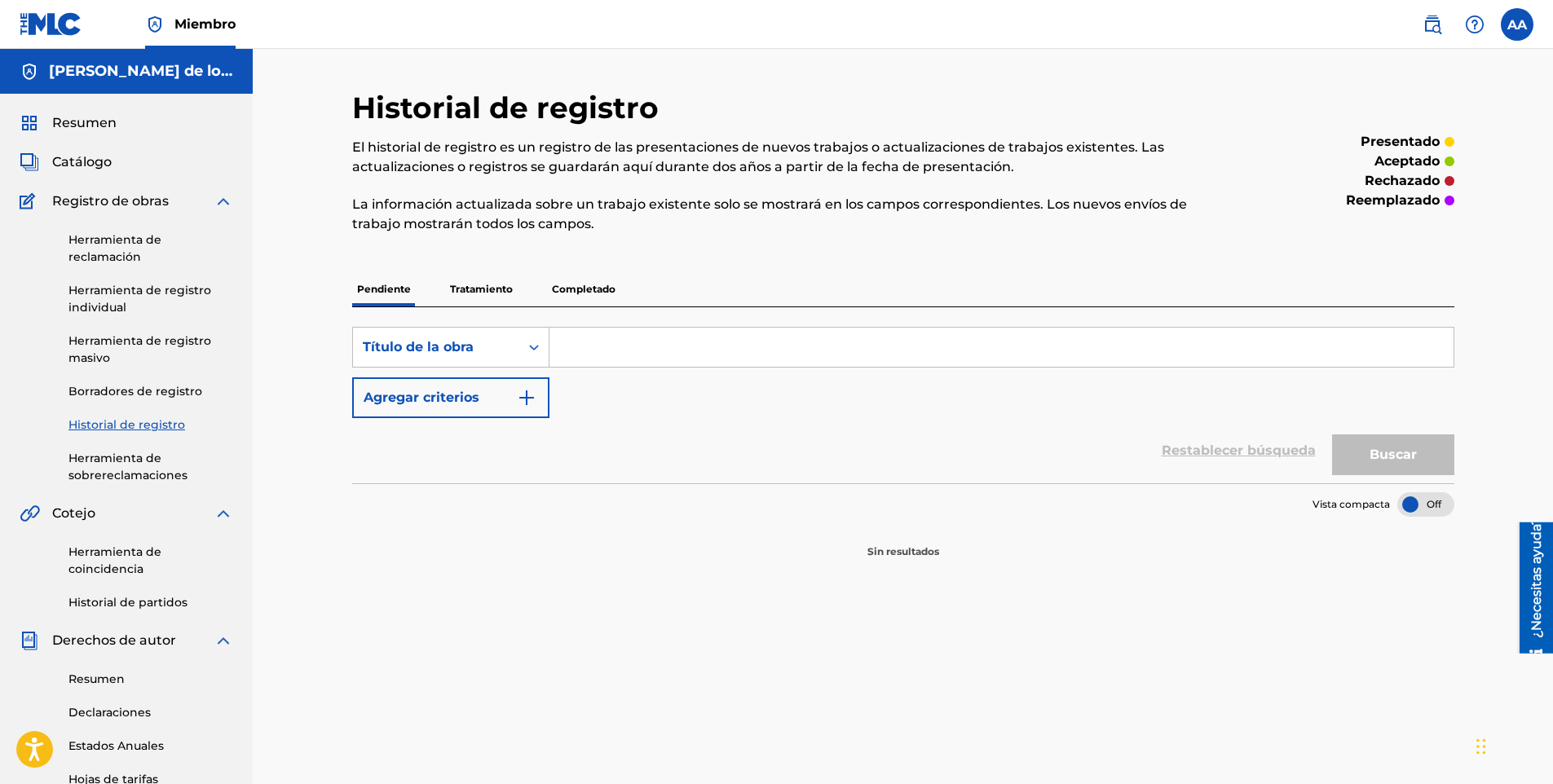
click at [492, 280] on p "Tratamiento" at bounding box center [482, 290] width 73 height 35
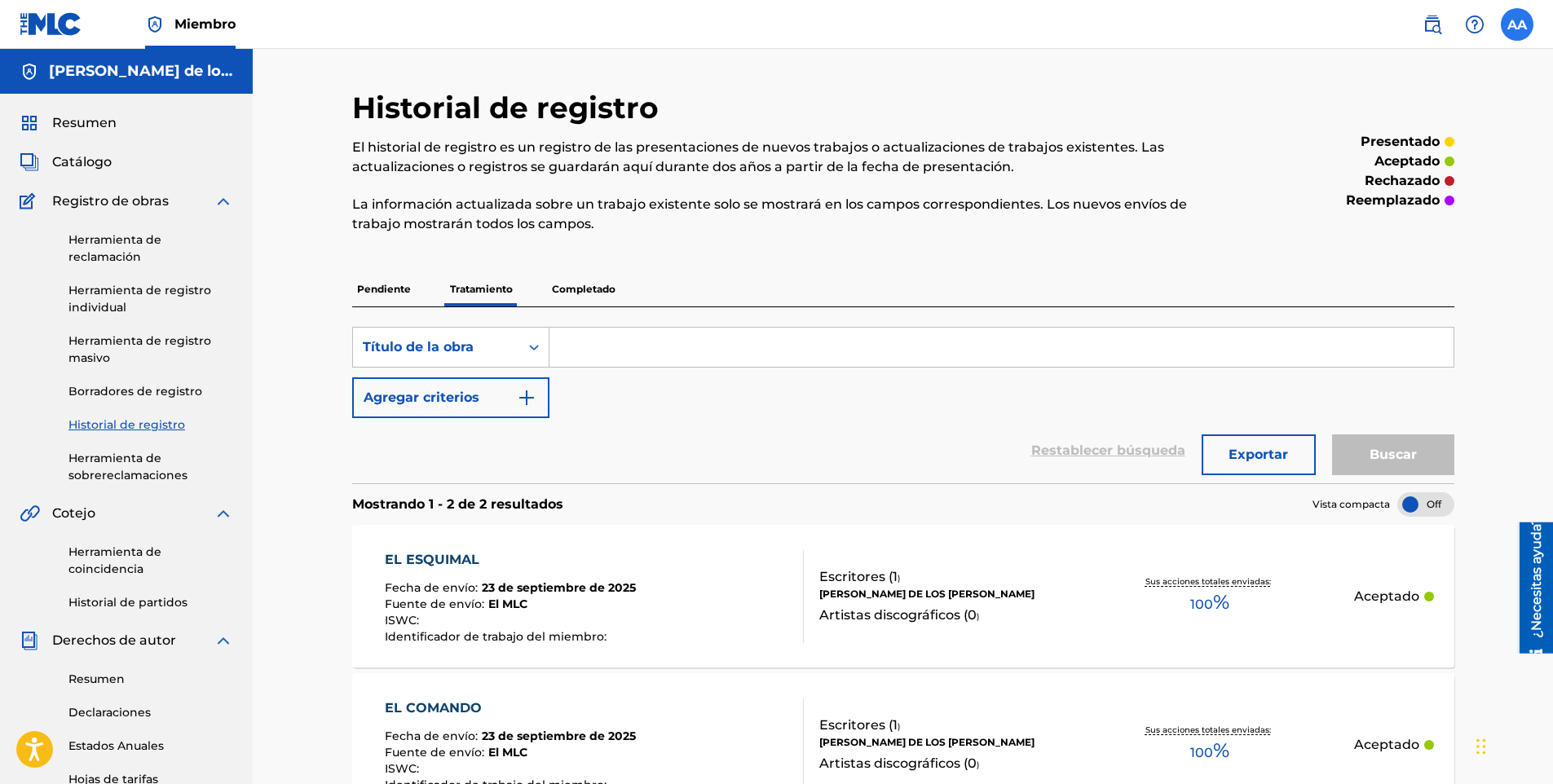
click at [1501, 28] on label at bounding box center [1517, 25] width 33 height 33
click at [1517, 25] on input "AA [PERSON_NAME] De Los [PERSON_NAME] [EMAIL_ADDRESS][DOMAIN_NAME] Profile Log …" at bounding box center [1517, 25] width 0 height 0
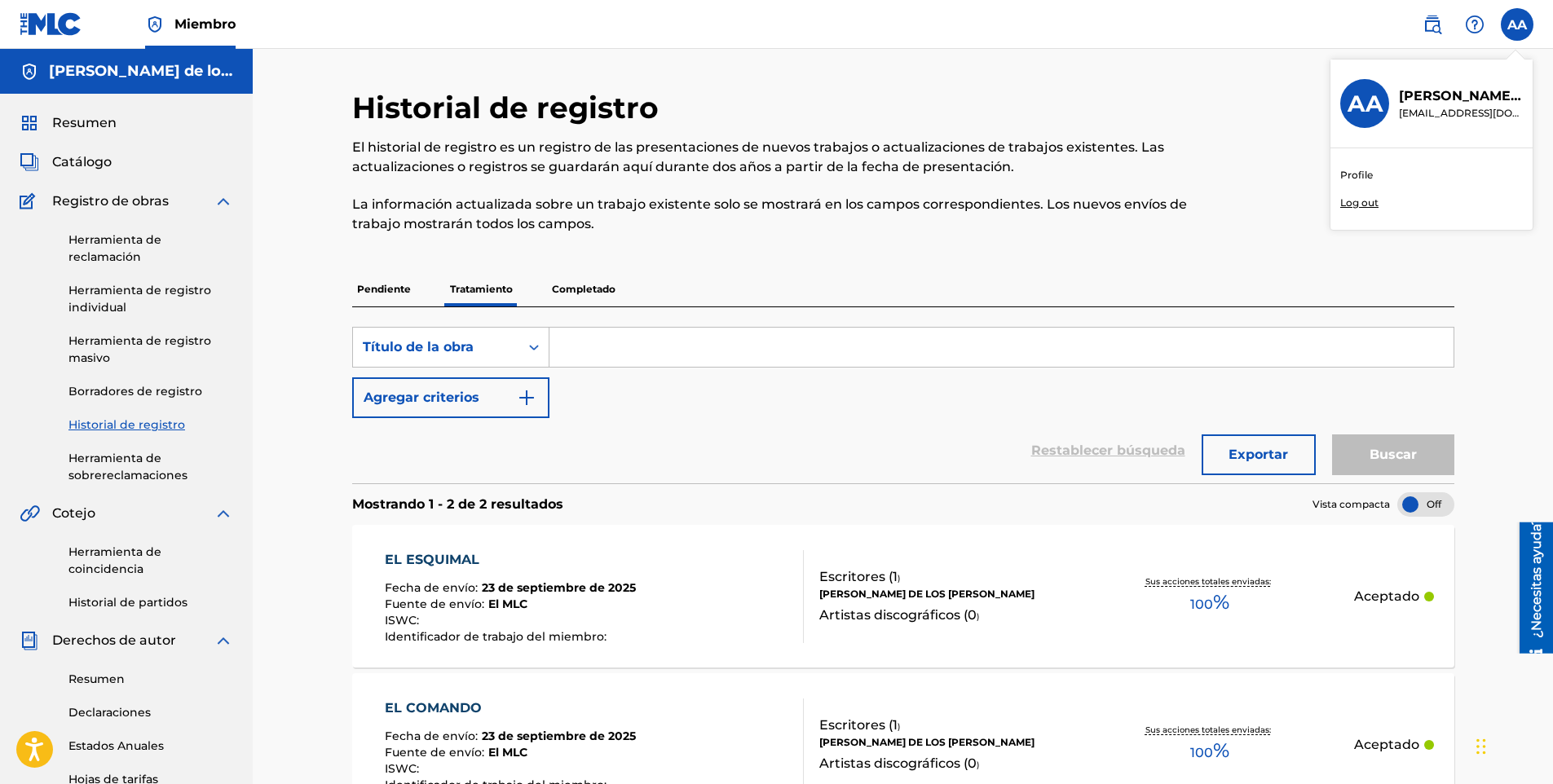
click at [1427, 106] on p "[EMAIL_ADDRESS][DOMAIN_NAME]" at bounding box center [1460, 113] width 124 height 15
click at [1517, 25] on input "AA [PERSON_NAME] De Los [PERSON_NAME] [EMAIL_ADDRESS][DOMAIN_NAME] Profile Log …" at bounding box center [1517, 25] width 0 height 0
click at [1367, 105] on h3 "AA" at bounding box center [1364, 103] width 35 height 28
click at [1517, 25] on input "AA [PERSON_NAME] De Los [PERSON_NAME] [EMAIL_ADDRESS][DOMAIN_NAME] Profile Log …" at bounding box center [1517, 25] width 0 height 0
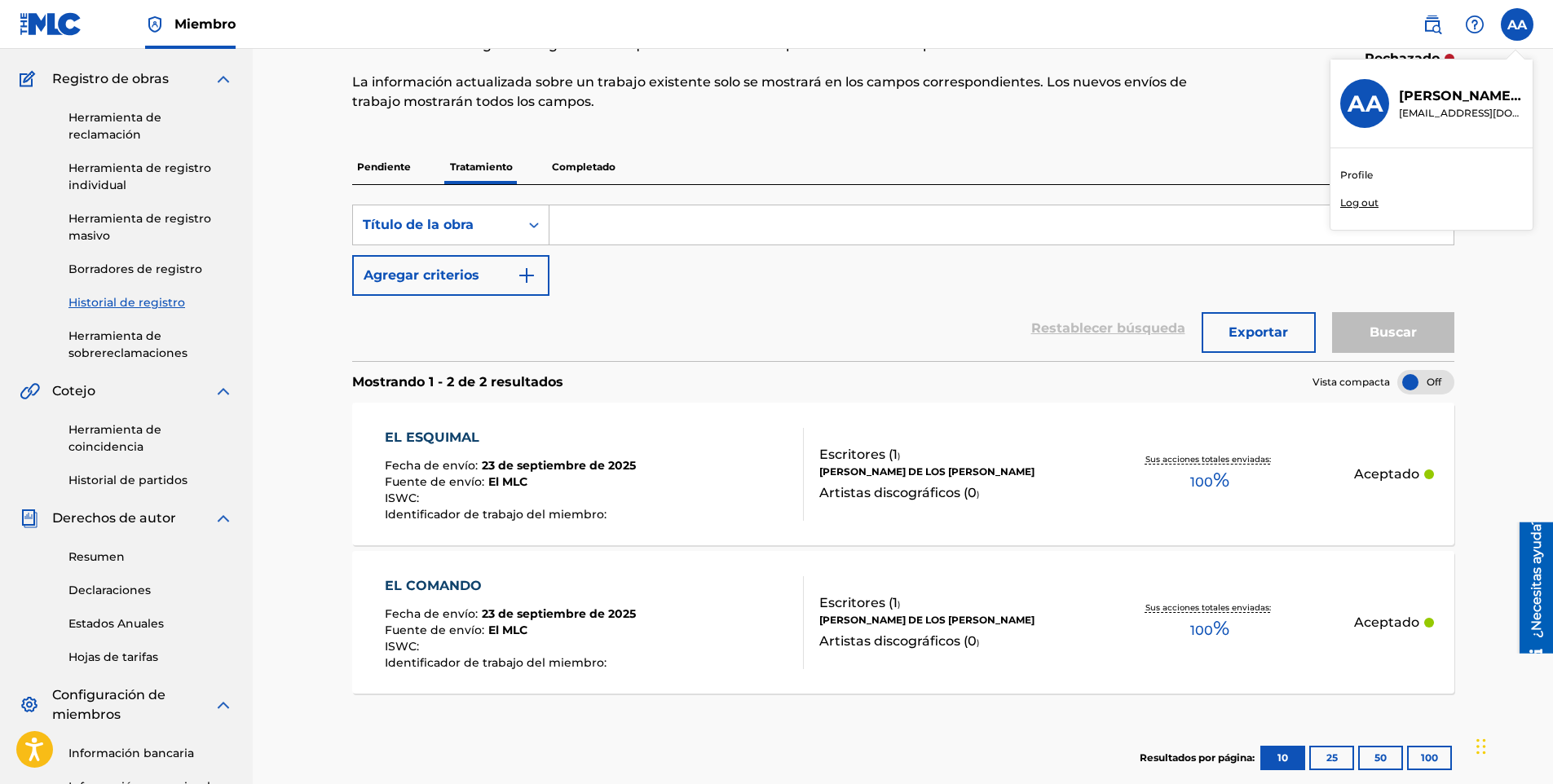
scroll to position [125, 0]
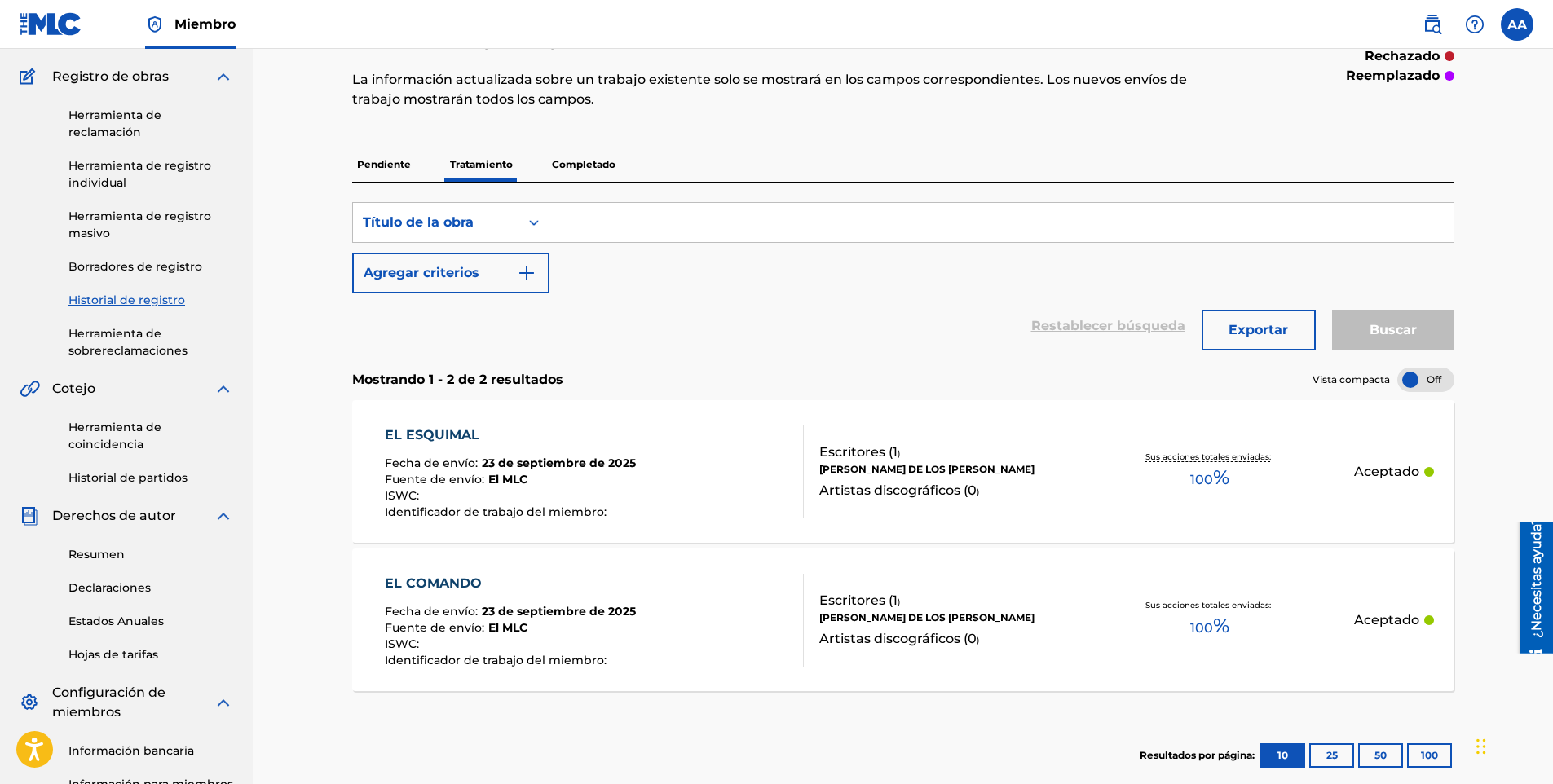
click at [942, 282] on div "SearchWithCriteria43dba5e1-9488-453c-8ce5-b2fc8a66bc64 Título de la obra Agrega…" at bounding box center [904, 248] width 1102 height 91
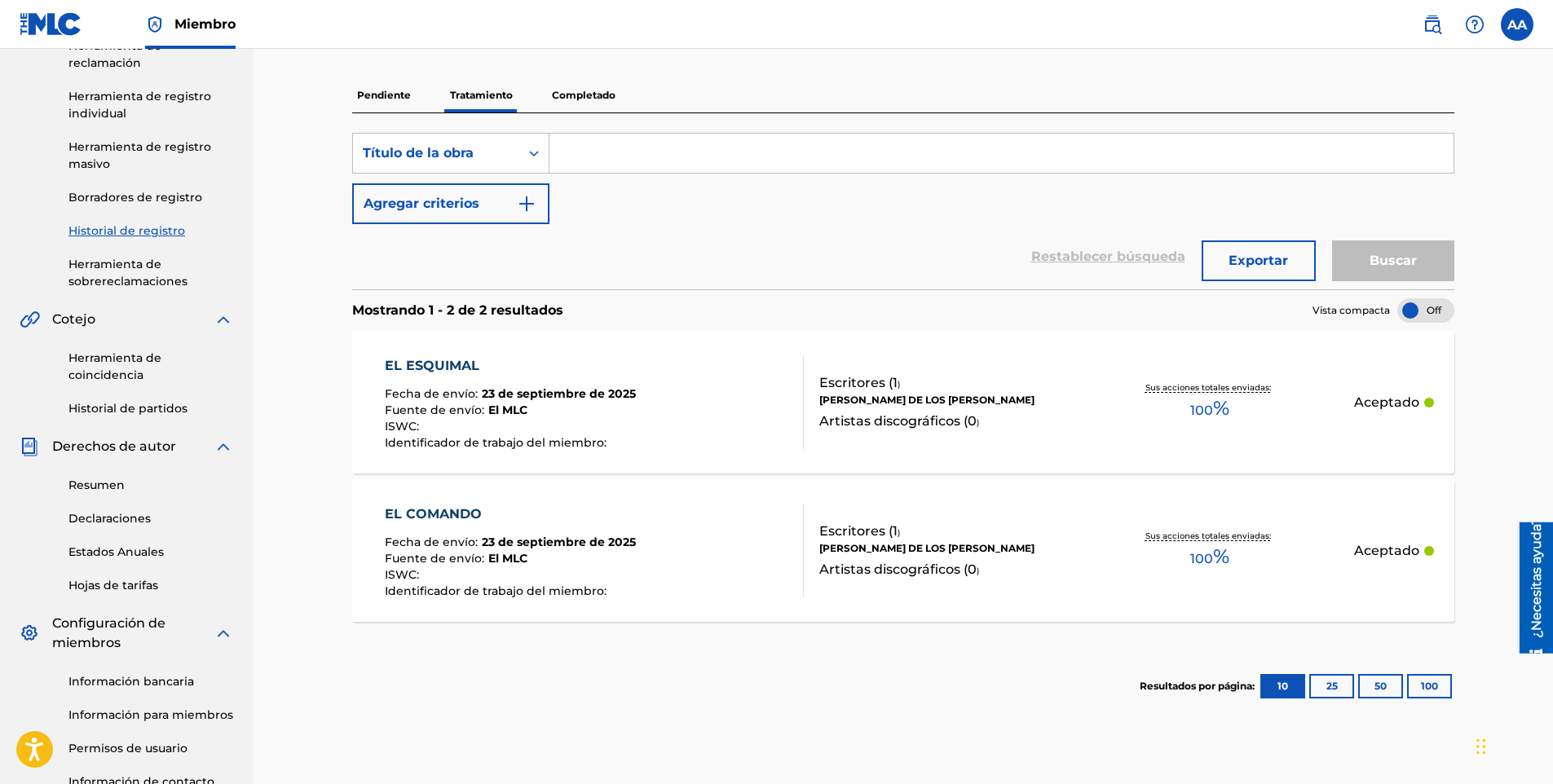
scroll to position [222, 0]
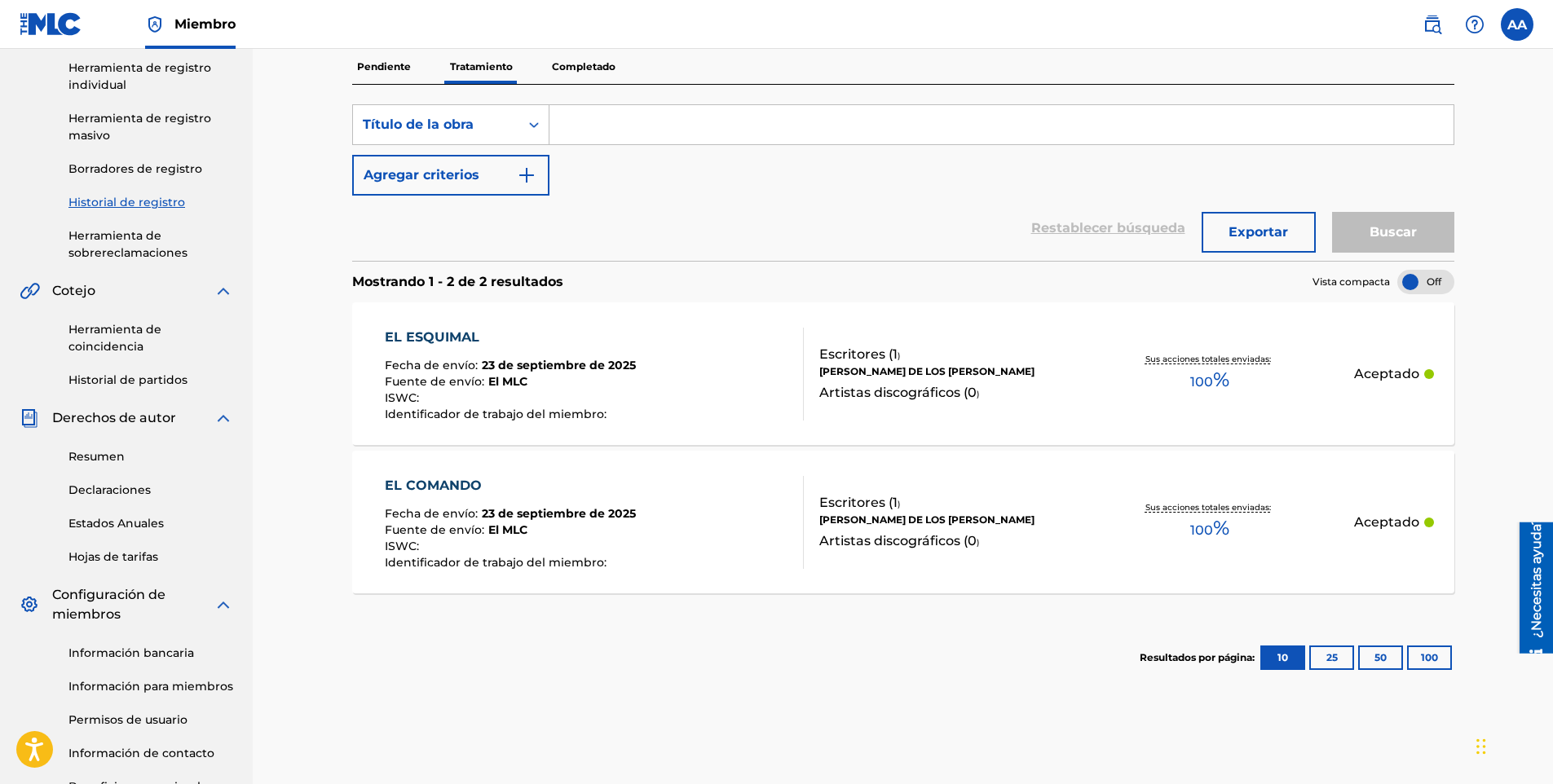
click at [593, 64] on p "Completado" at bounding box center [583, 67] width 74 height 35
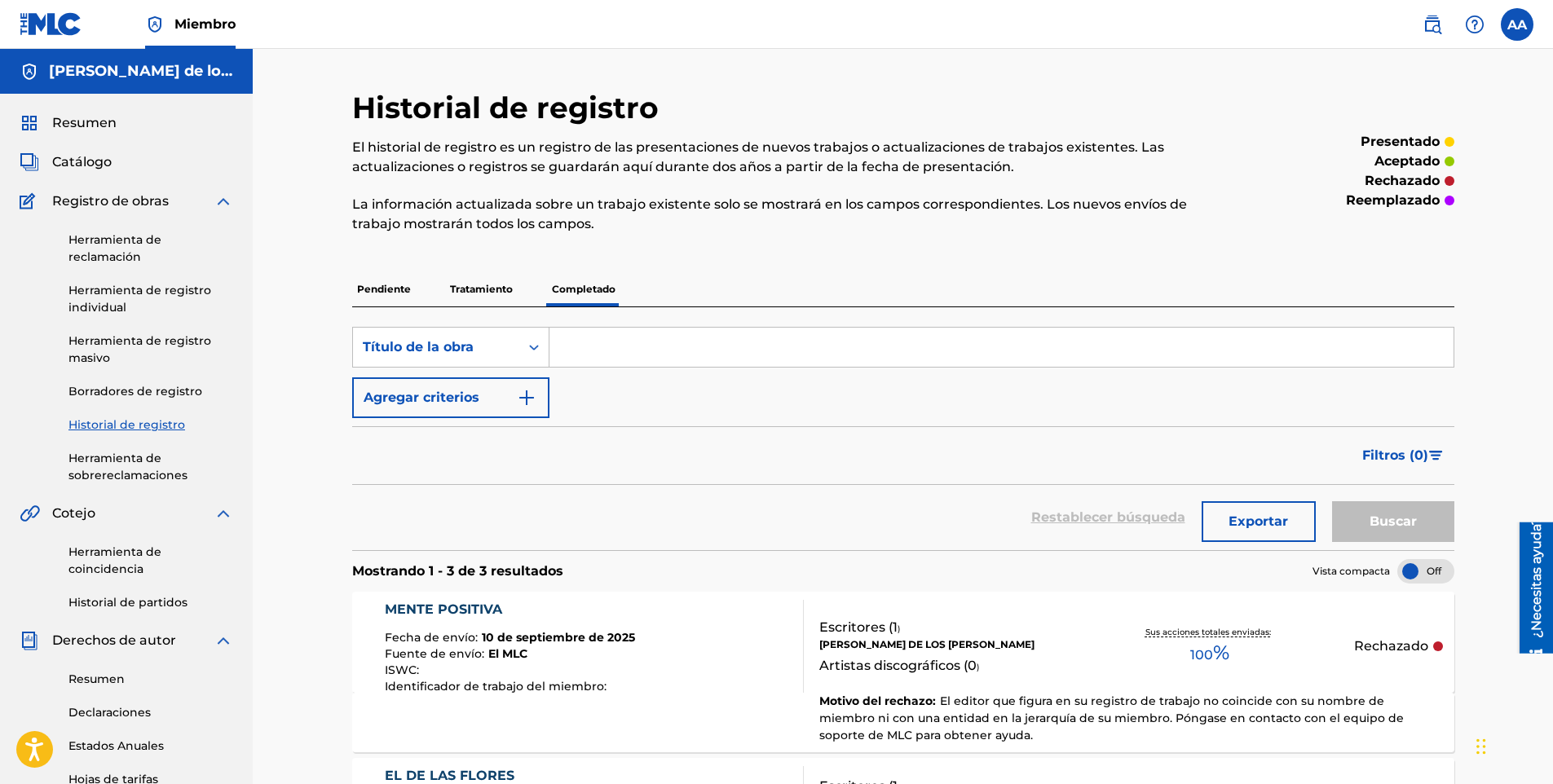
click at [461, 290] on p "Tratamiento" at bounding box center [482, 290] width 73 height 35
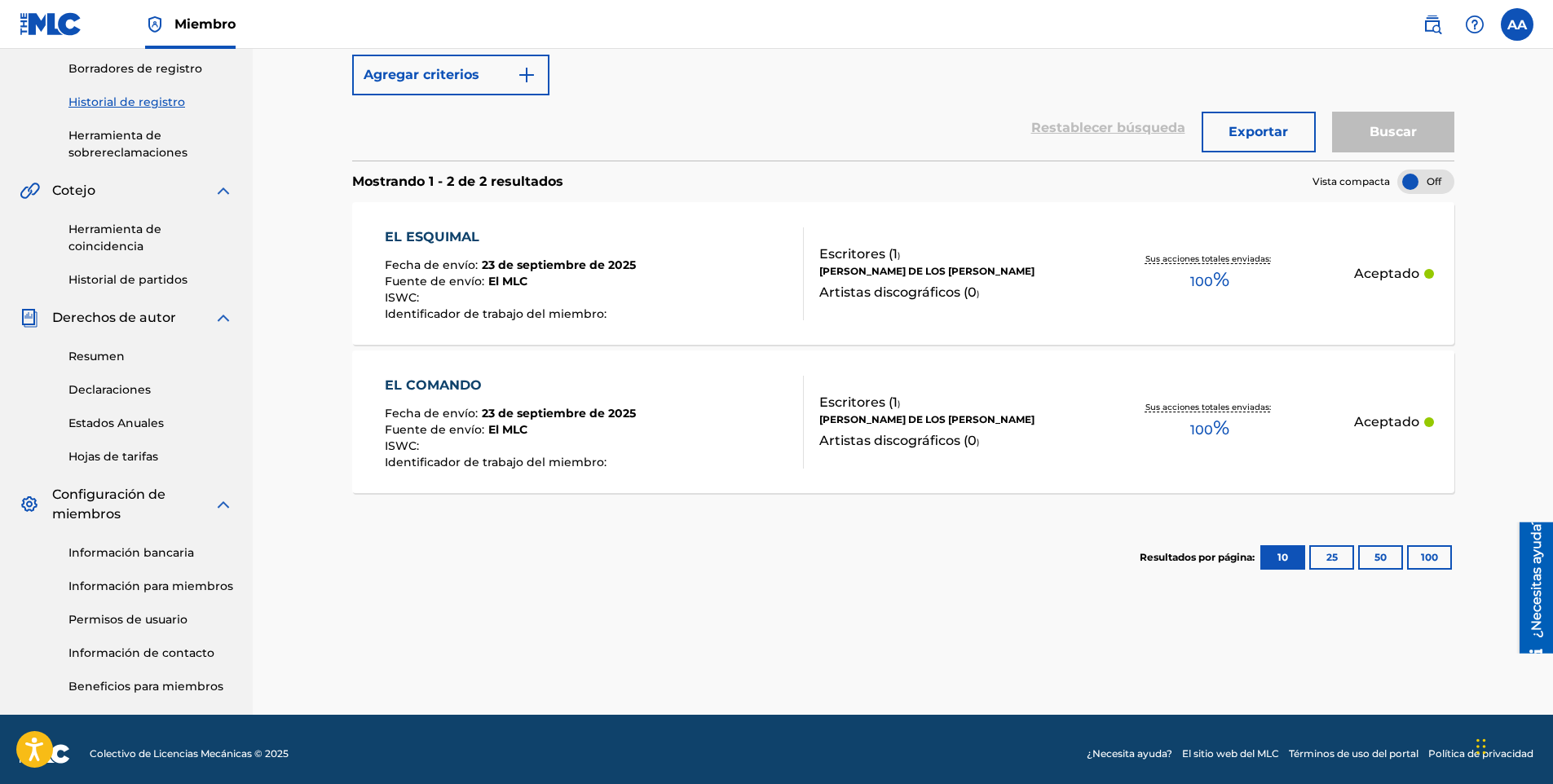
scroll to position [331, 0]
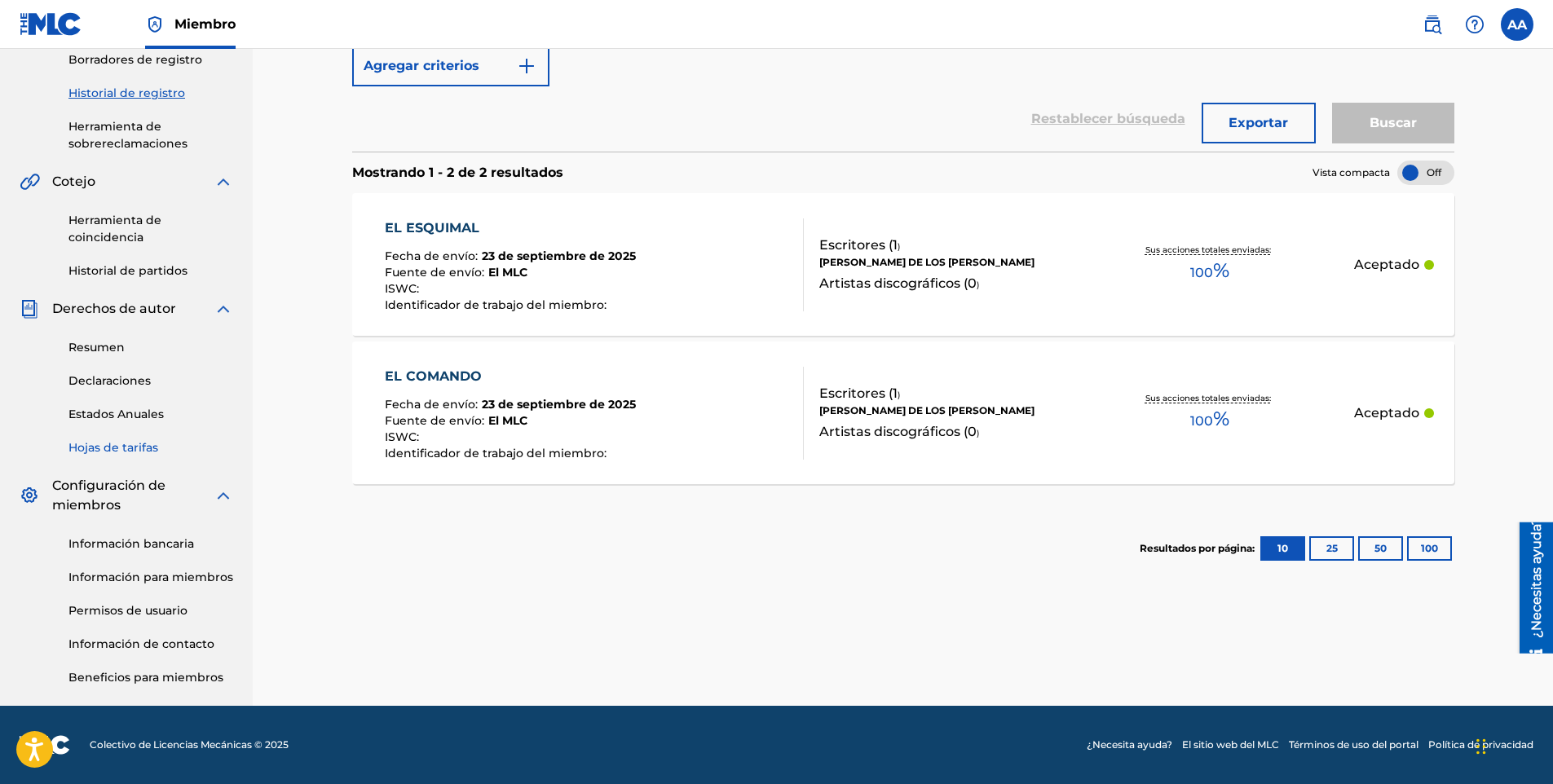
click at [97, 448] on link "Hojas de tarifas" at bounding box center [150, 447] width 165 height 17
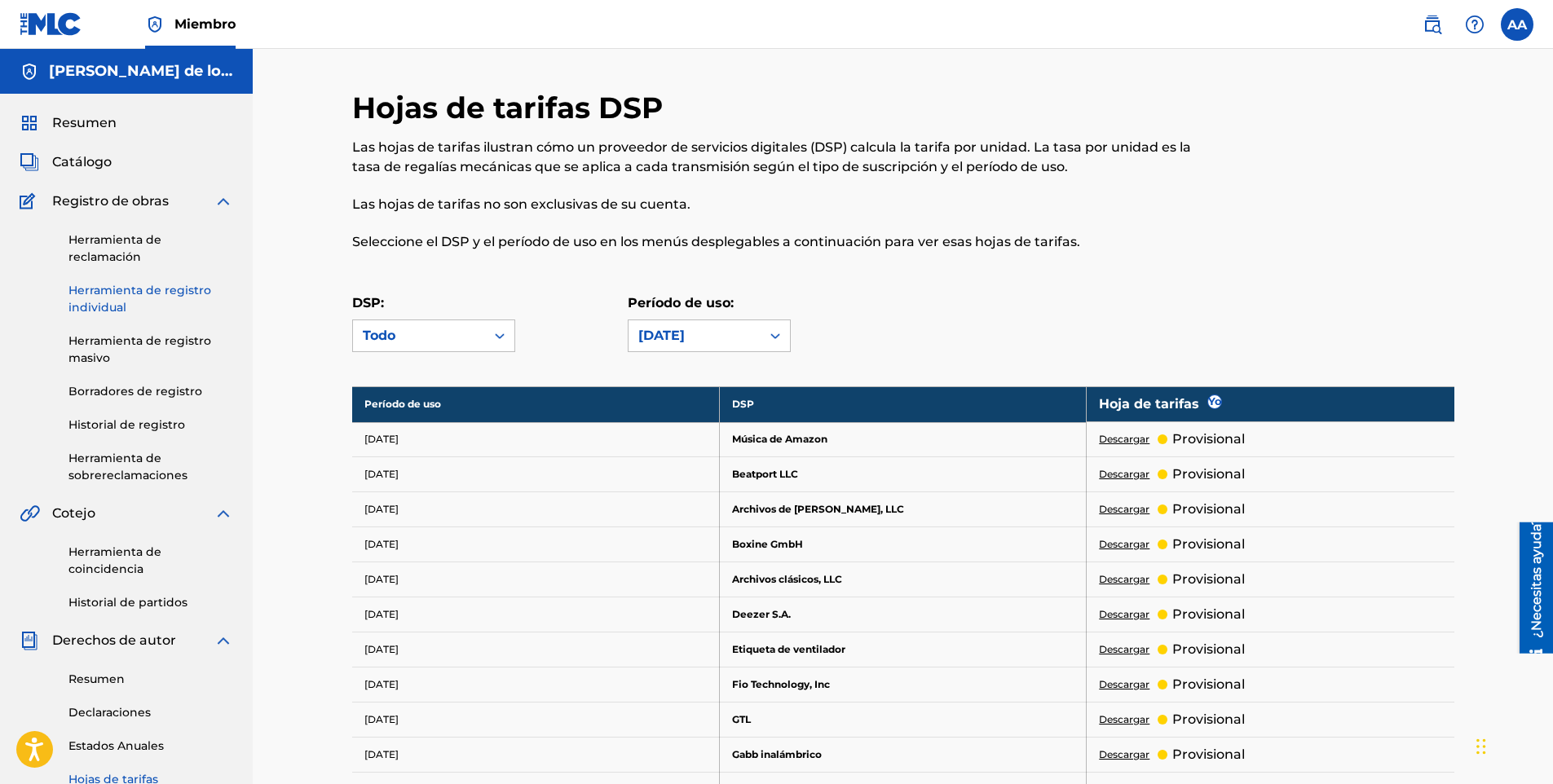
click at [147, 291] on link "Herramienta de registro individual" at bounding box center [150, 300] width 165 height 35
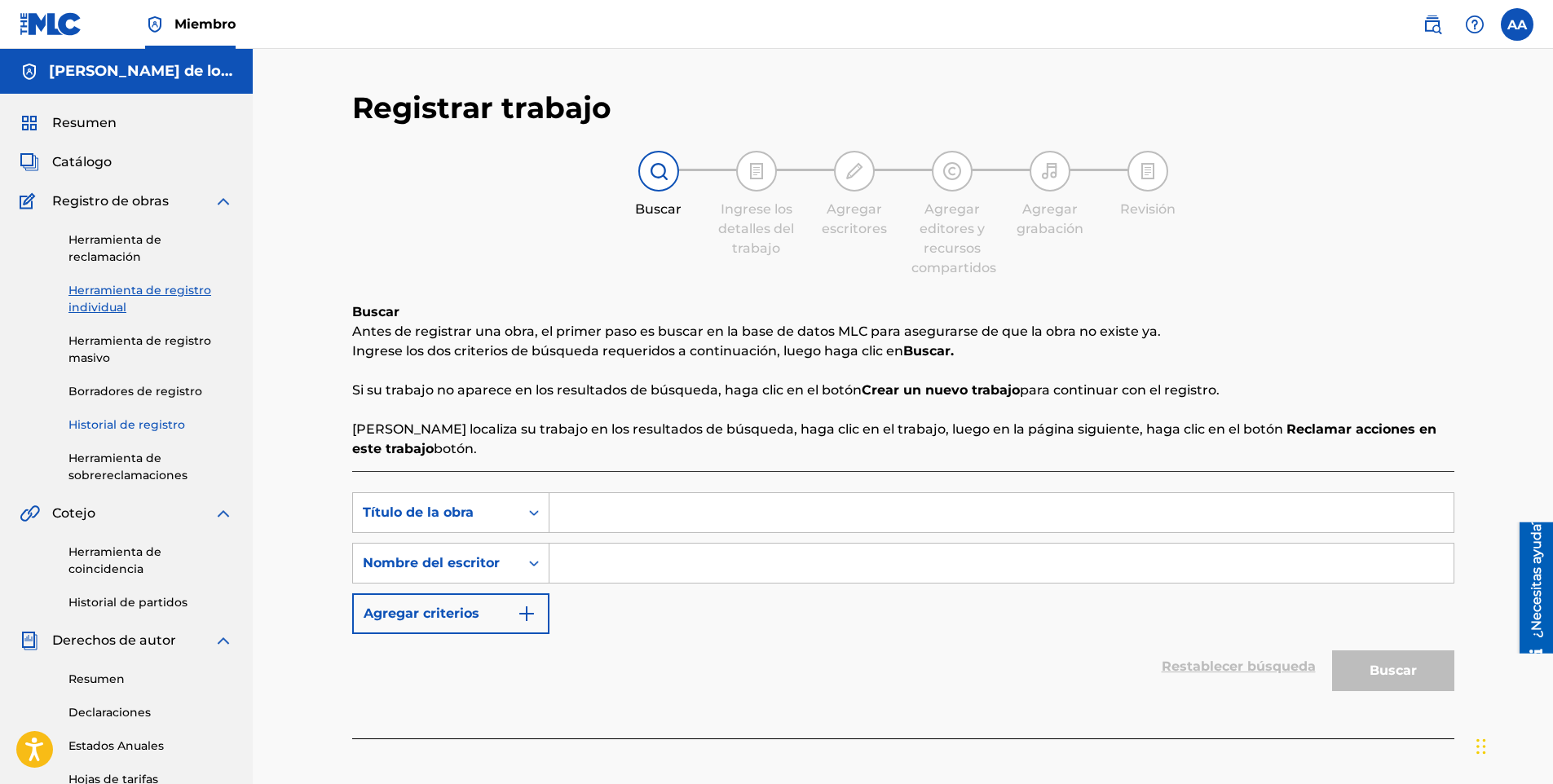
click at [131, 421] on link "Historial de registro" at bounding box center [150, 424] width 165 height 17
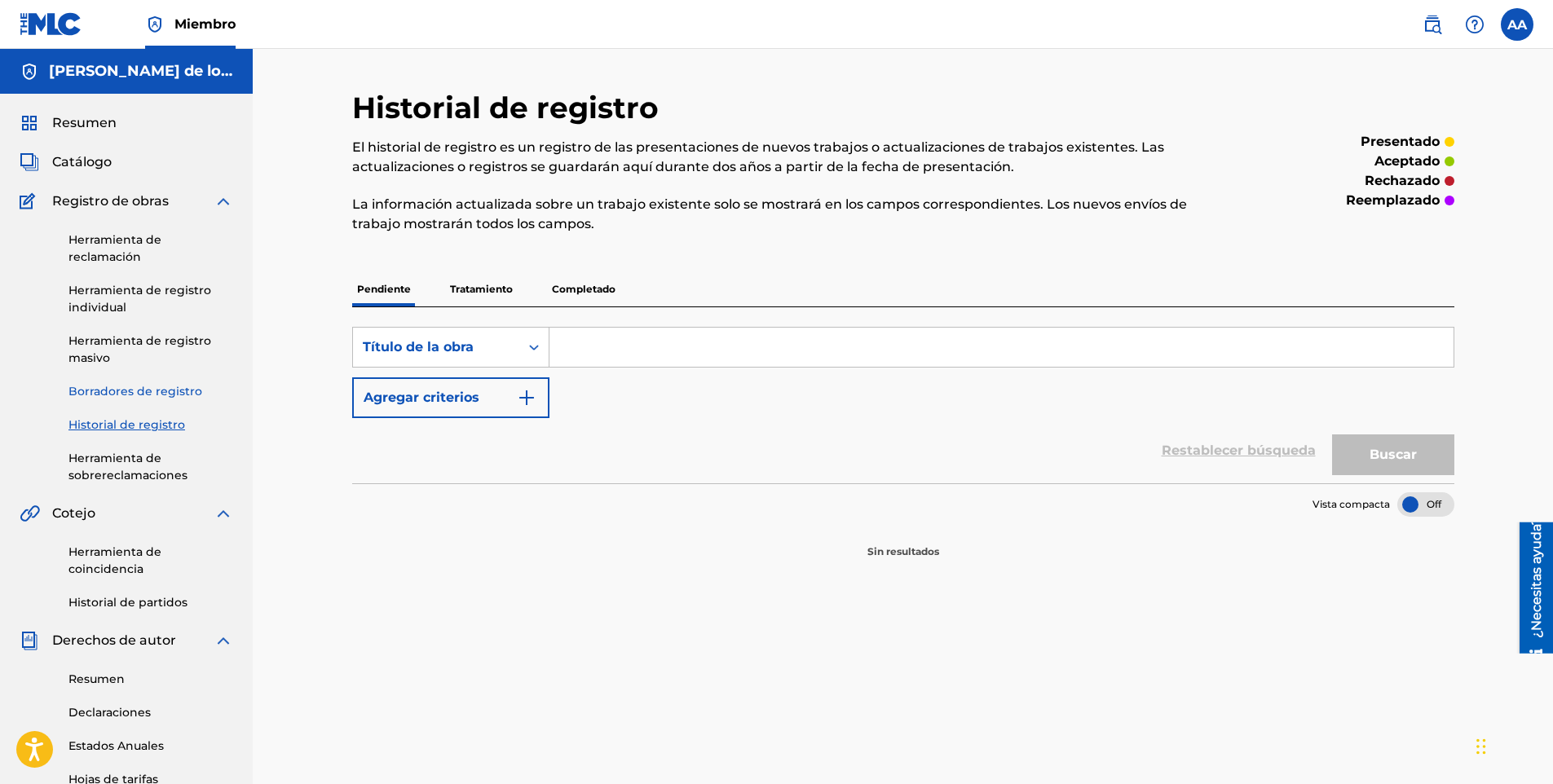
click at [133, 395] on link "Borradores de registro" at bounding box center [150, 392] width 165 height 17
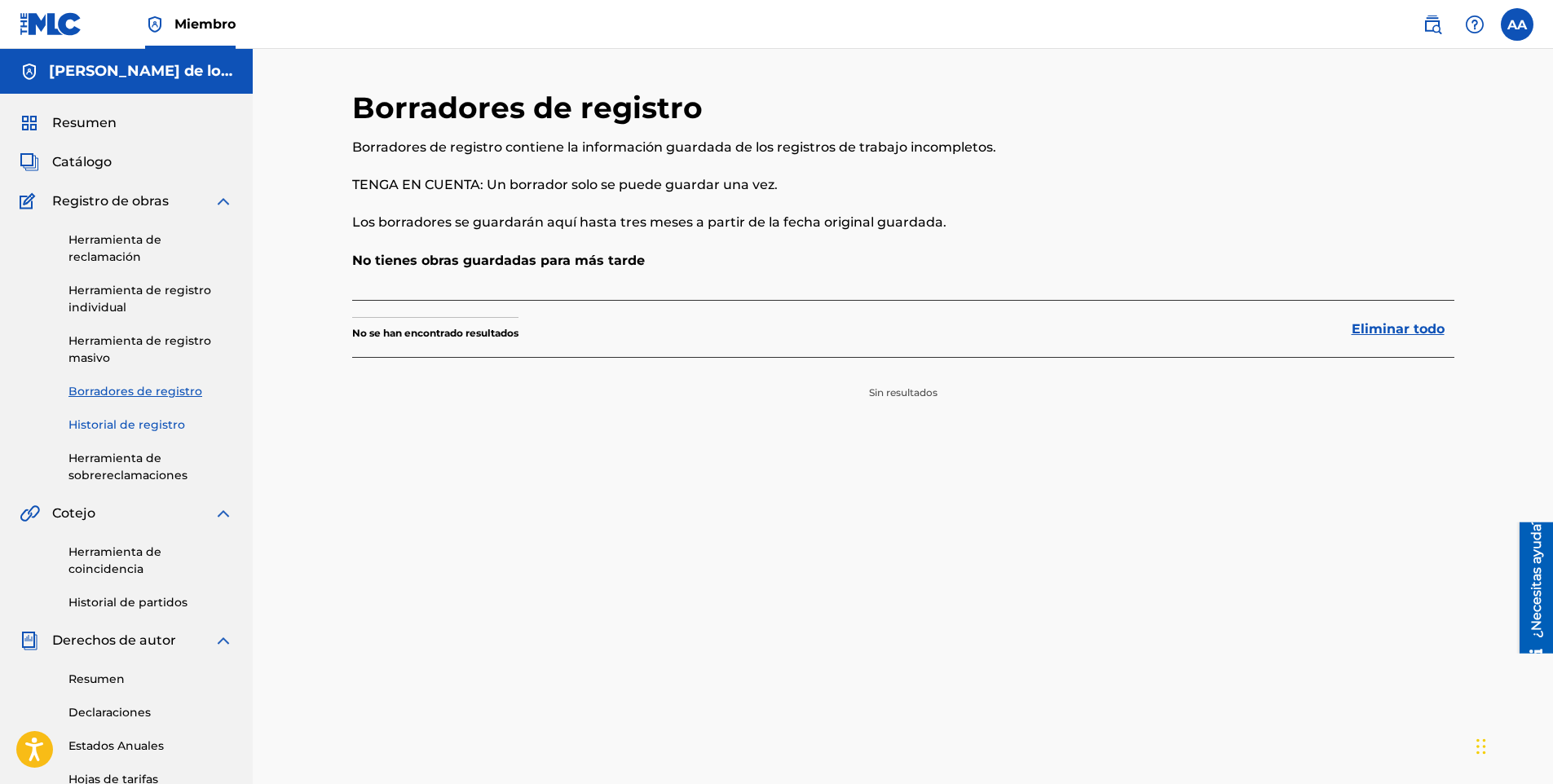
click at [128, 419] on link "Historial de registro" at bounding box center [150, 424] width 165 height 17
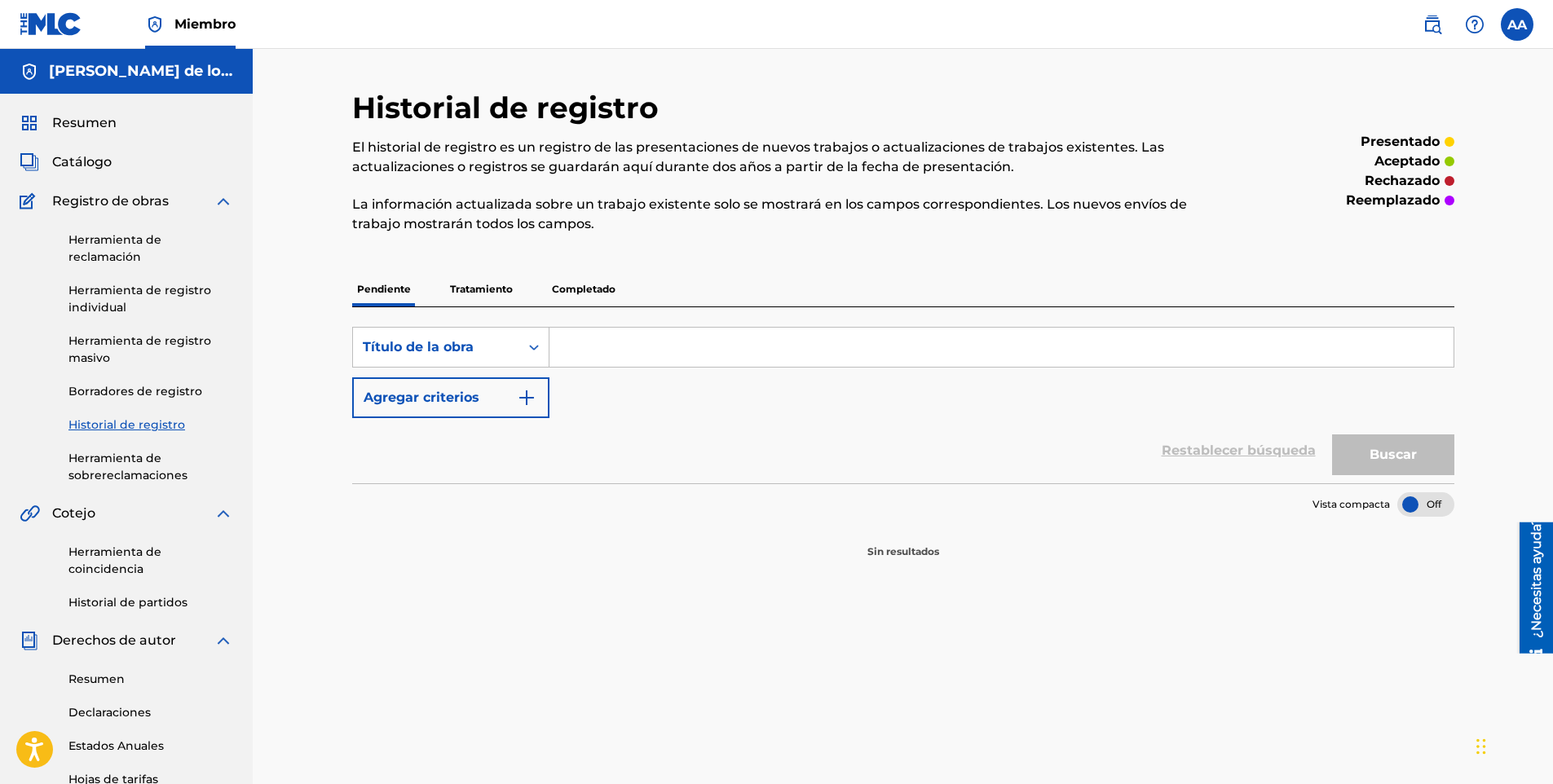
click at [484, 292] on p "Tratamiento" at bounding box center [482, 290] width 73 height 35
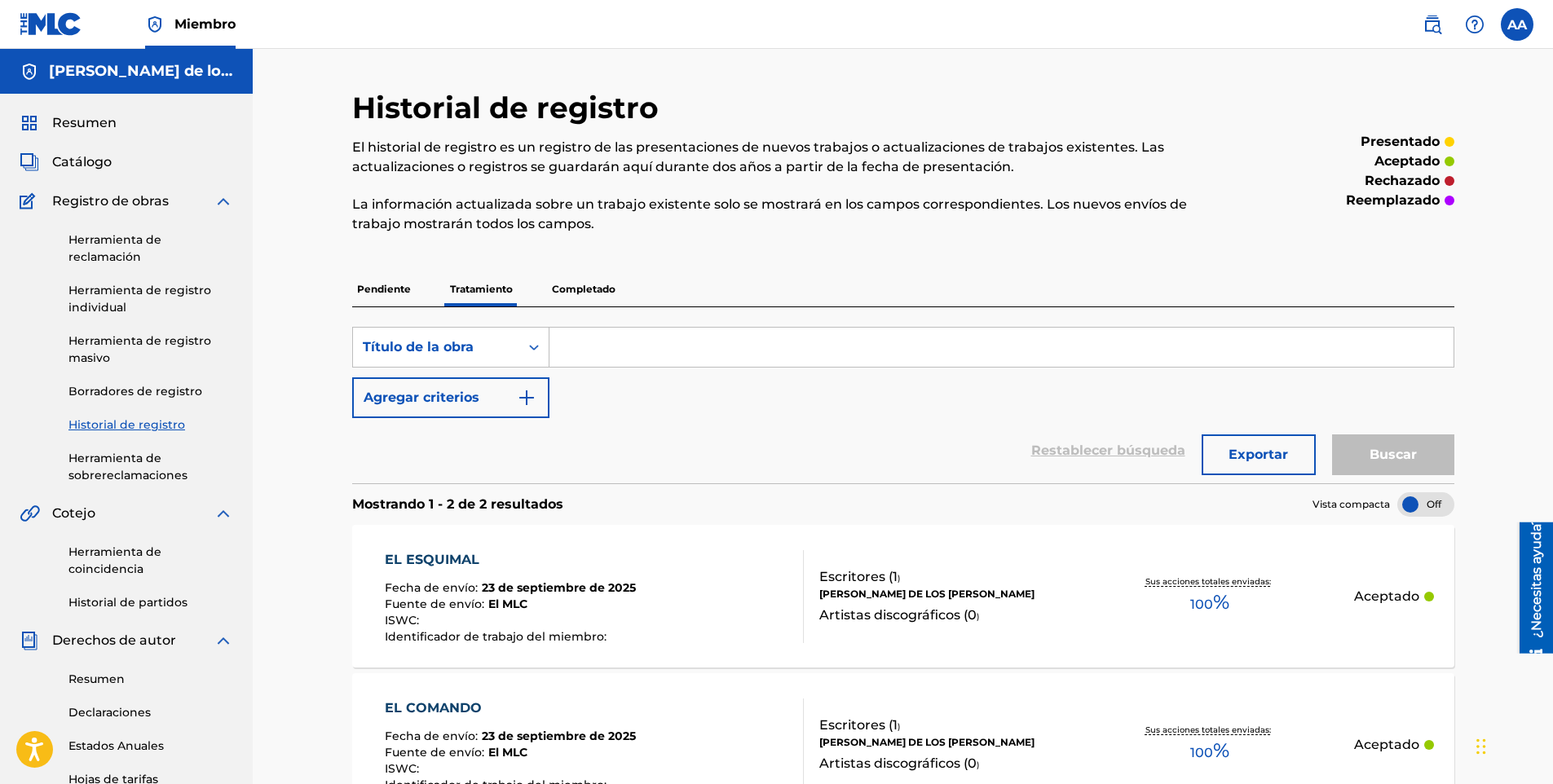
click at [569, 285] on p "Completado" at bounding box center [583, 290] width 74 height 35
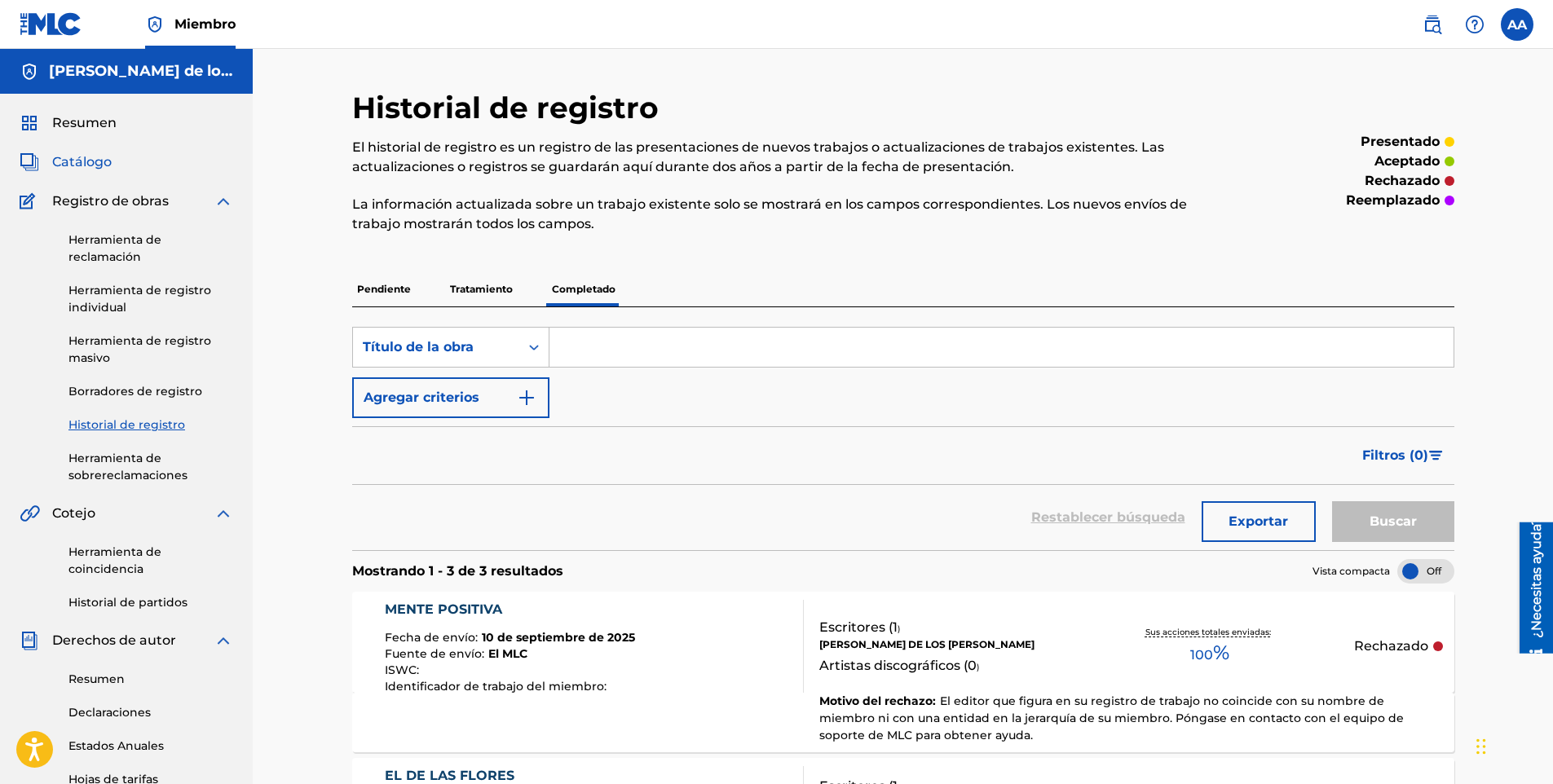
click at [97, 158] on span "Catálogo" at bounding box center [81, 161] width 59 height 19
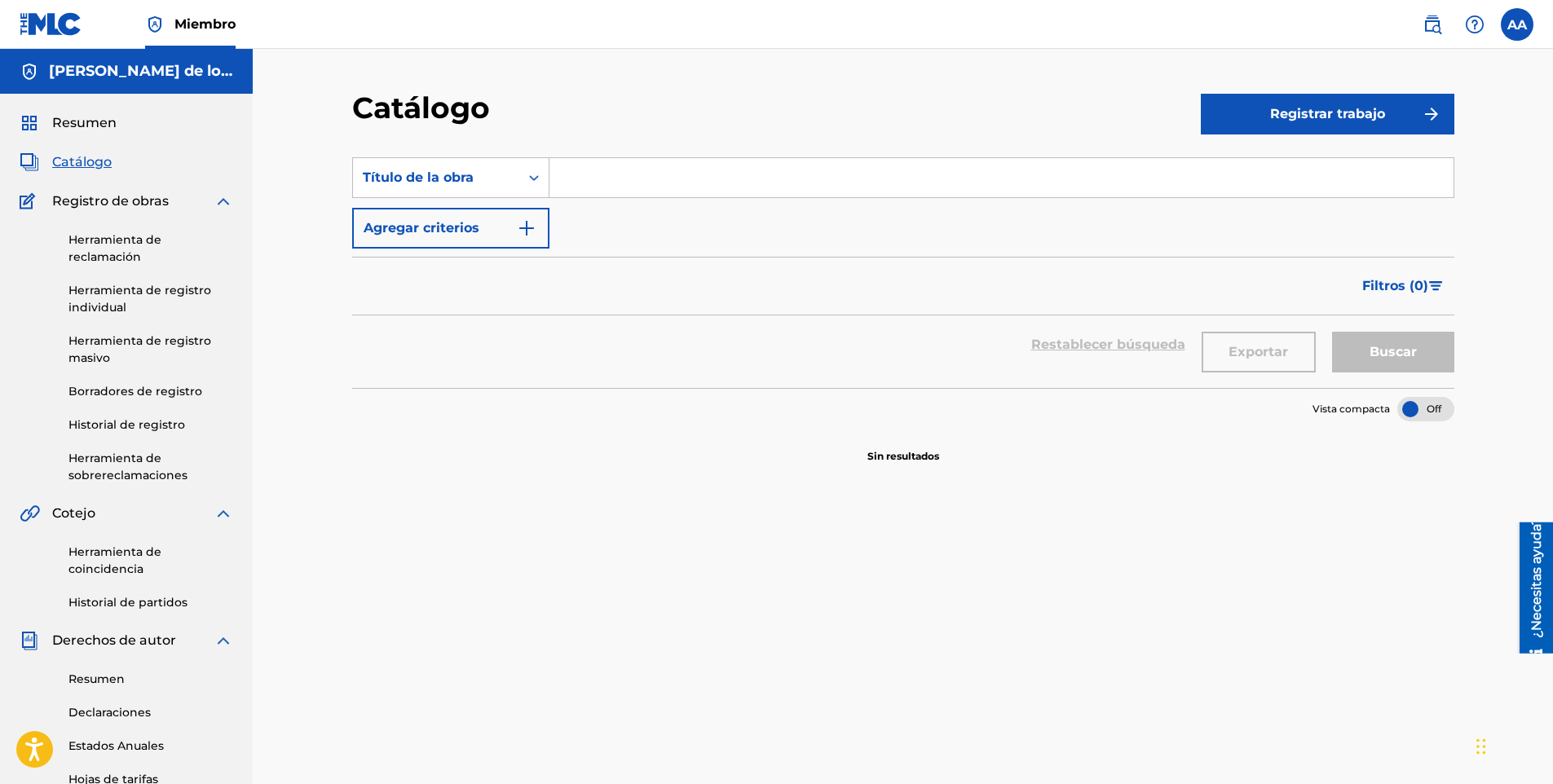
click at [1095, 183] on input "Formulario de búsqueda" at bounding box center [1001, 178] width 904 height 39
click at [291, 485] on div "Catálogo Registrar trabajo SearchWithCriteriaab7d5f15-180f-4f2d-abd9-92a4712394…" at bounding box center [902, 543] width 1300 height 988
click at [1093, 726] on div "SearchWithCriteriaab7d5f15-180f-4f2d-abd9-92a471239496 Título de la obra Agrega…" at bounding box center [904, 611] width 1102 height 948
